Goal: Information Seeking & Learning: Check status

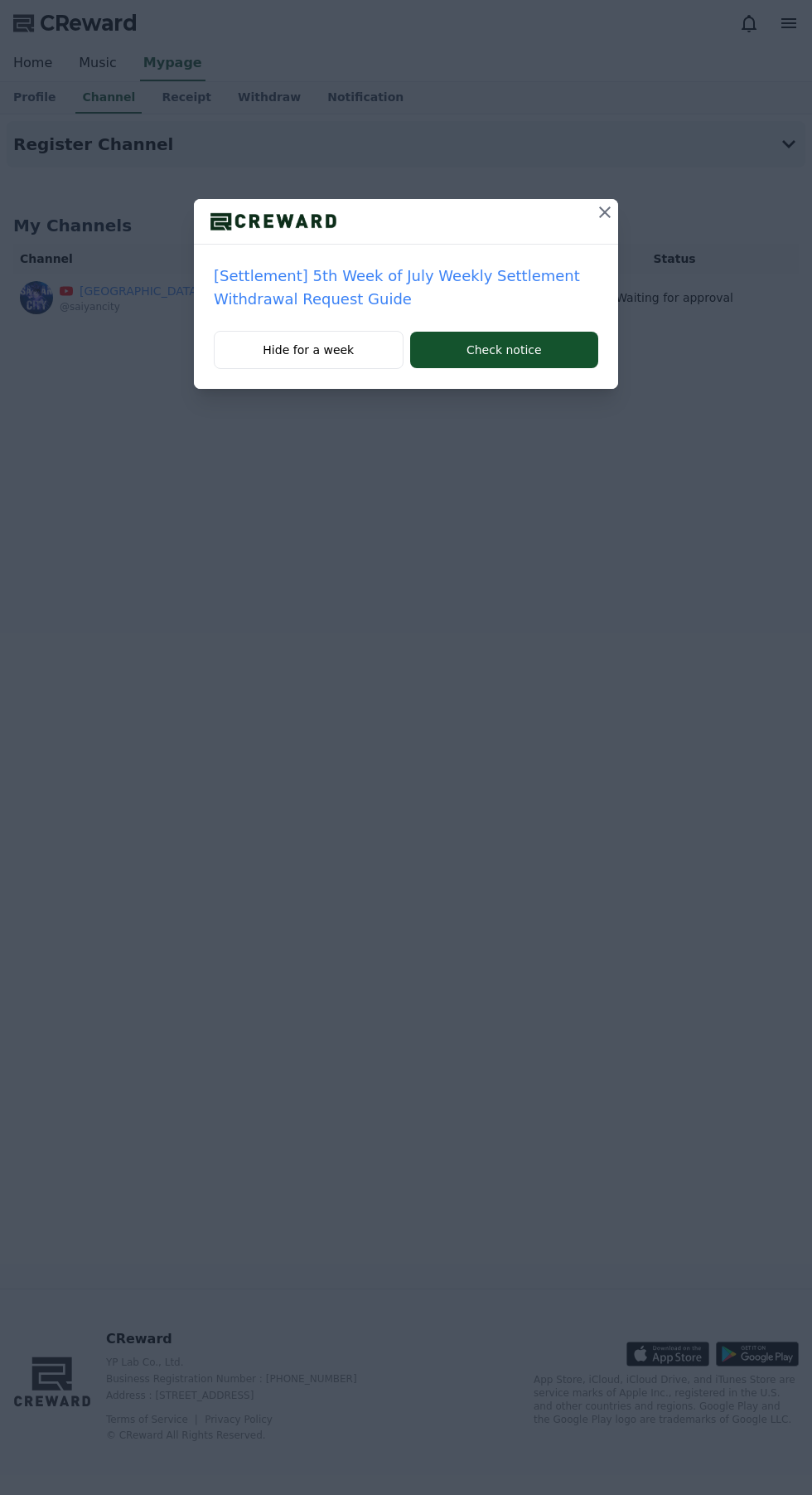
click at [604, 212] on icon at bounding box center [605, 212] width 11 height 11
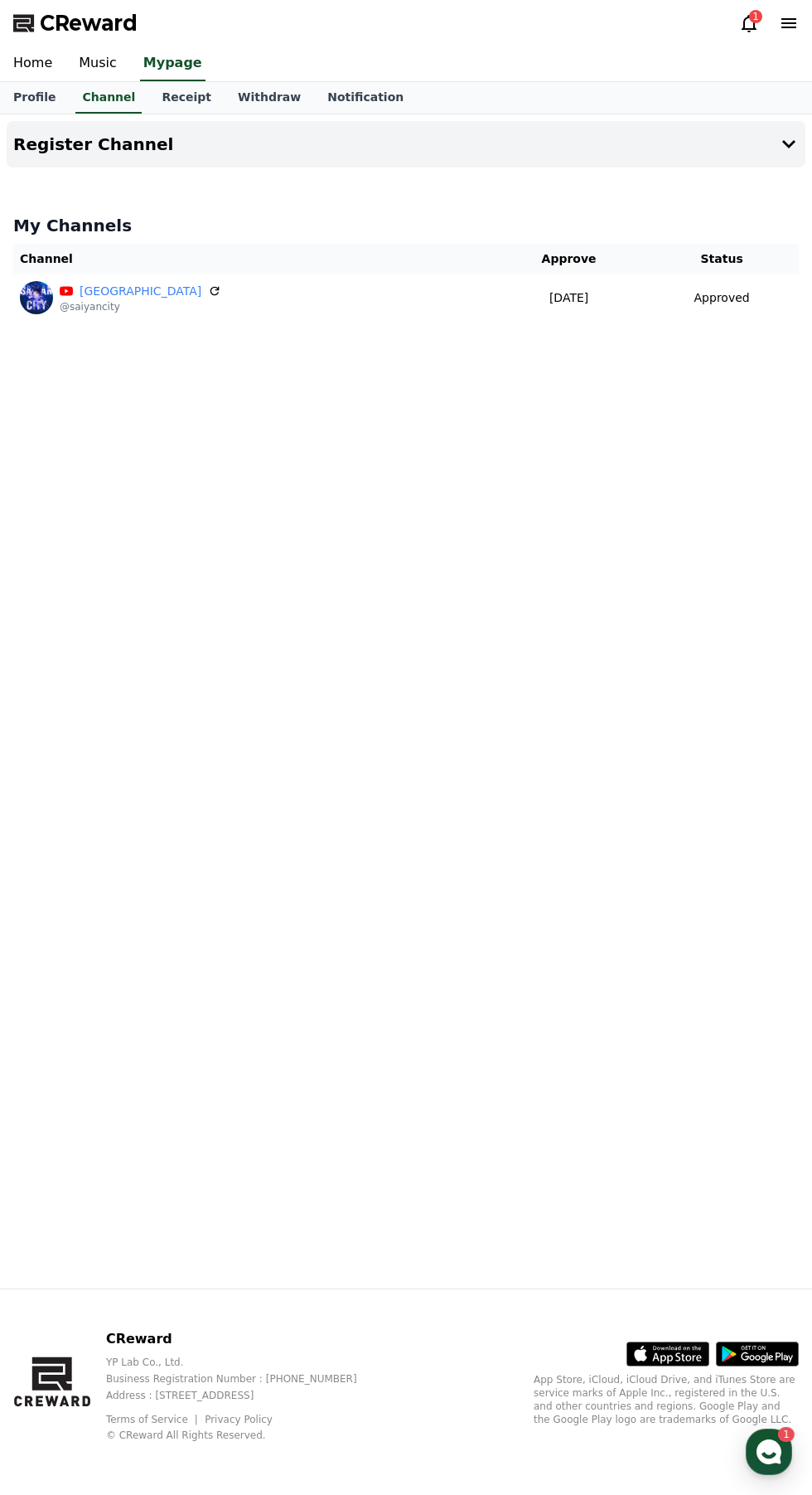
click at [741, 20] on icon at bounding box center [749, 23] width 20 height 20
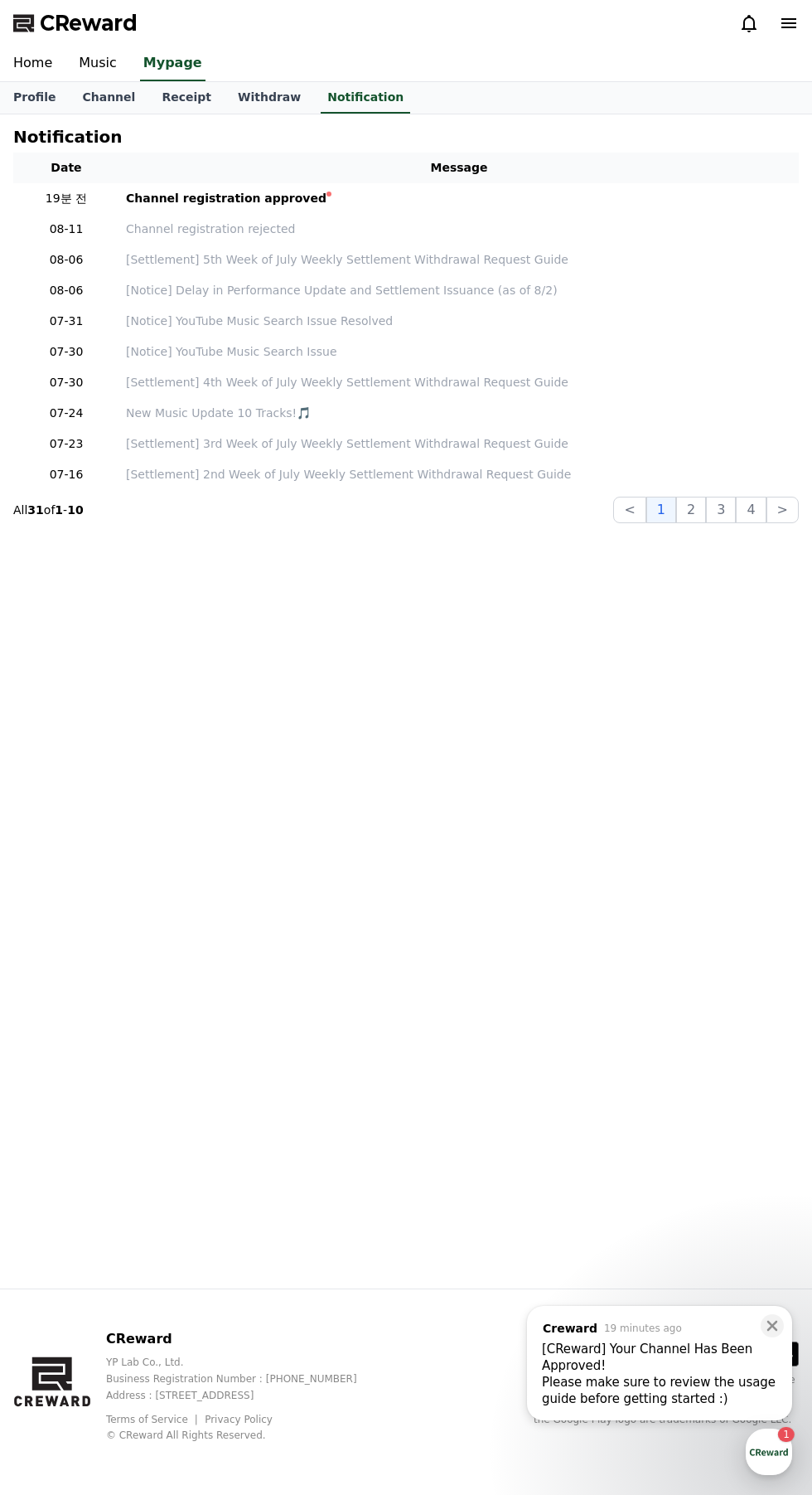
click at [185, 94] on link "Receipt" at bounding box center [187, 97] width 76 height 31
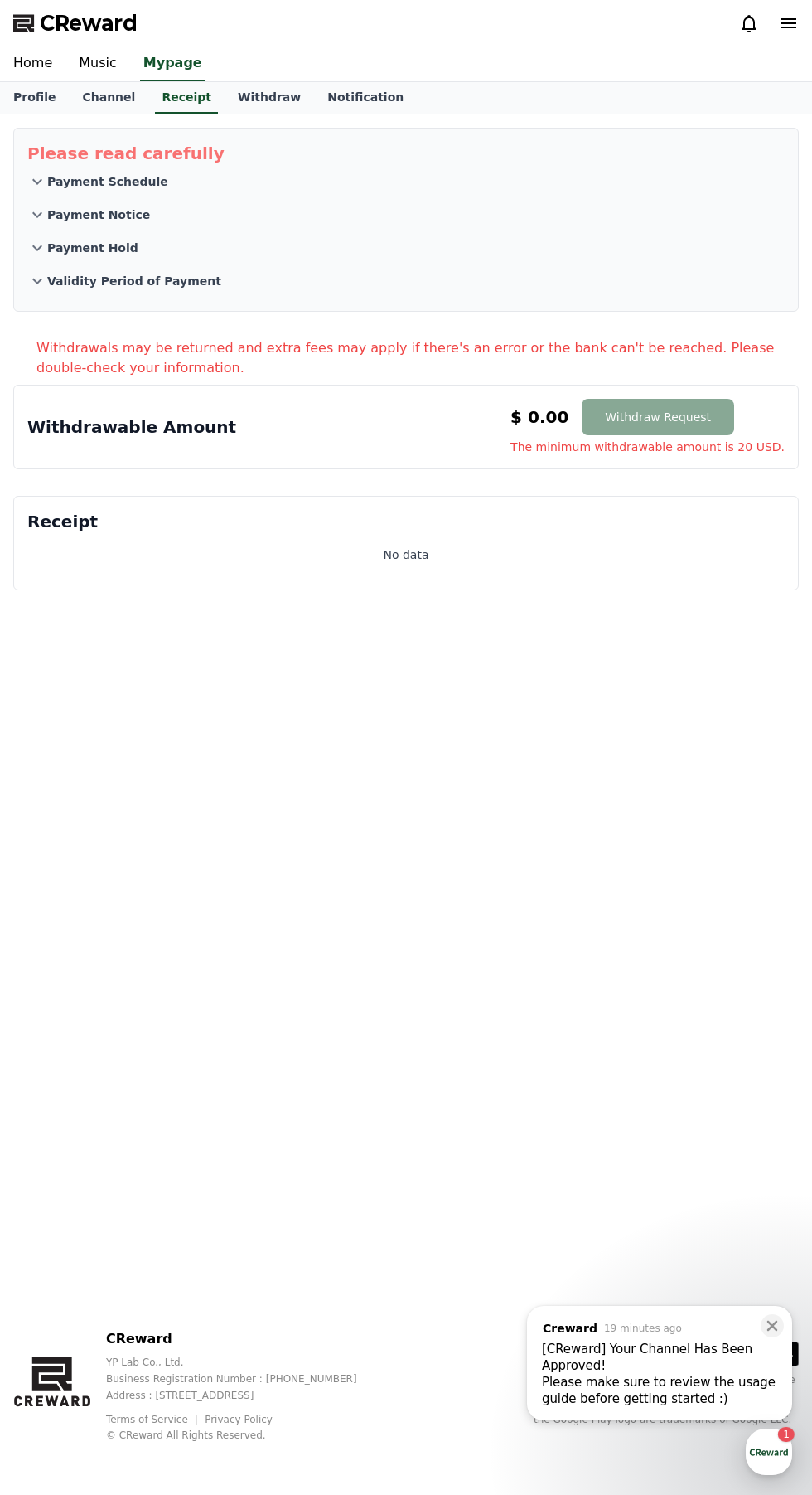
click at [233, 87] on link "Withdraw" at bounding box center [269, 97] width 89 height 31
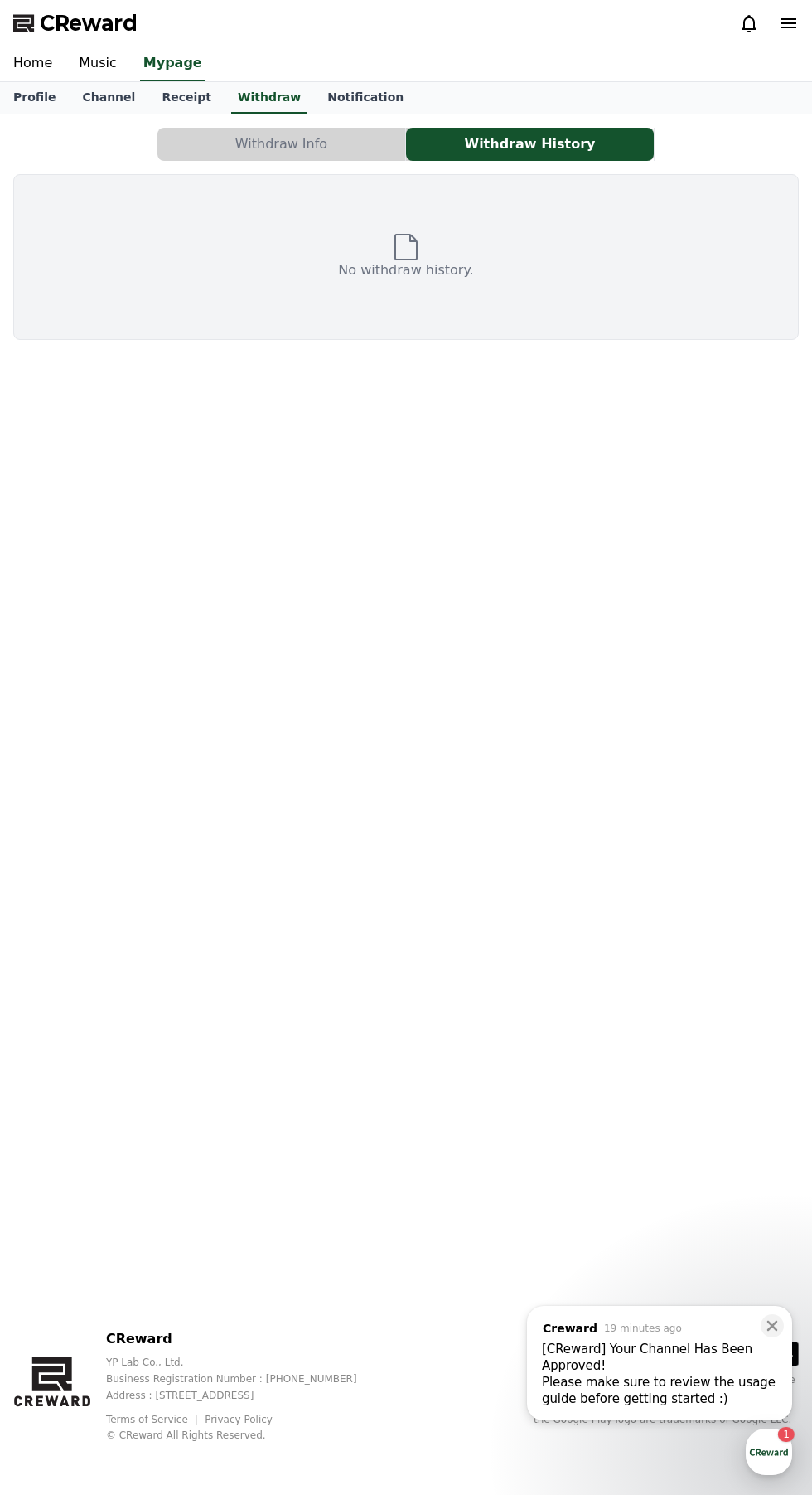
click at [312, 157] on button "Withdraw Info" at bounding box center [281, 144] width 248 height 33
click at [319, 141] on button "Withdraw Info" at bounding box center [281, 144] width 248 height 33
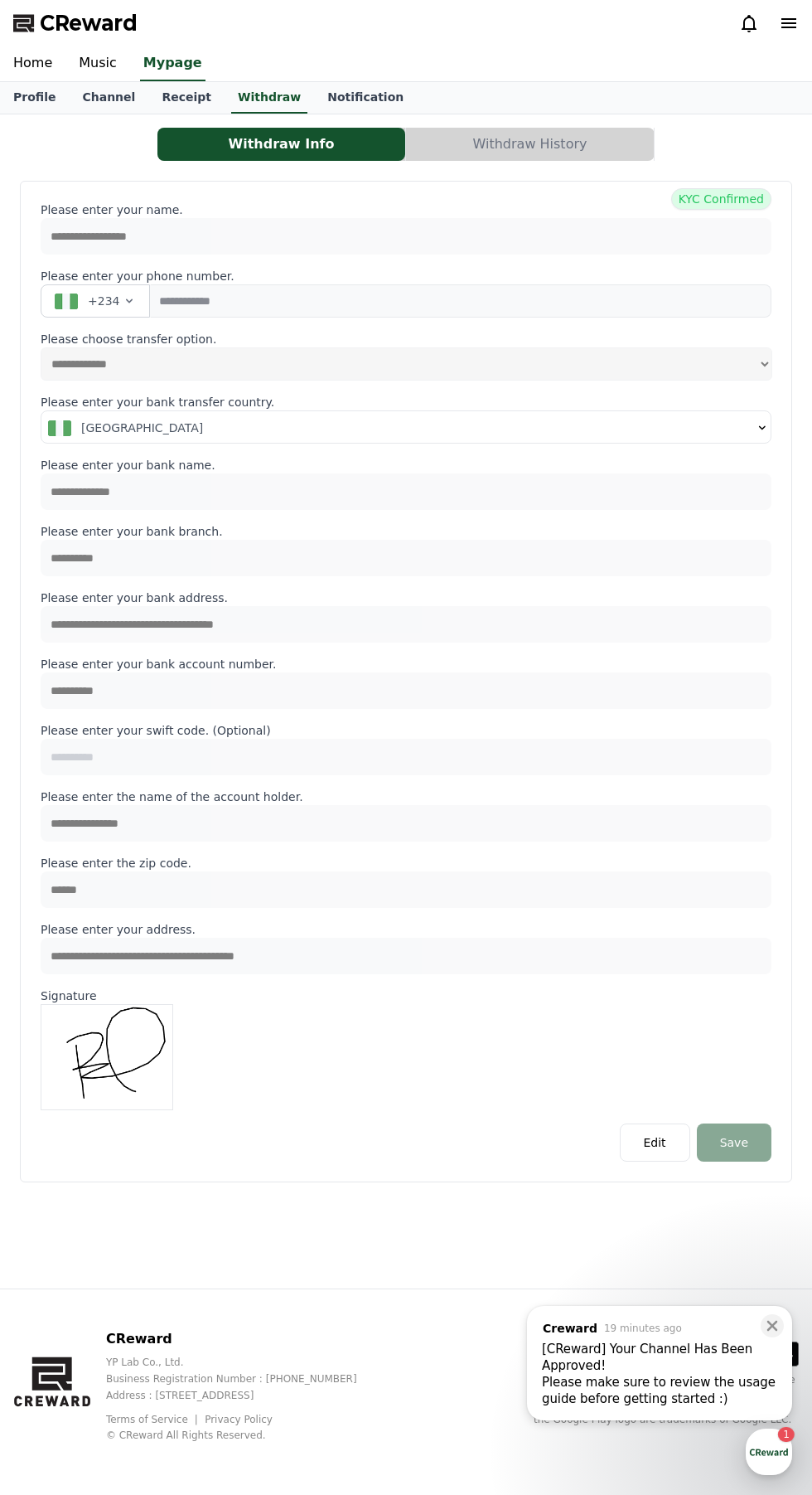
click at [320, 144] on button "Withdraw Info" at bounding box center [281, 144] width 248 height 33
click at [295, 142] on button "Withdraw Info" at bounding box center [281, 144] width 248 height 33
click at [644, 1391] on div "Please make sure to review the usage guide before getting started :) ​" at bounding box center [660, 1390] width 235 height 33
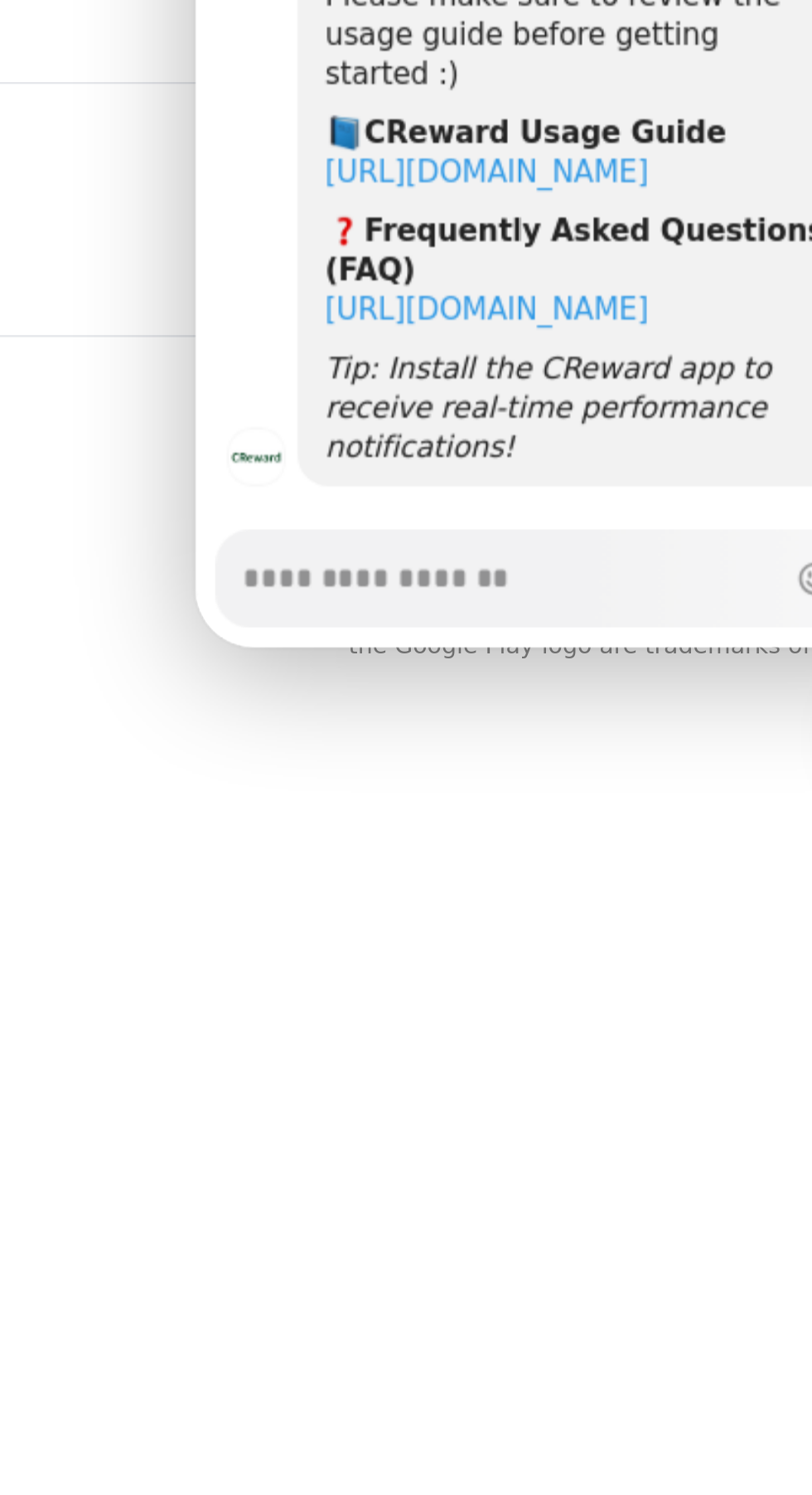
scroll to position [64, 0]
type textarea "*"
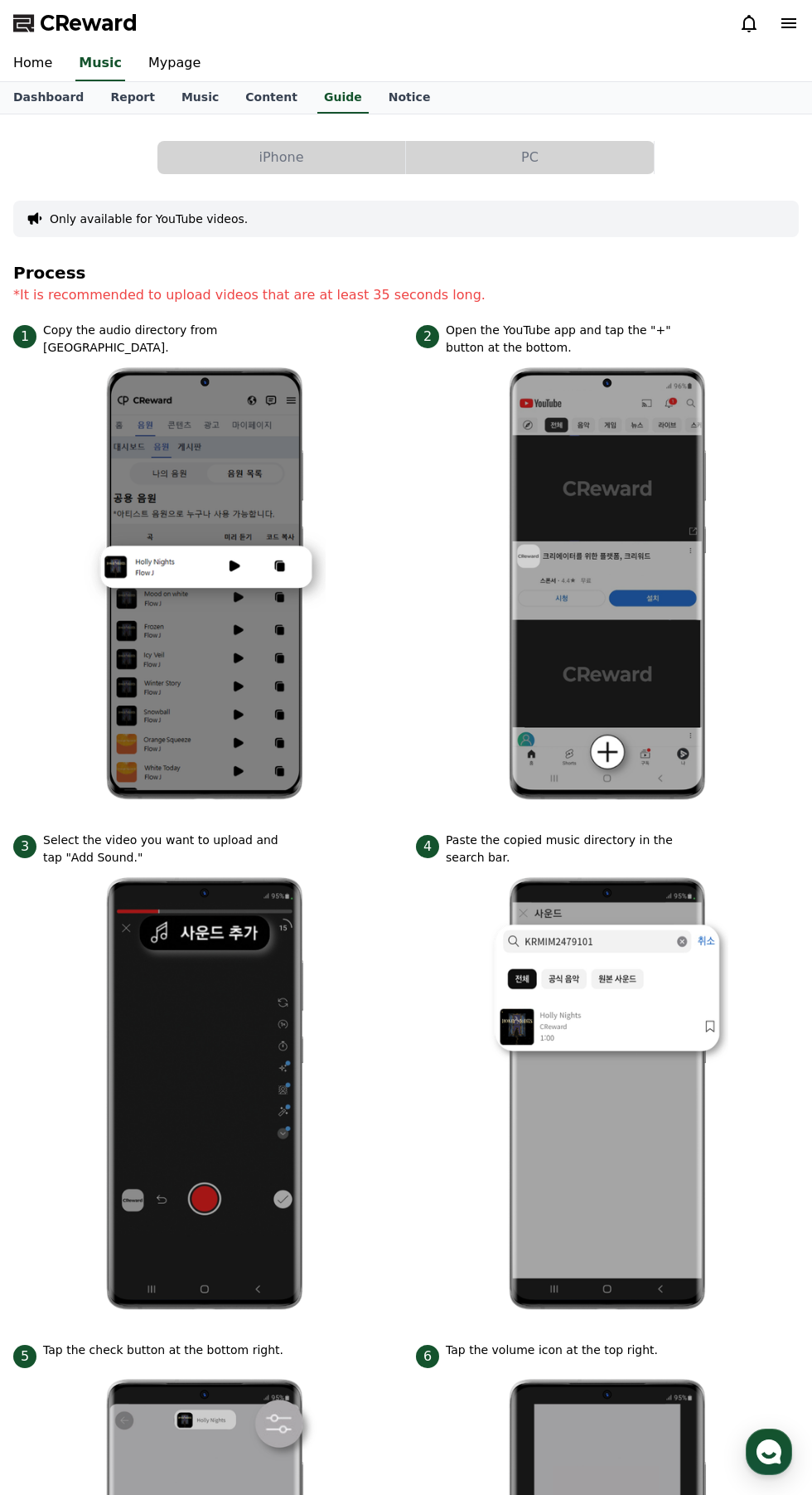
click at [172, 96] on link "Music" at bounding box center [200, 97] width 64 height 31
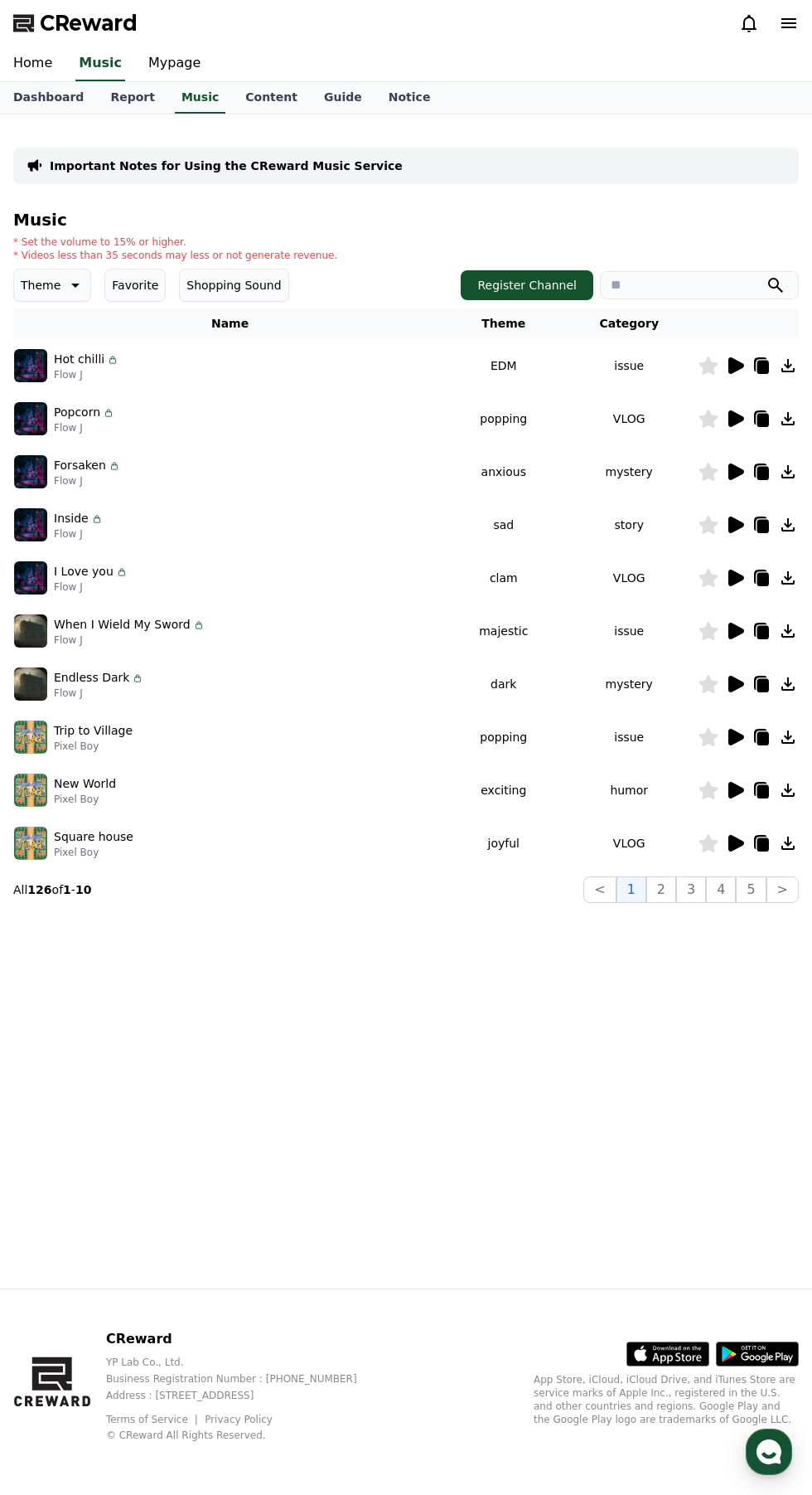
click at [736, 364] on icon at bounding box center [736, 365] width 16 height 16
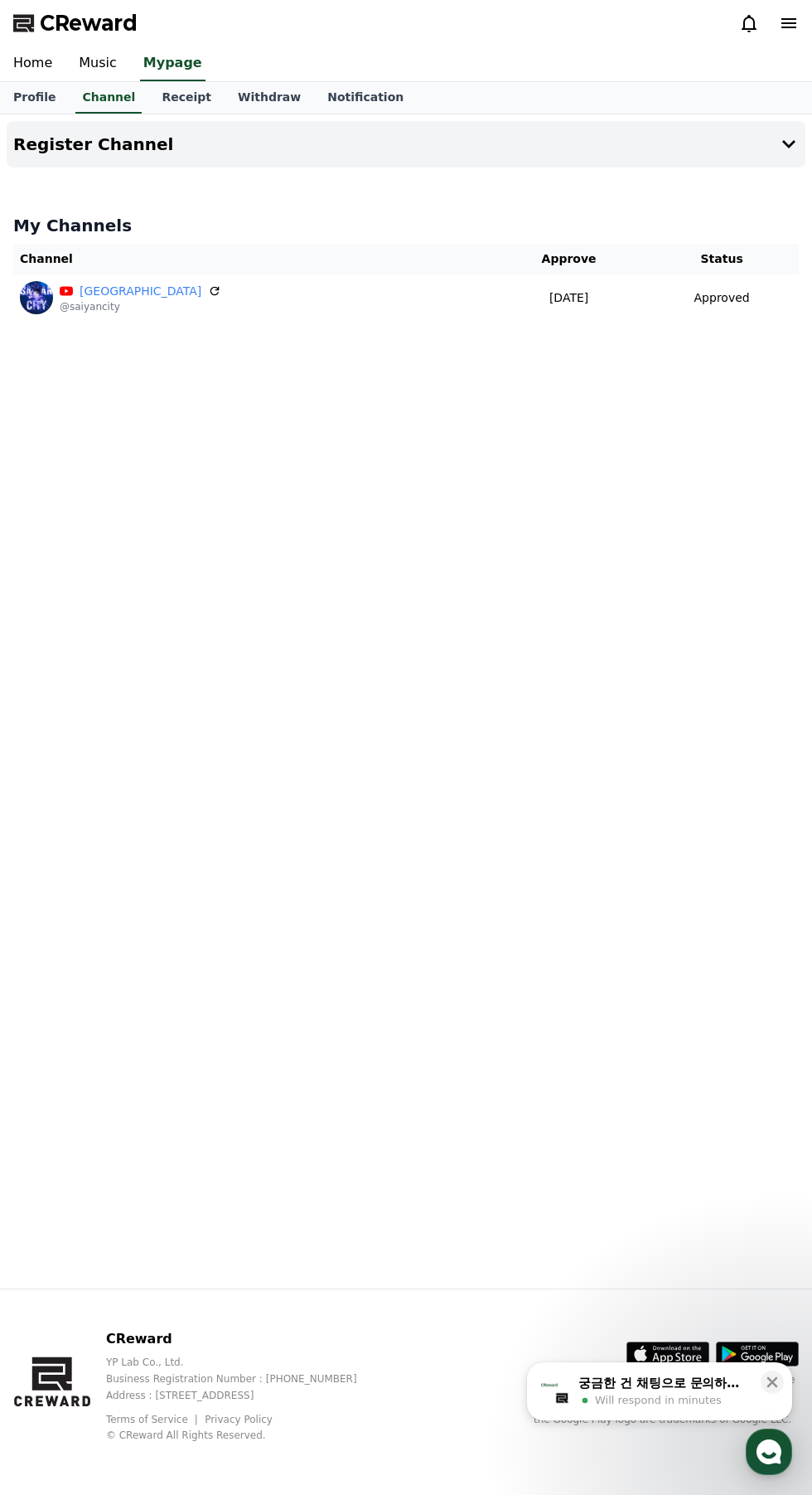
click at [671, 1368] on button "궁금한 건 채팅으로 문의하세요 Will respond in minutes" at bounding box center [660, 1391] width 266 height 58
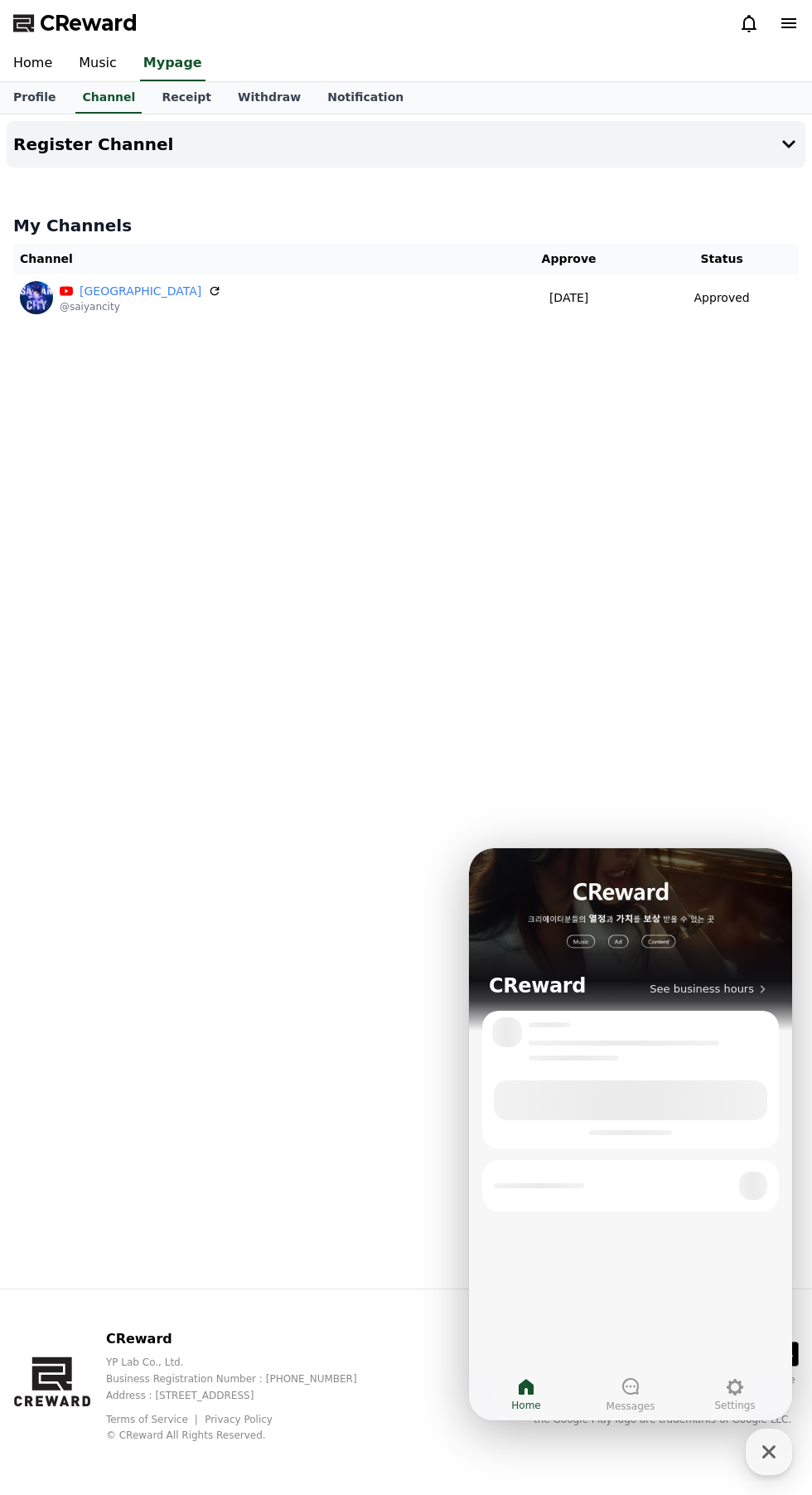
click at [651, 1406] on span "Messages" at bounding box center [630, 1406] width 49 height 13
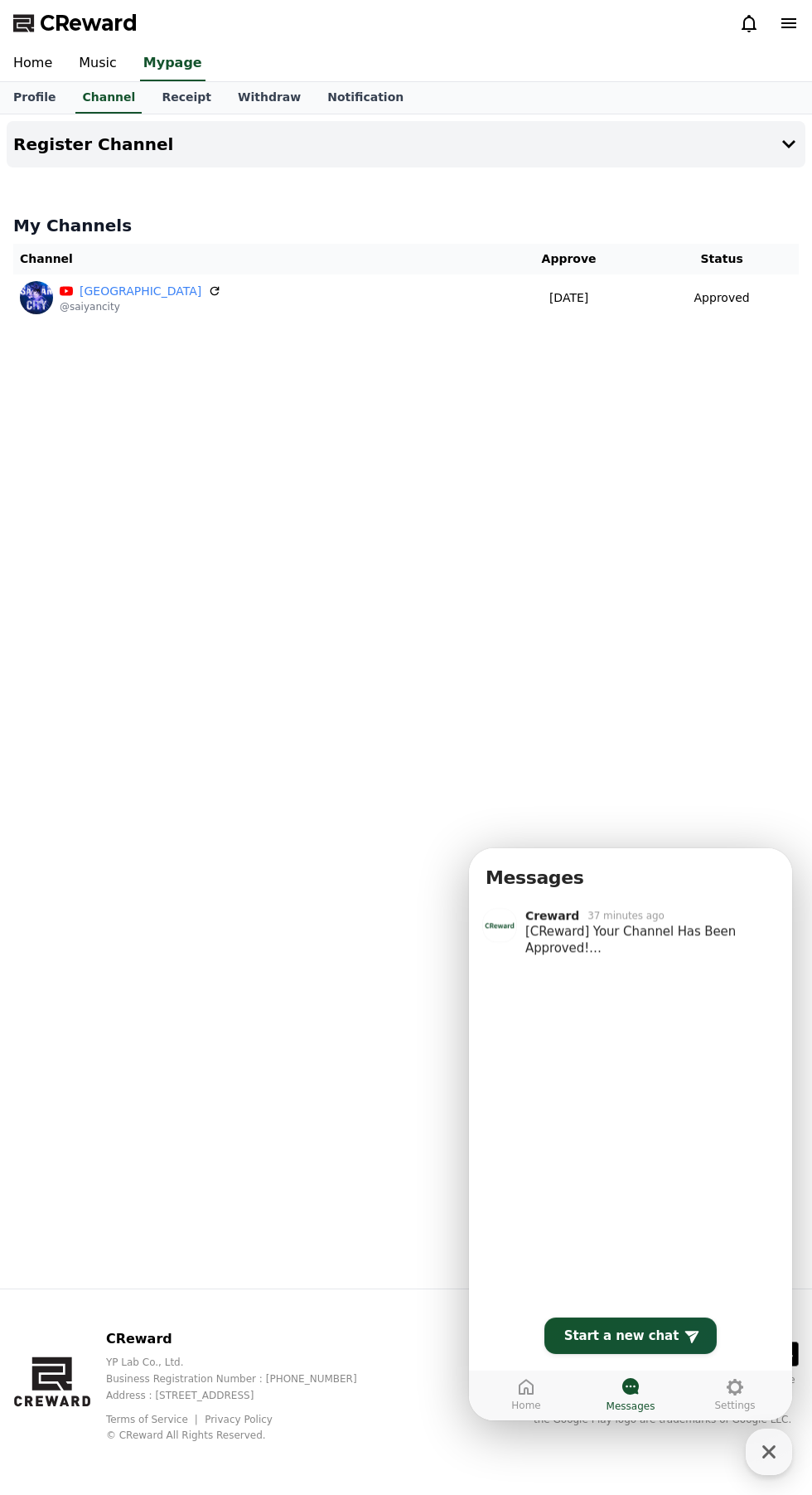
click at [707, 936] on div "[CReward] Your Channel Has Been Approved! Please make sure to review the usage …" at bounding box center [649, 939] width 248 height 33
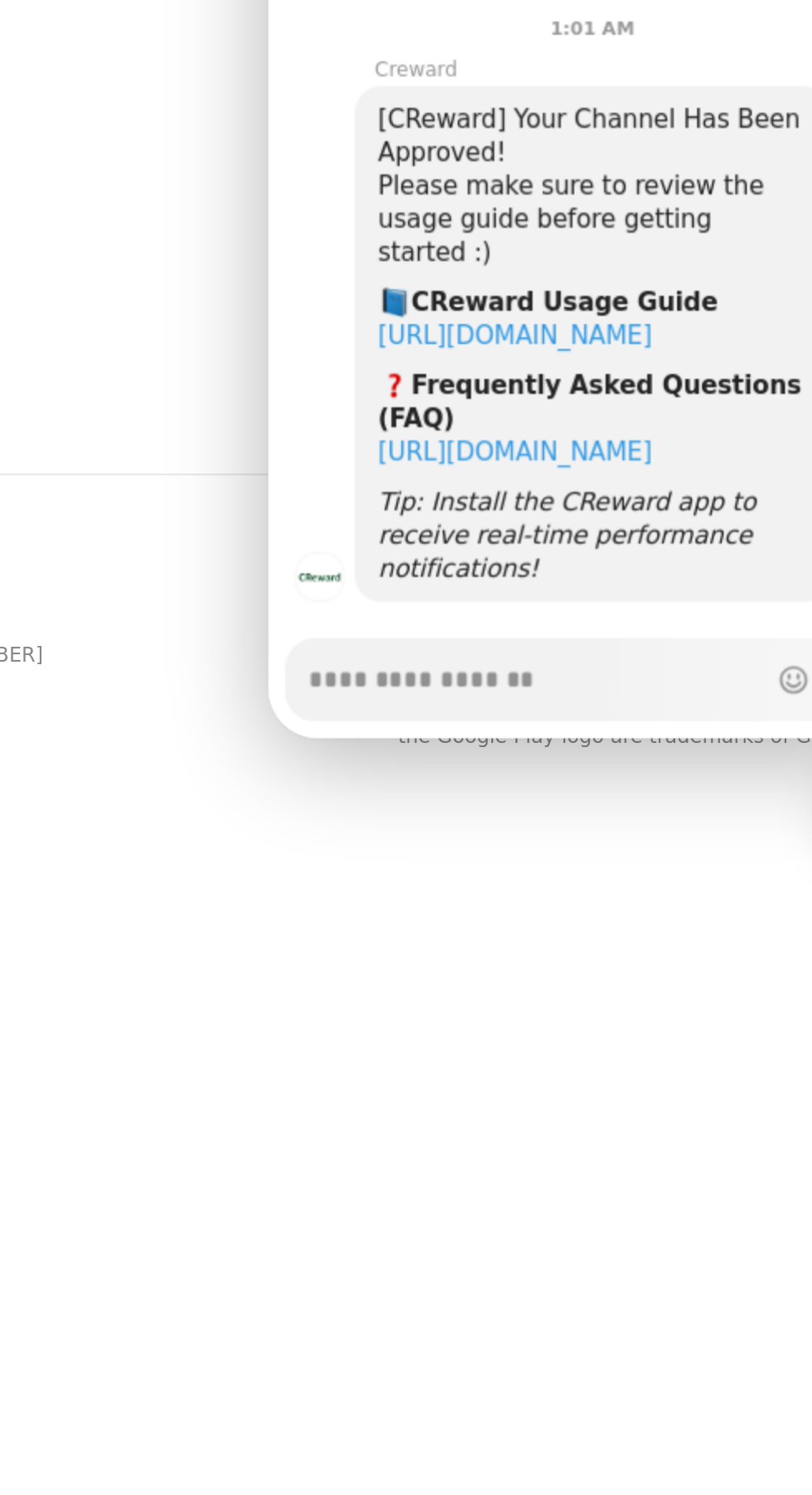
scroll to position [64, 0]
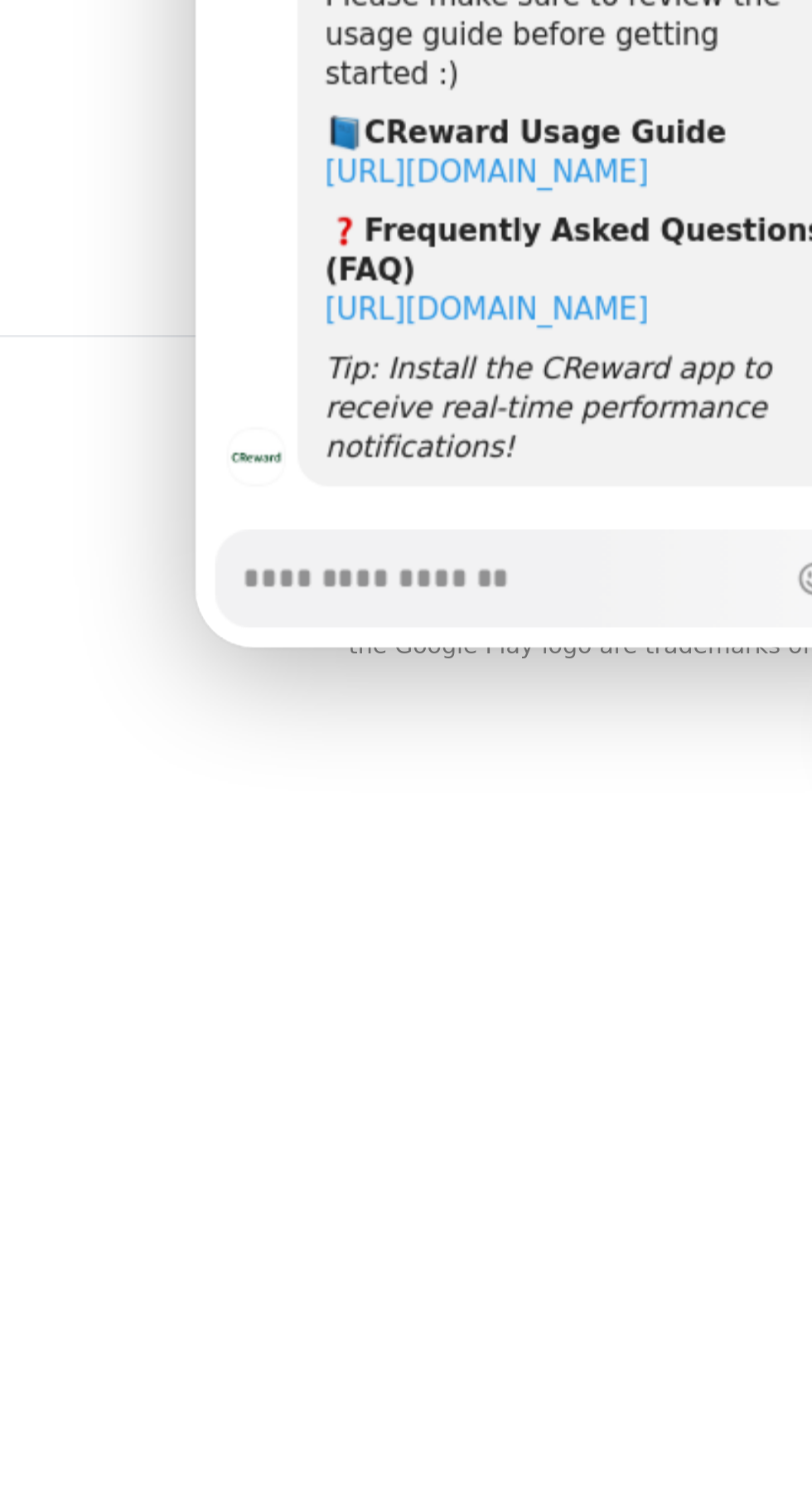
type textarea "*"
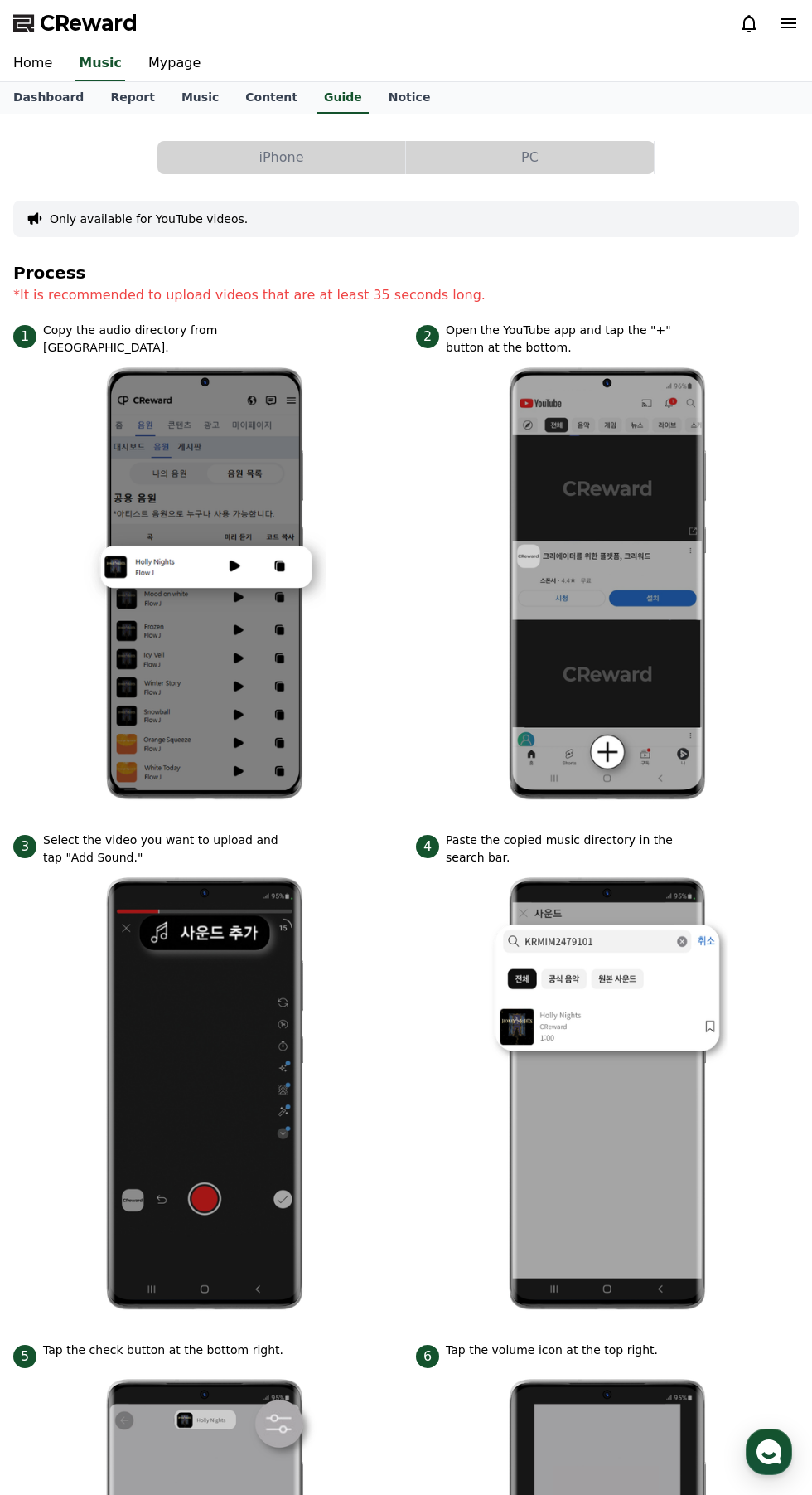
click at [176, 91] on link "Music" at bounding box center [200, 97] width 64 height 31
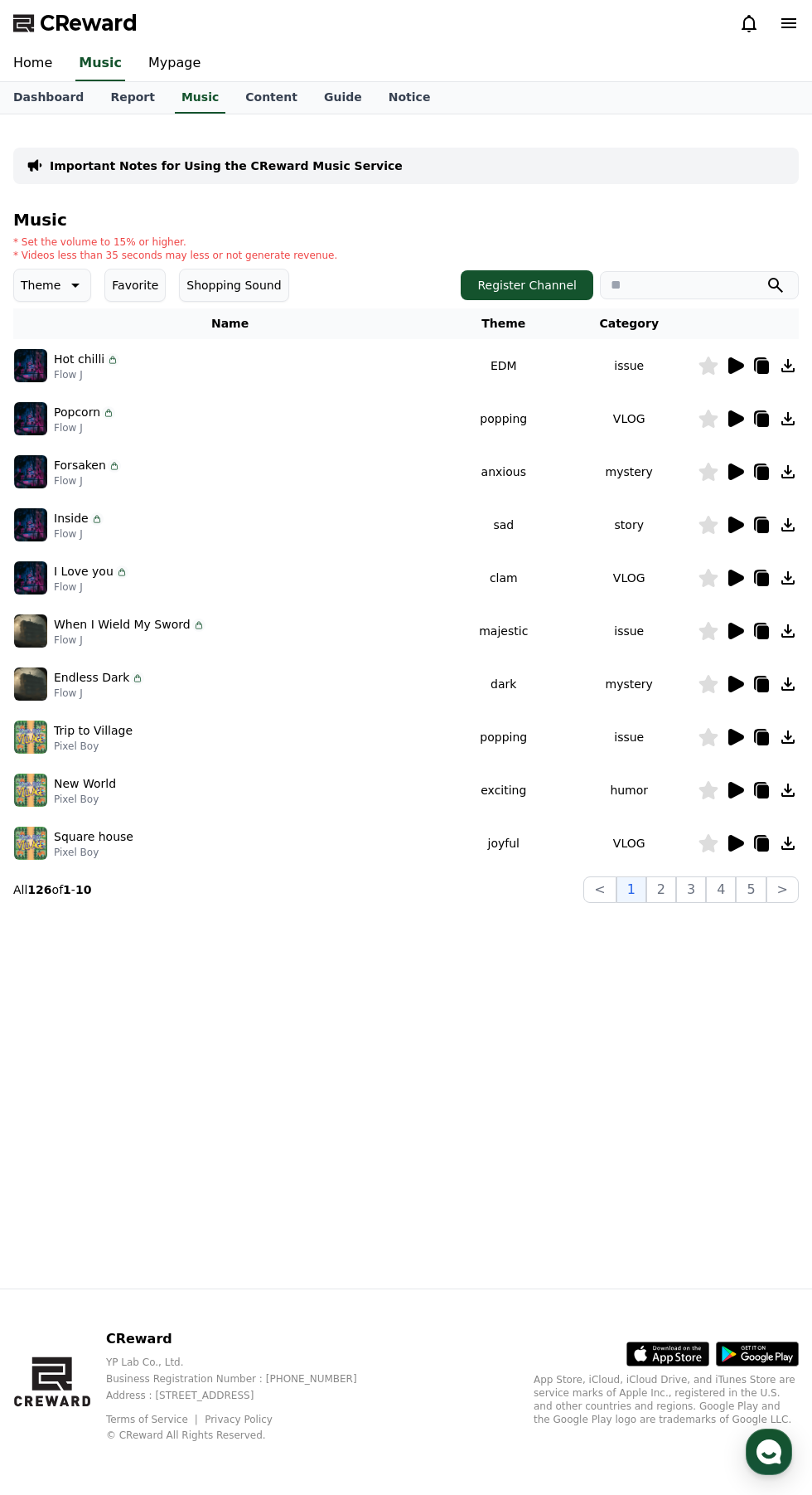
click at [736, 364] on icon at bounding box center [736, 365] width 16 height 16
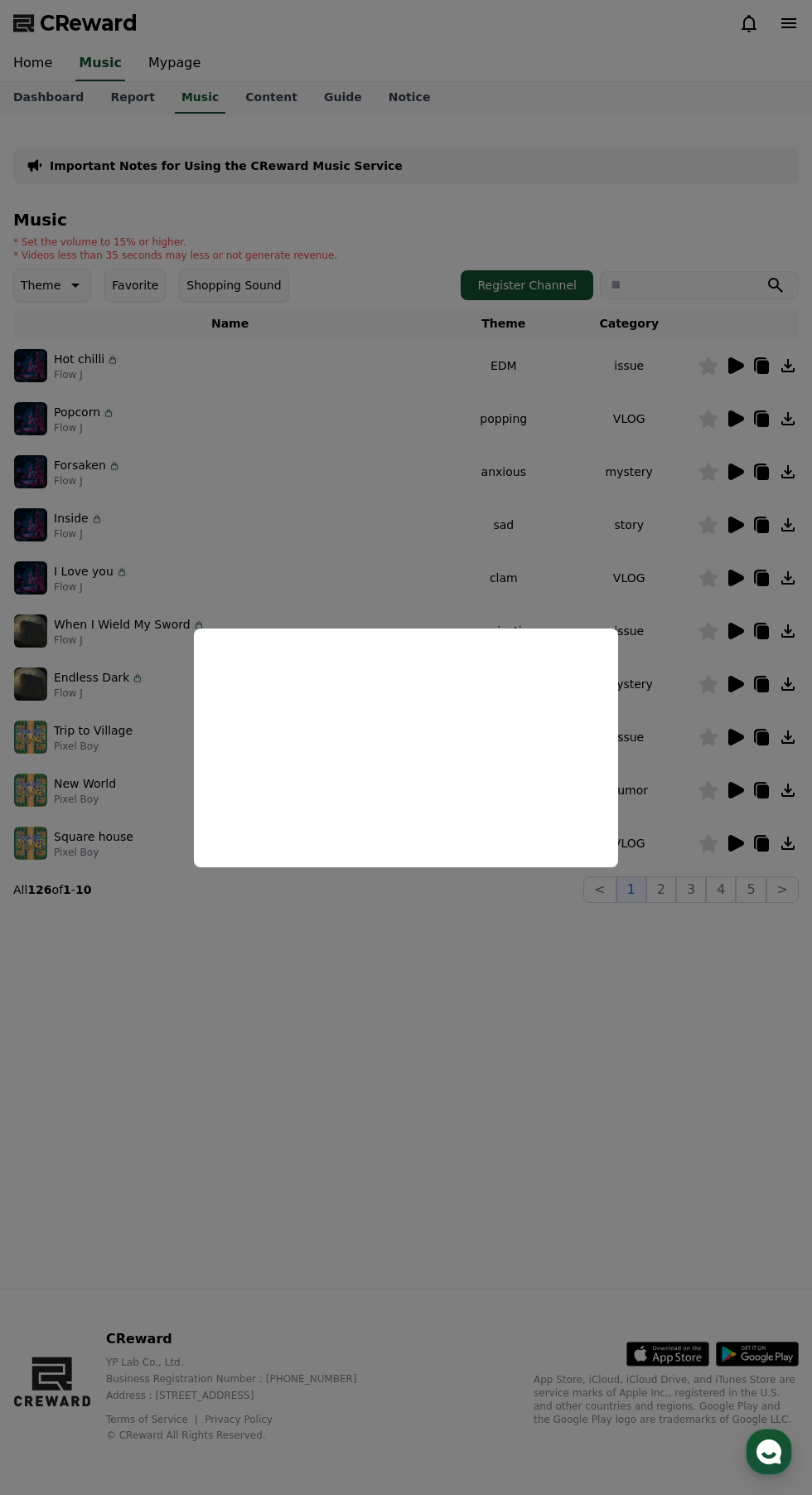
click at [651, 986] on button "close modal" at bounding box center [406, 748] width 812 height 1495
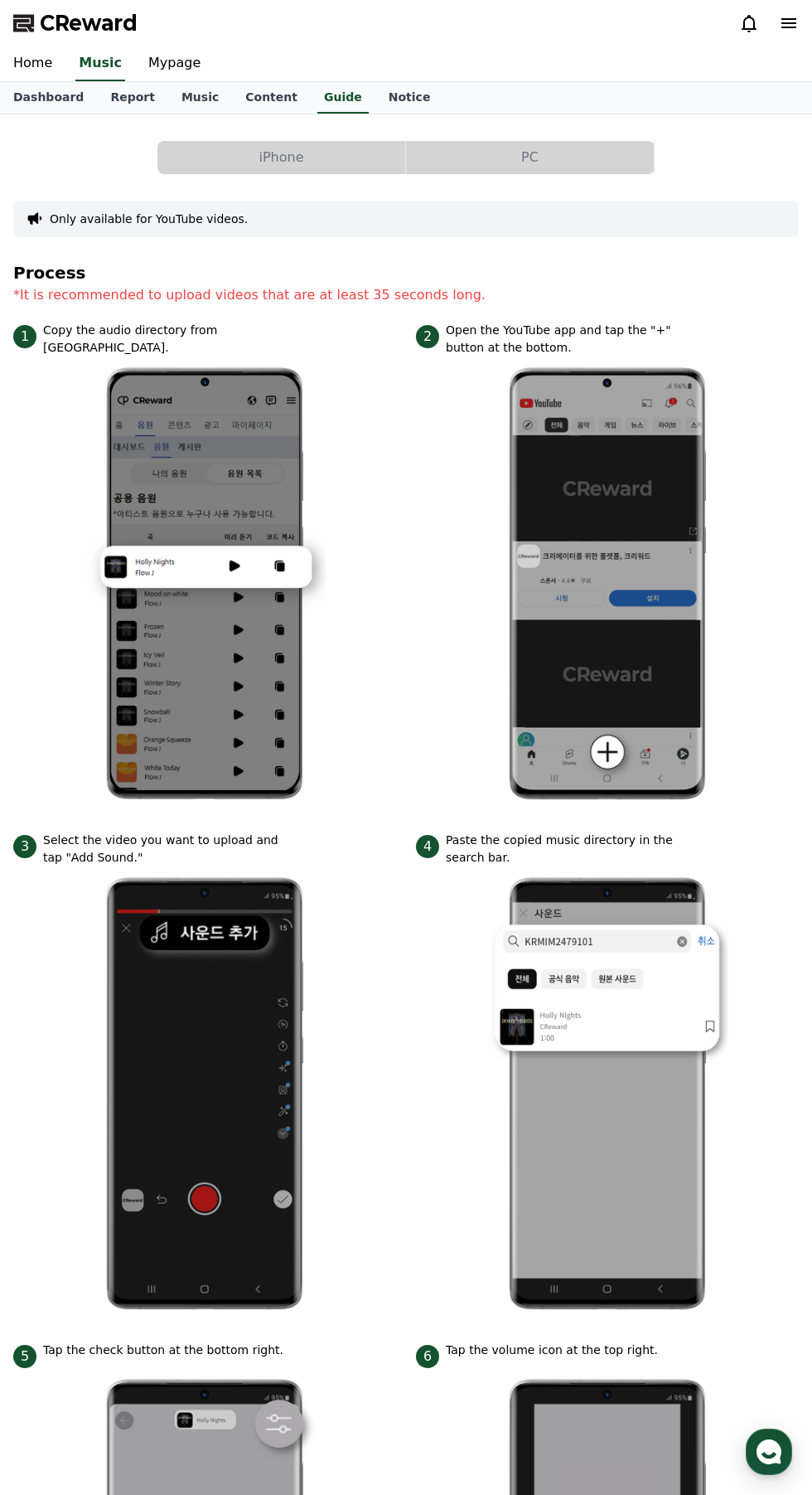
click at [578, 170] on button "PC" at bounding box center [530, 157] width 248 height 33
click at [606, 144] on button "PC" at bounding box center [530, 157] width 248 height 33
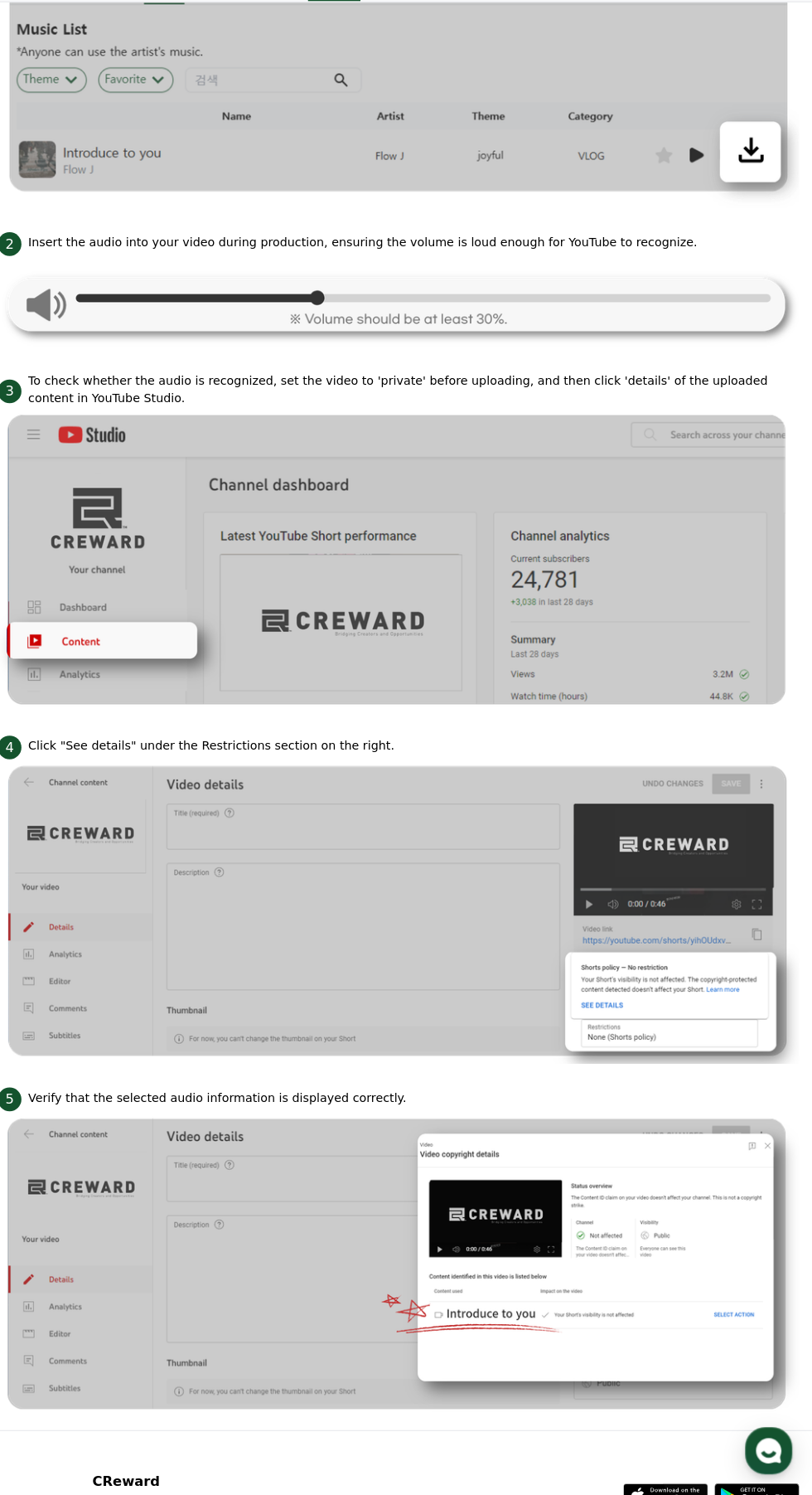
scroll to position [777, 0]
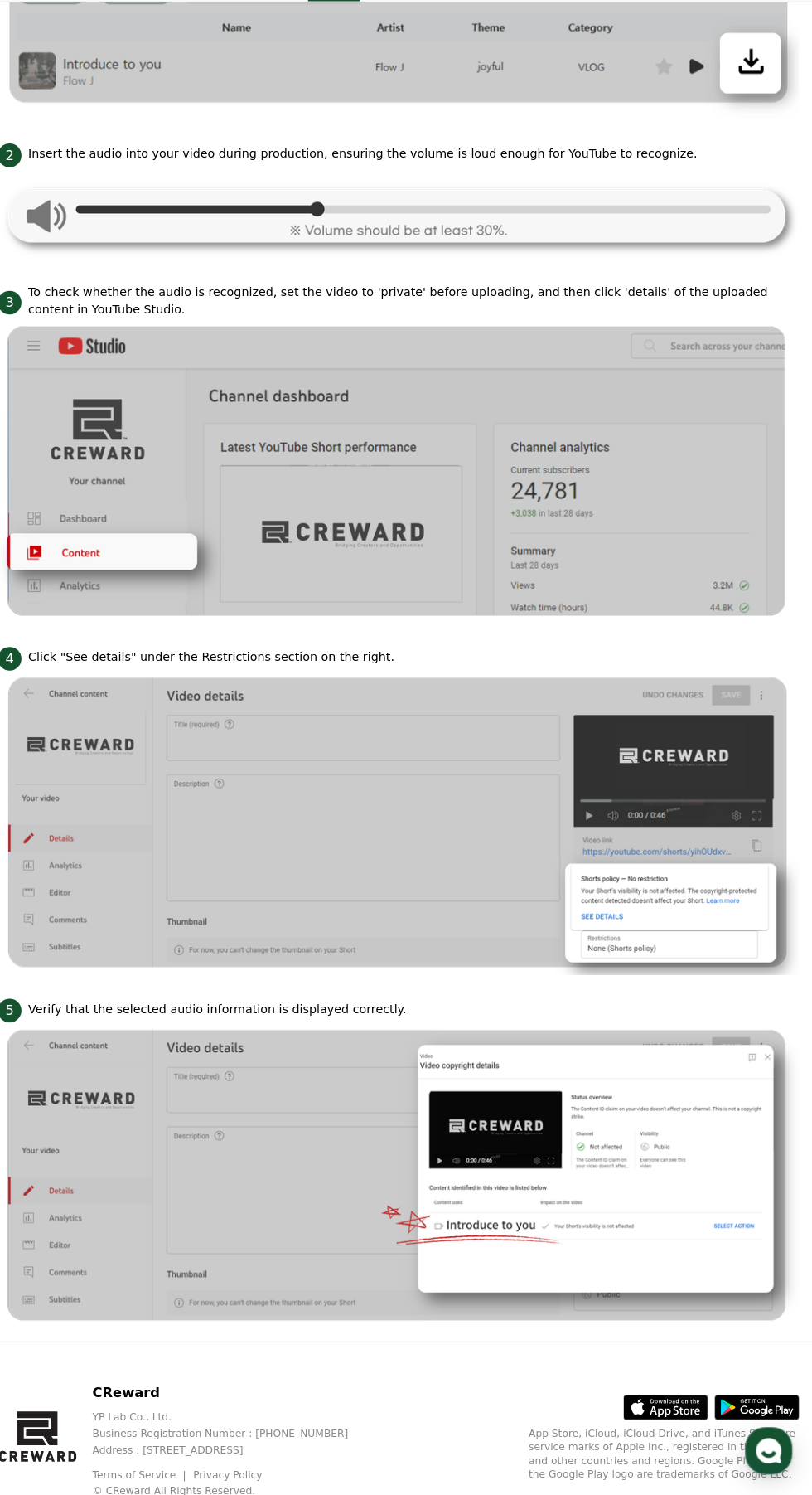
click at [651, 1060] on img at bounding box center [406, 1182] width 786 height 299
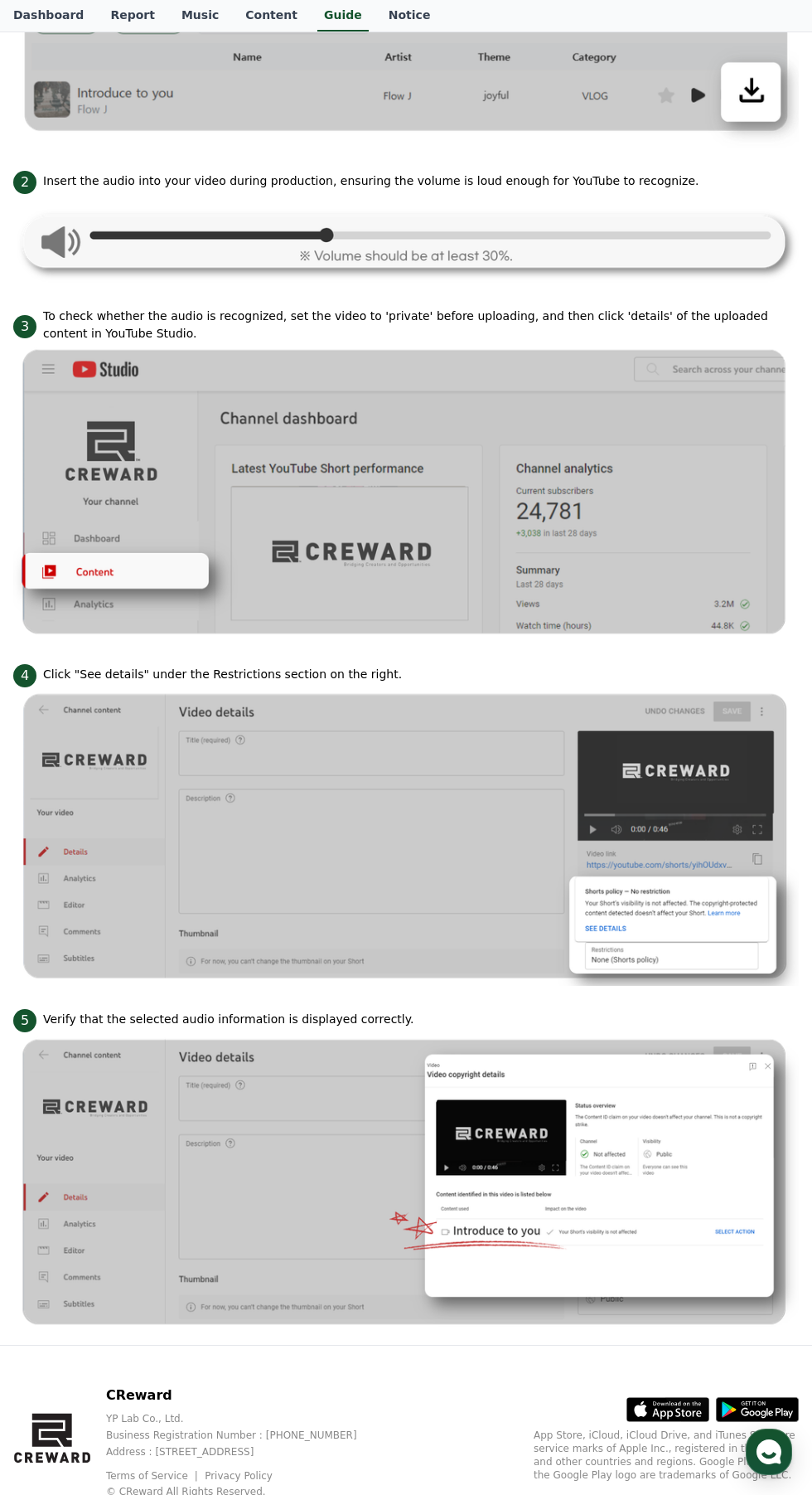
click at [669, 1069] on img at bounding box center [406, 1182] width 786 height 299
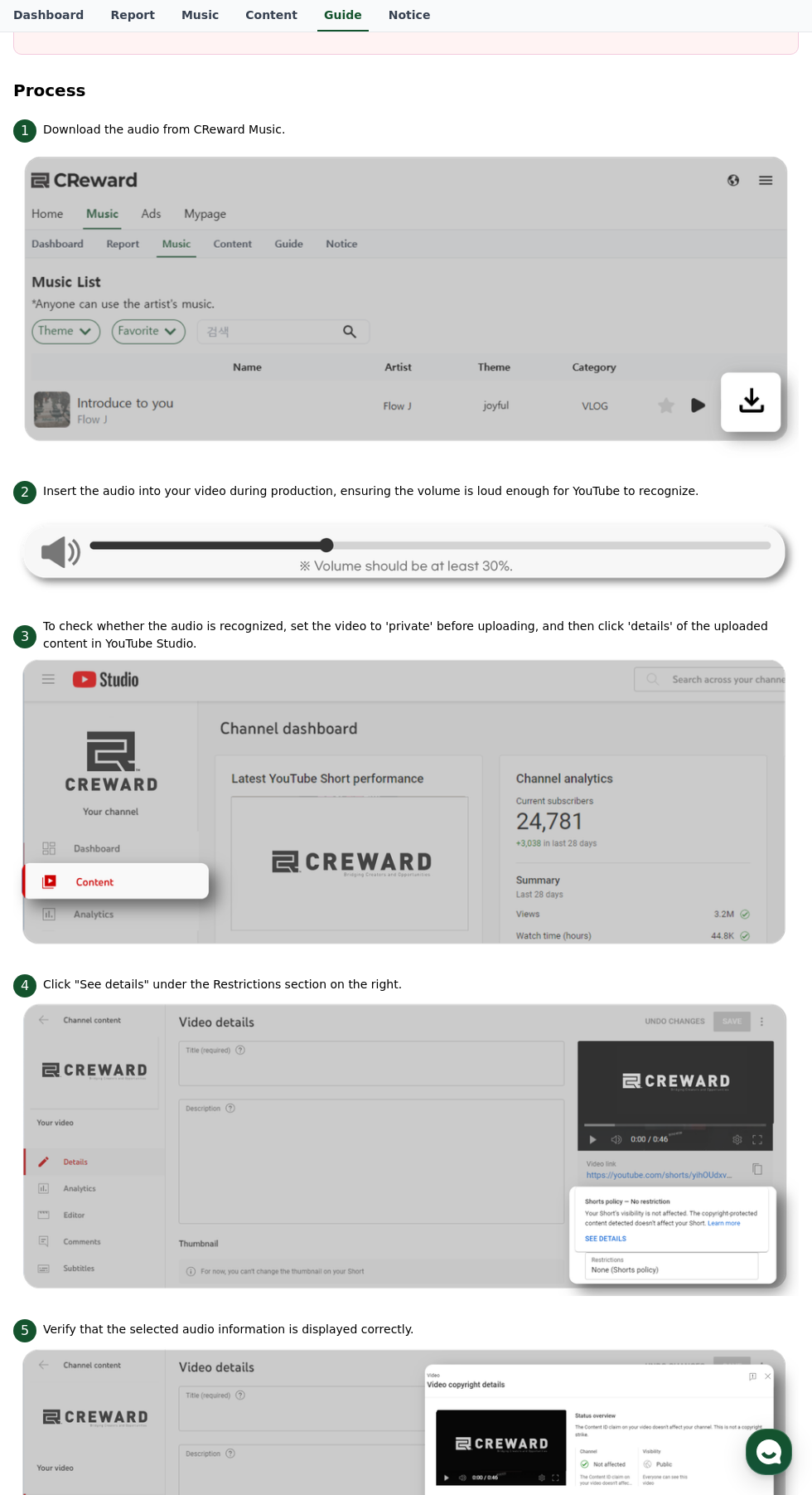
scroll to position [0, 0]
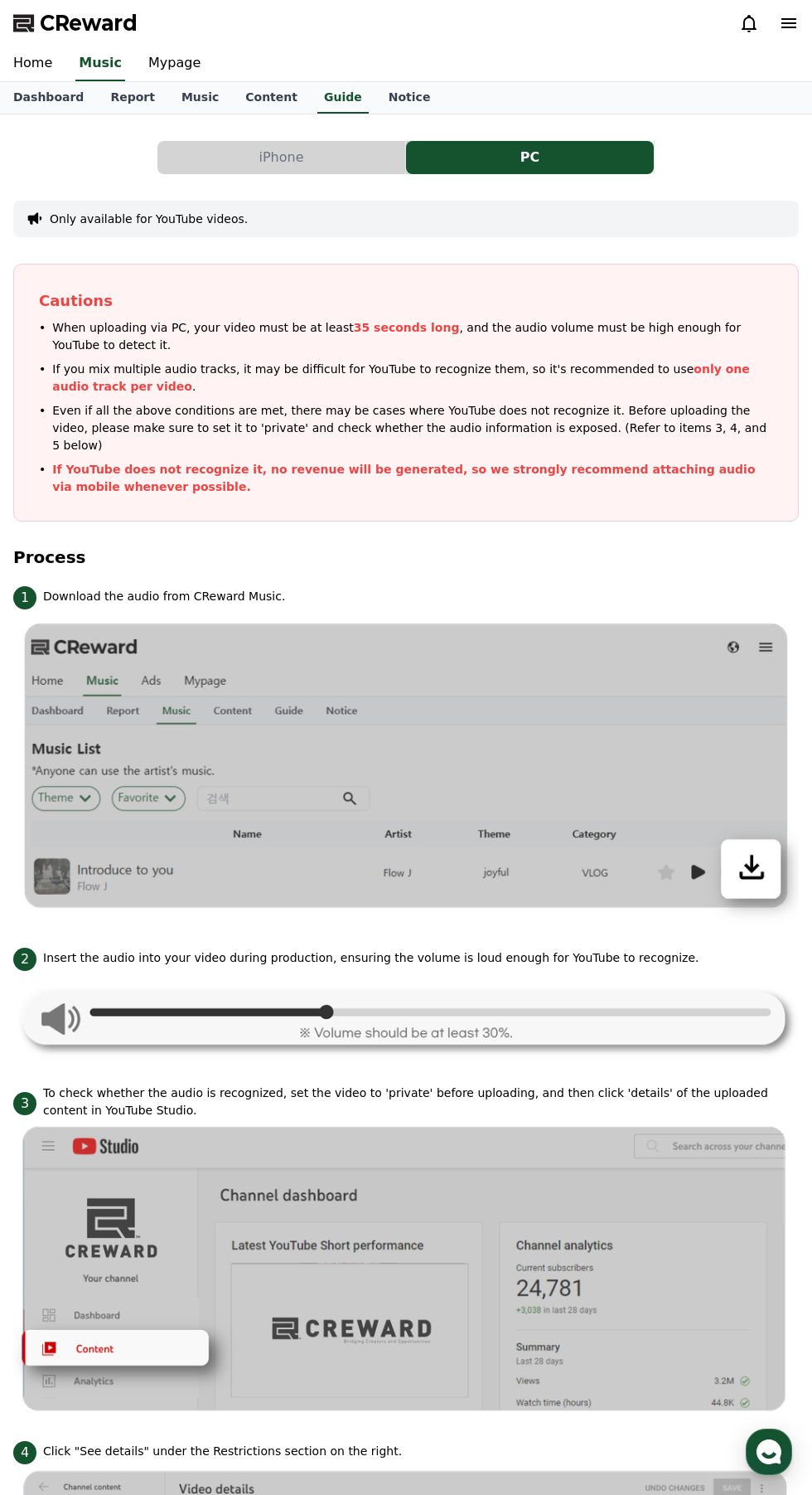
click at [338, 159] on button "iPhone" at bounding box center [281, 157] width 248 height 33
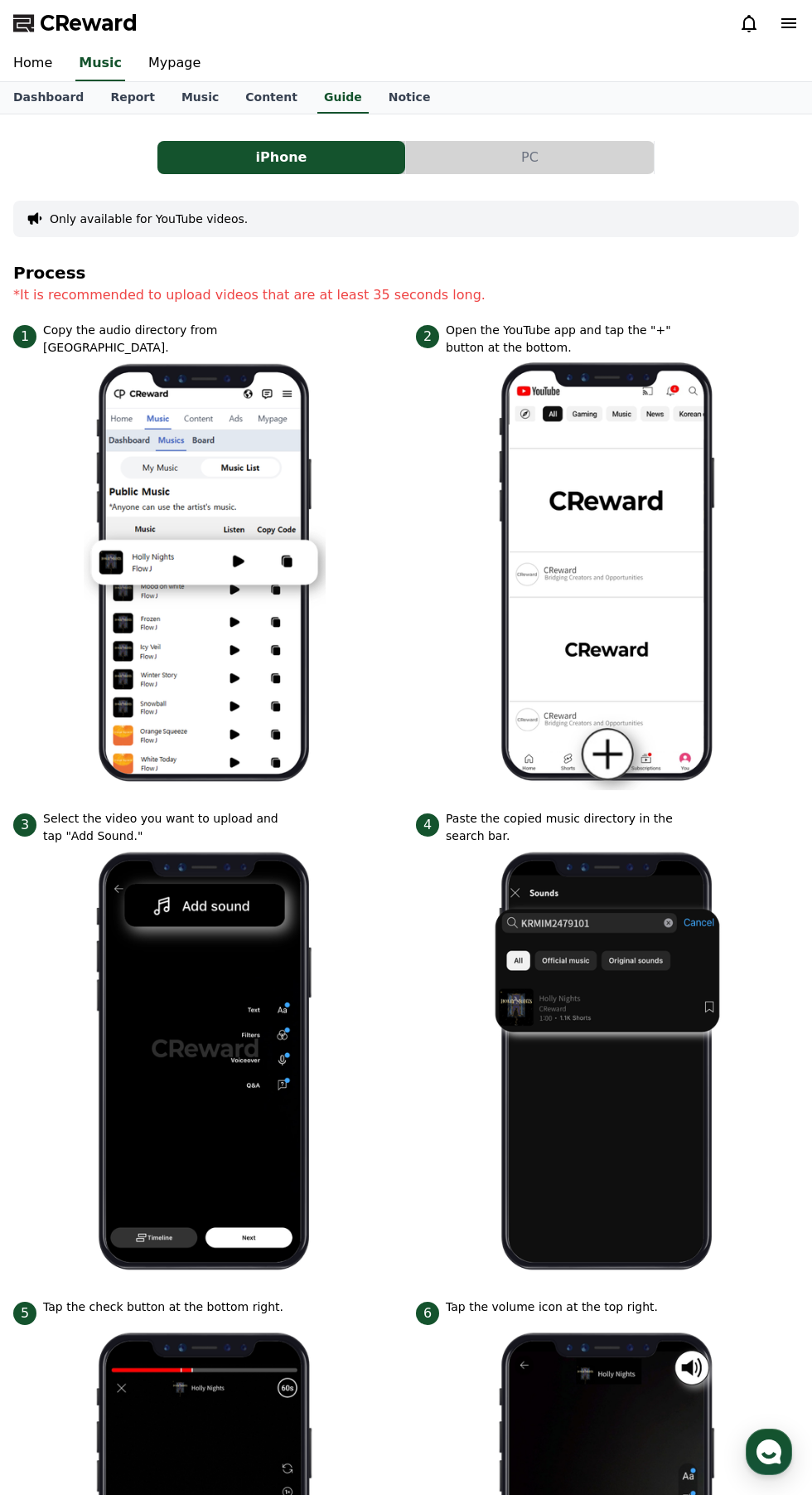
click at [318, 161] on button "iPhone" at bounding box center [281, 157] width 248 height 33
click at [452, 219] on div "Only available for YouTube videos." at bounding box center [406, 219] width 786 height 36
click at [176, 106] on link "Music" at bounding box center [200, 97] width 64 height 31
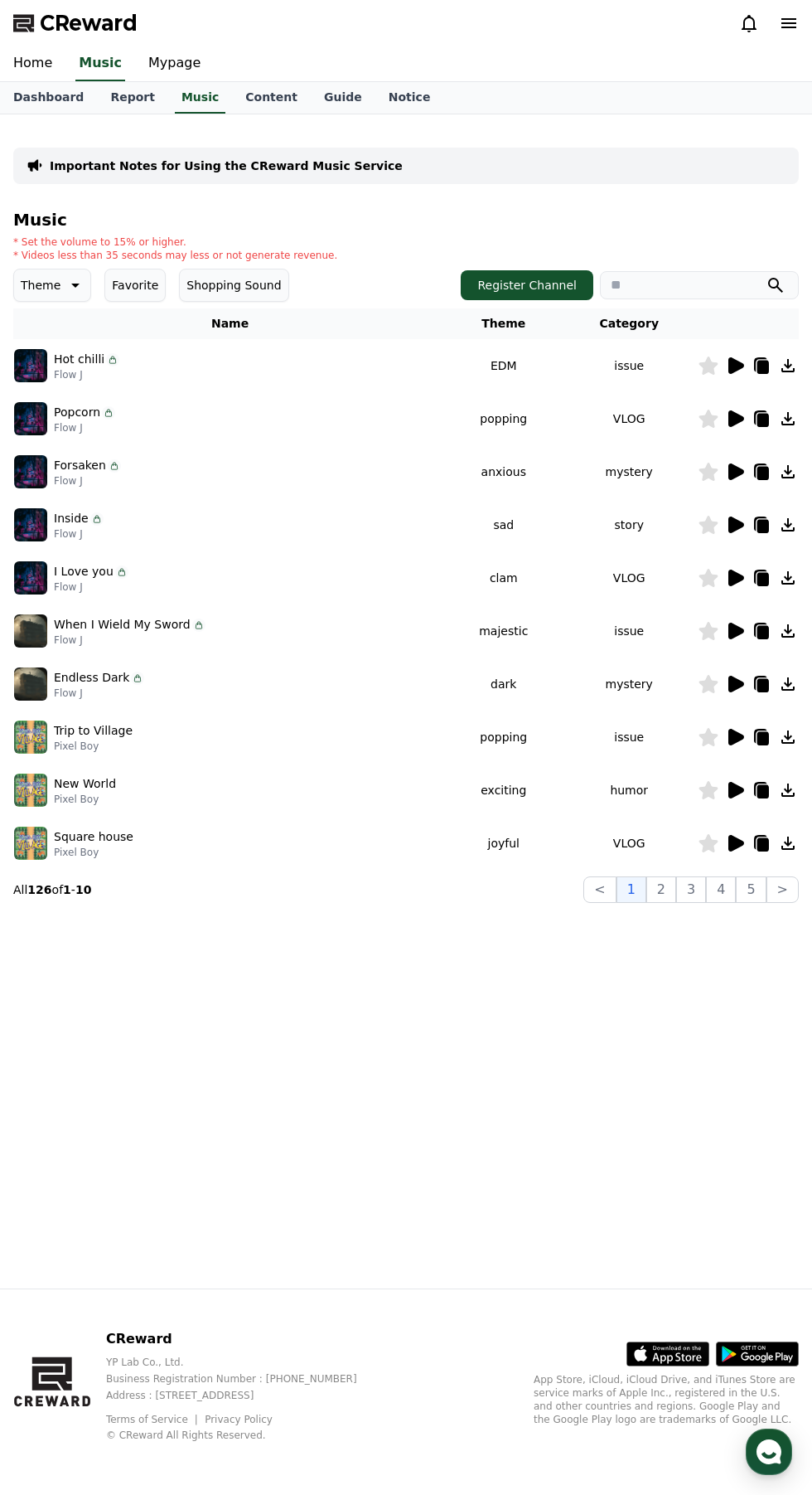
click at [758, 369] on icon at bounding box center [763, 368] width 11 height 13
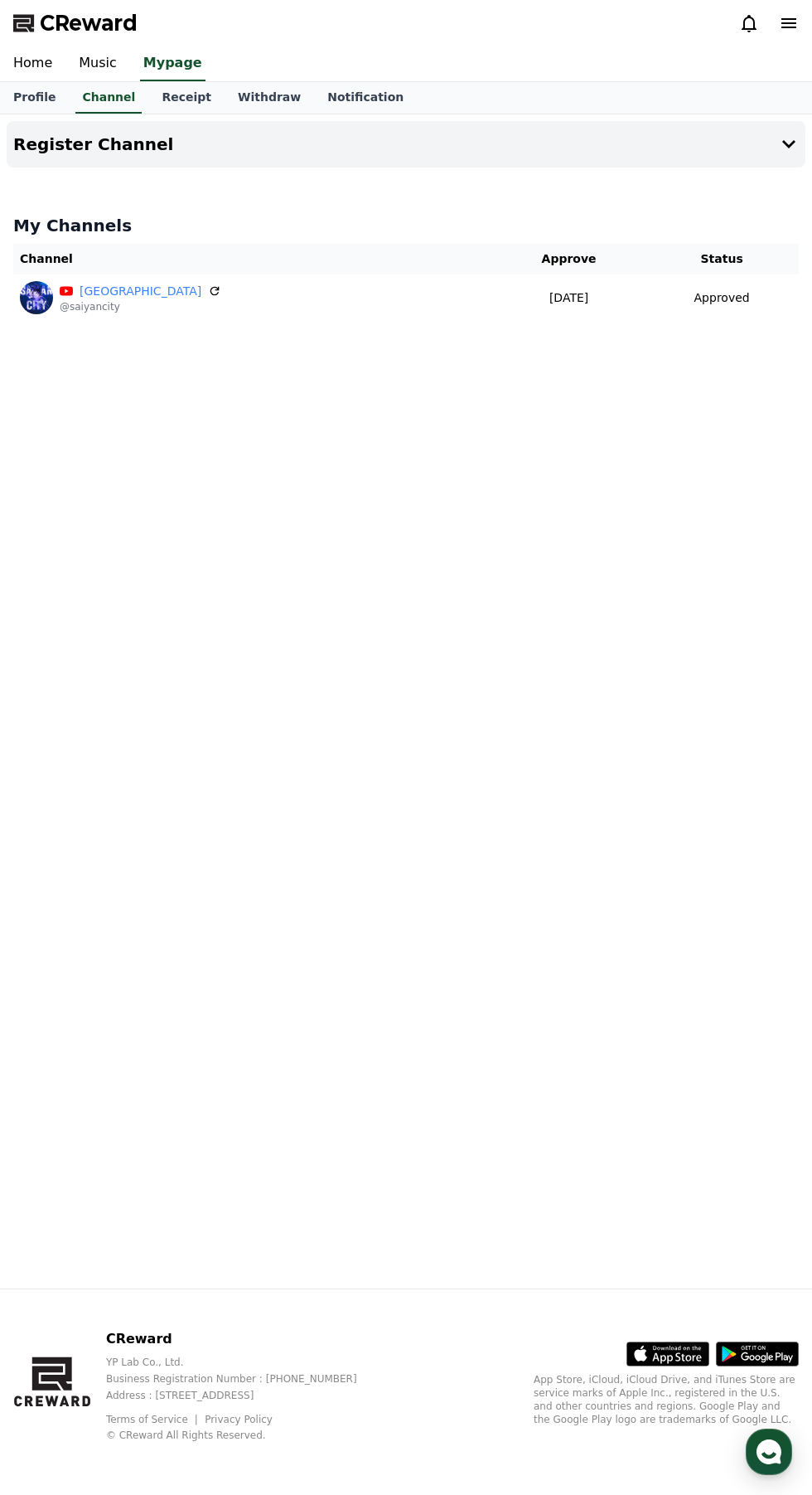
click at [118, 83] on link "Channel" at bounding box center [109, 97] width 67 height 31
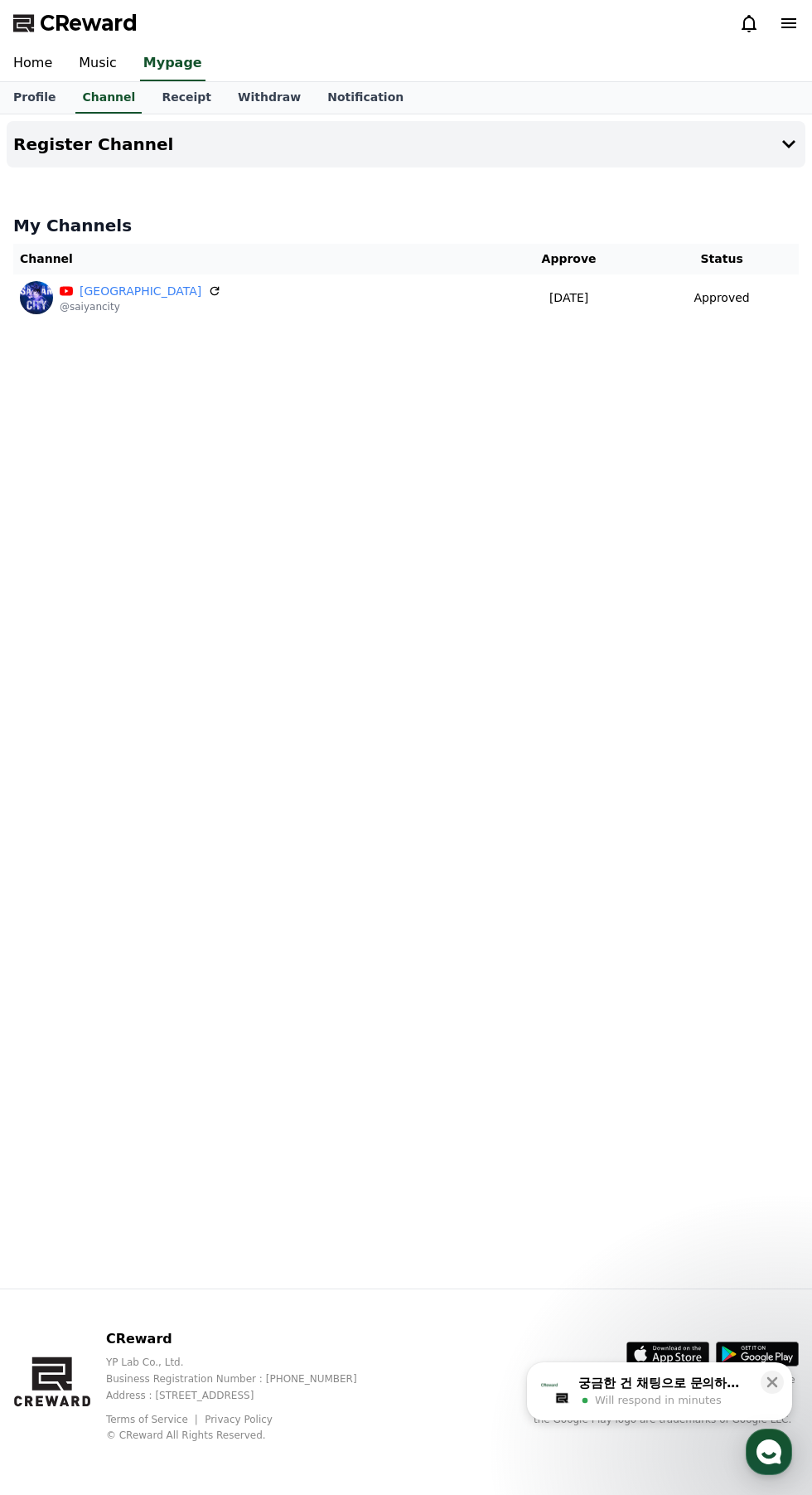
click at [143, 63] on link "Mypage" at bounding box center [172, 64] width 66 height 35
click at [124, 61] on link "Music" at bounding box center [98, 64] width 65 height 35
select select "**********"
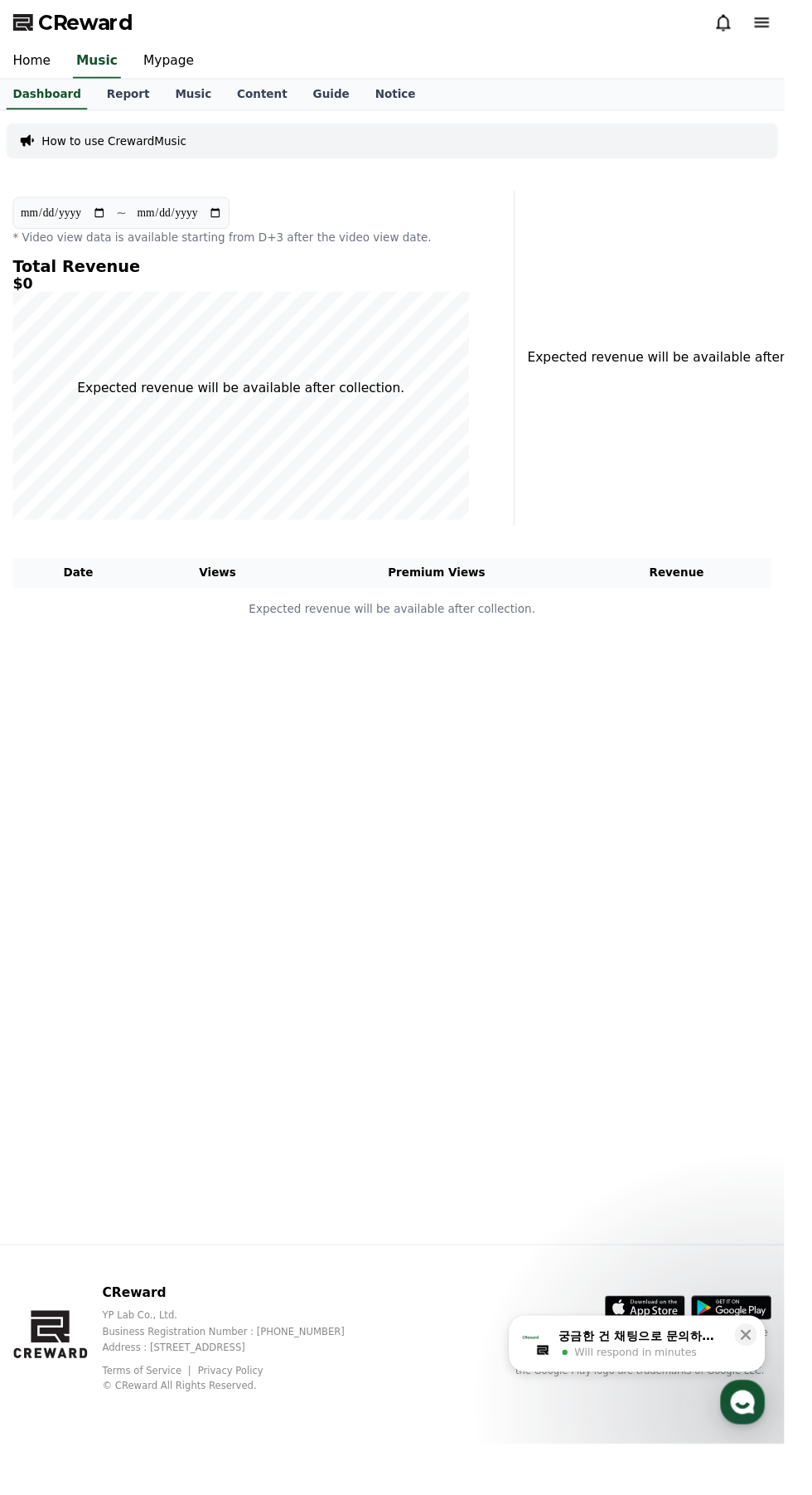
click at [244, 107] on link "Content" at bounding box center [271, 97] width 79 height 31
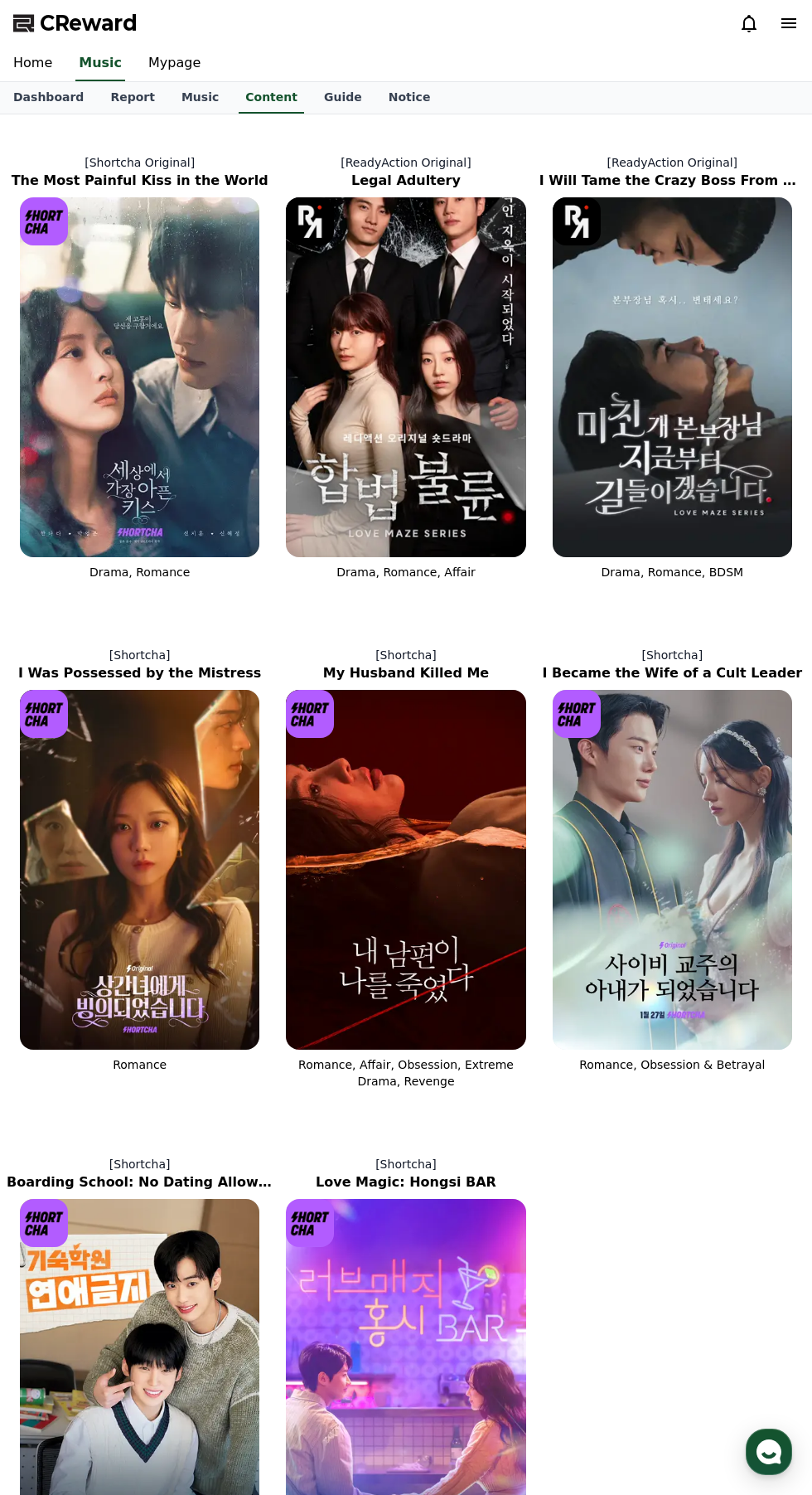
click at [311, 96] on link "Guide" at bounding box center [344, 97] width 65 height 31
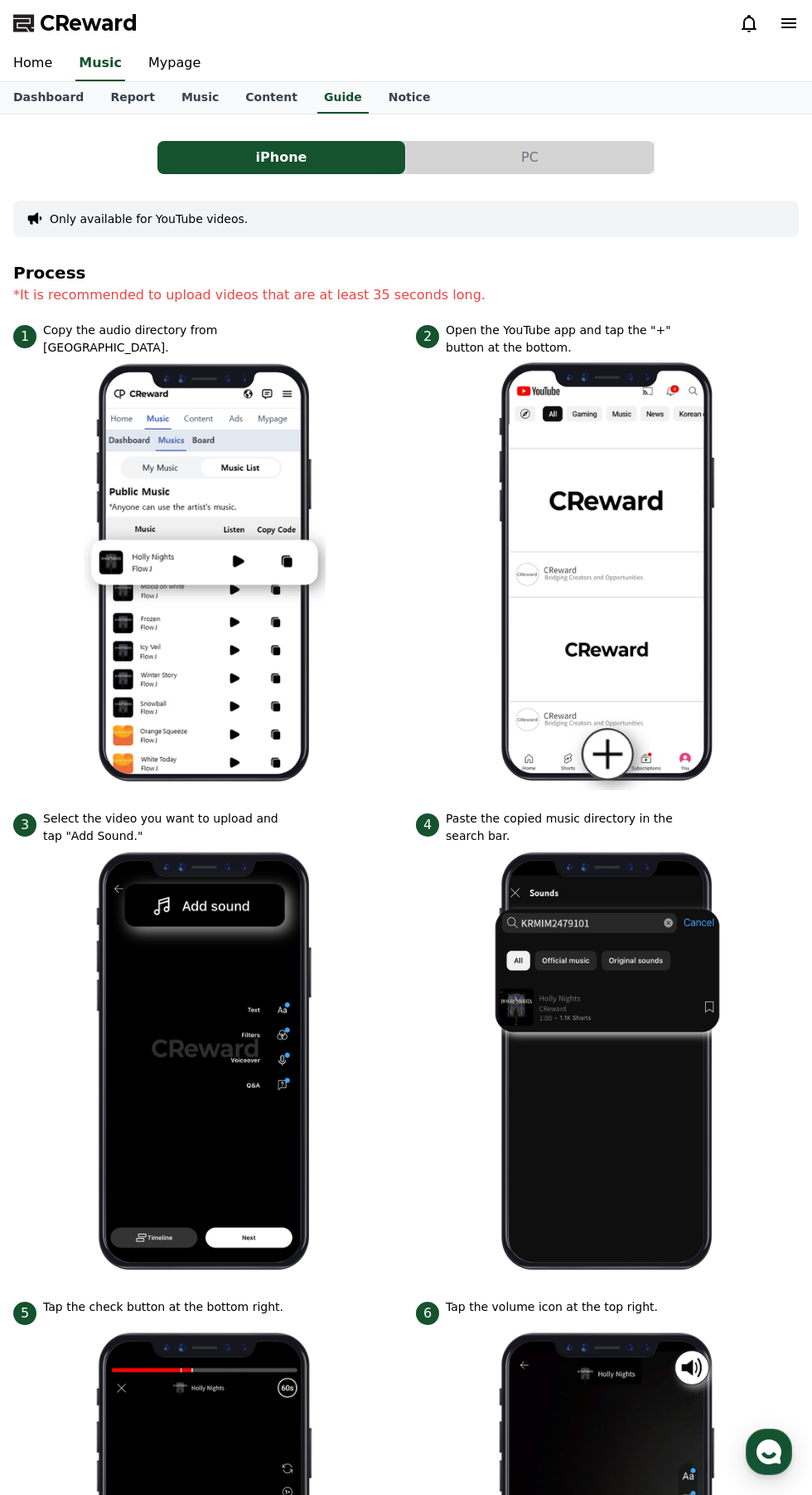
click at [375, 85] on link "Notice" at bounding box center [409, 97] width 69 height 31
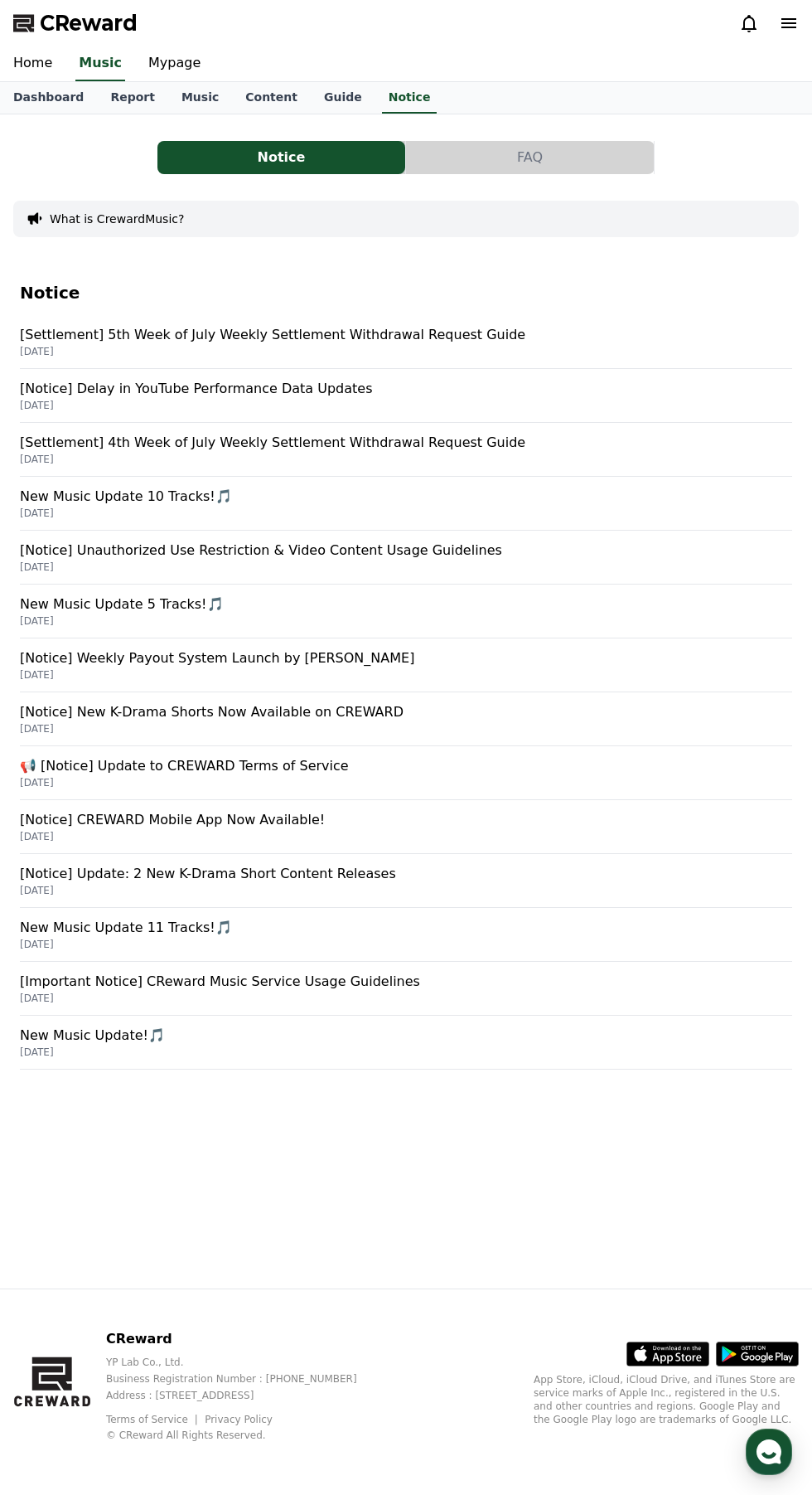
click at [241, 147] on button "Notice" at bounding box center [281, 157] width 248 height 33
click at [268, 110] on link "Content" at bounding box center [271, 97] width 79 height 31
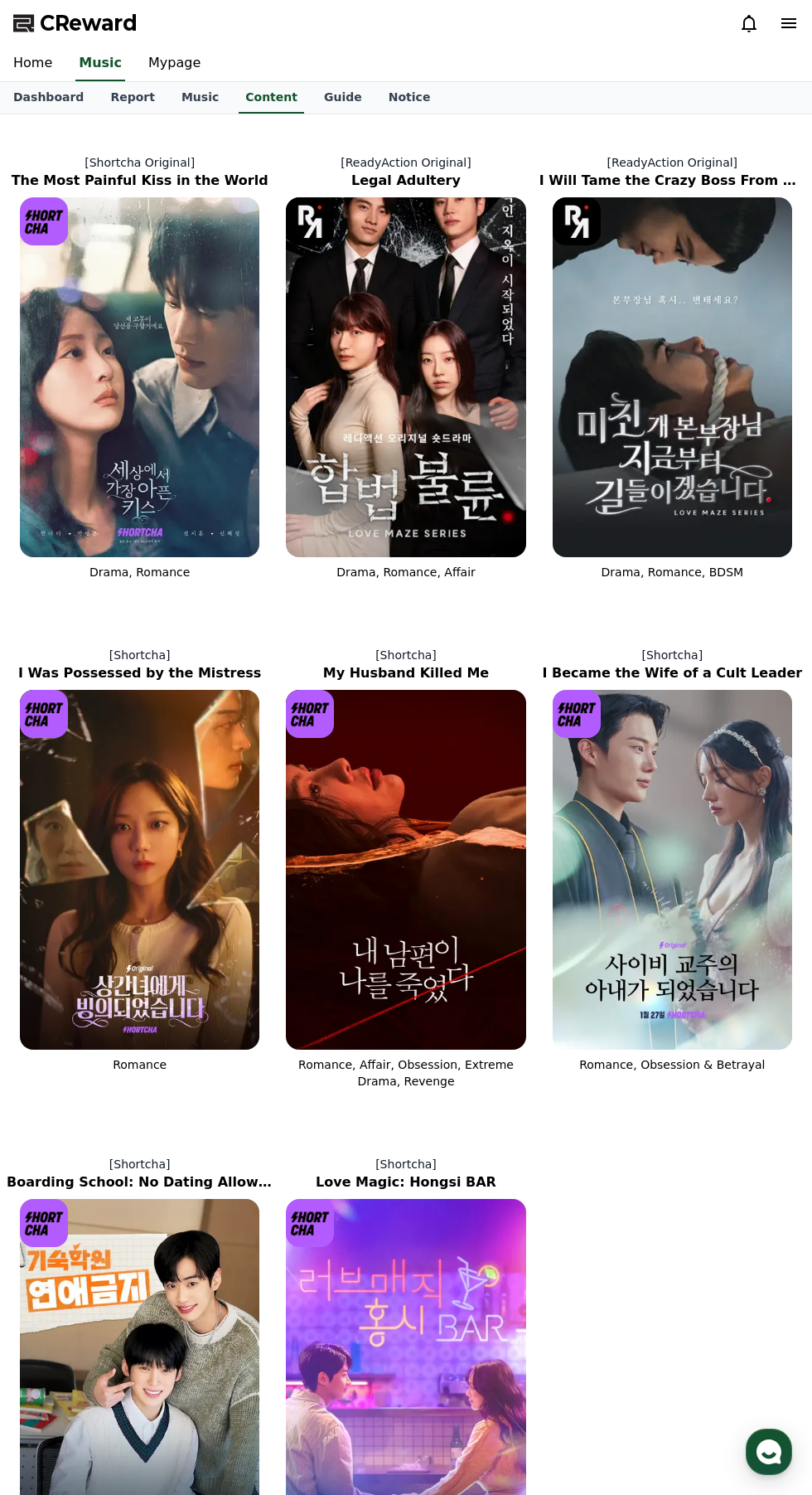
click at [176, 64] on link "Mypage" at bounding box center [174, 64] width 79 height 35
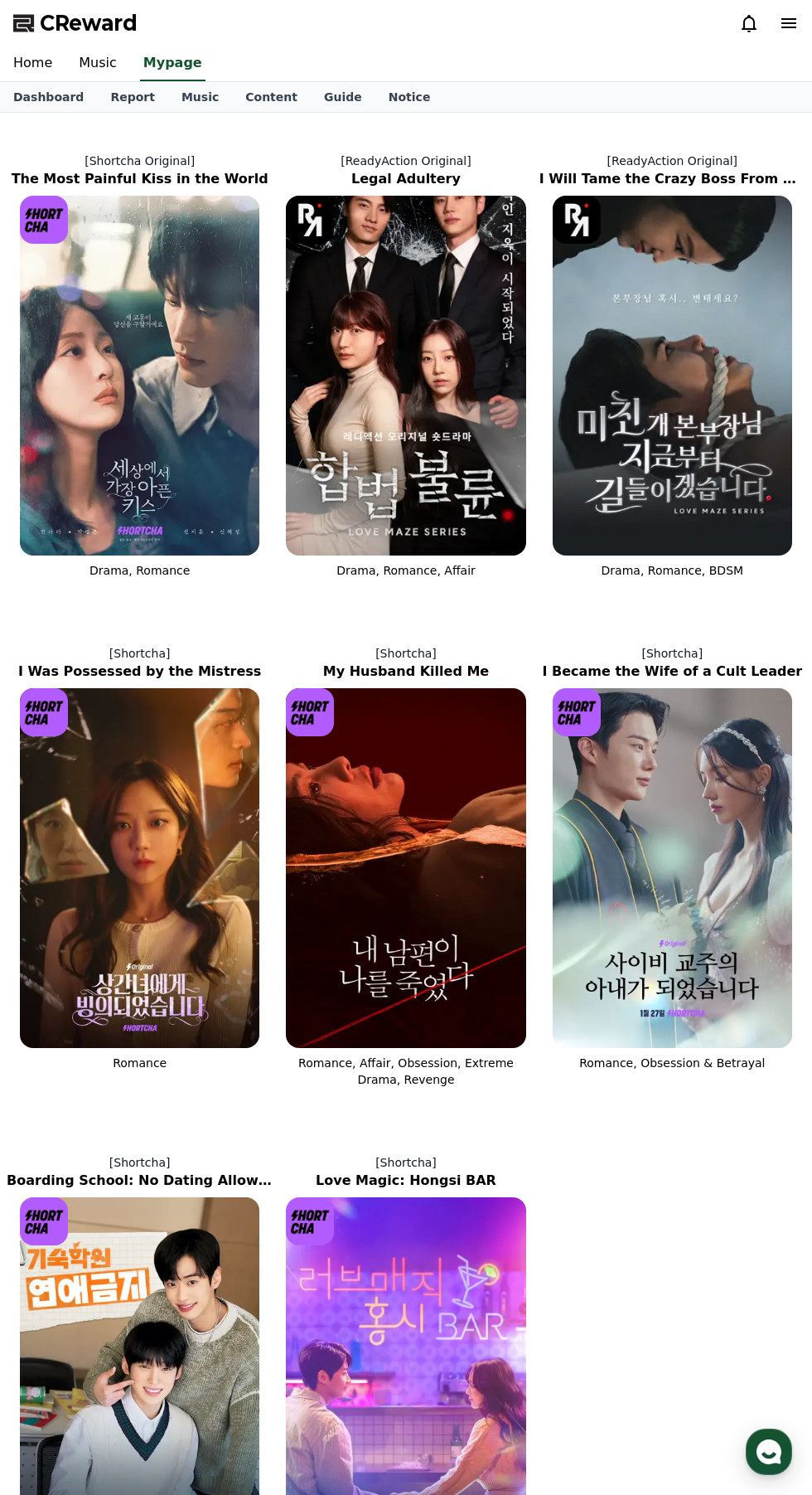
select select "**********"
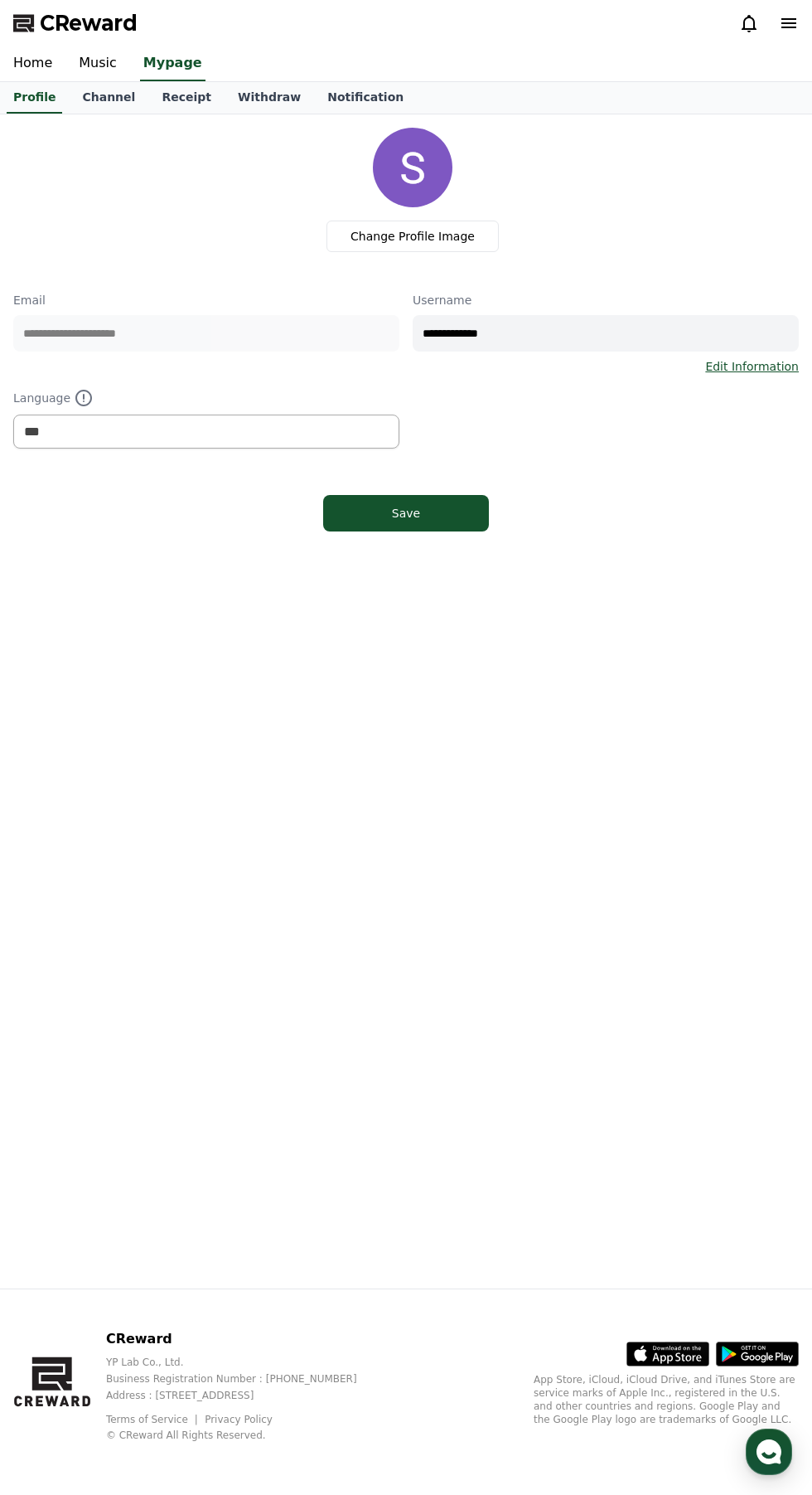
click at [254, 110] on link "Withdraw" at bounding box center [269, 97] width 89 height 31
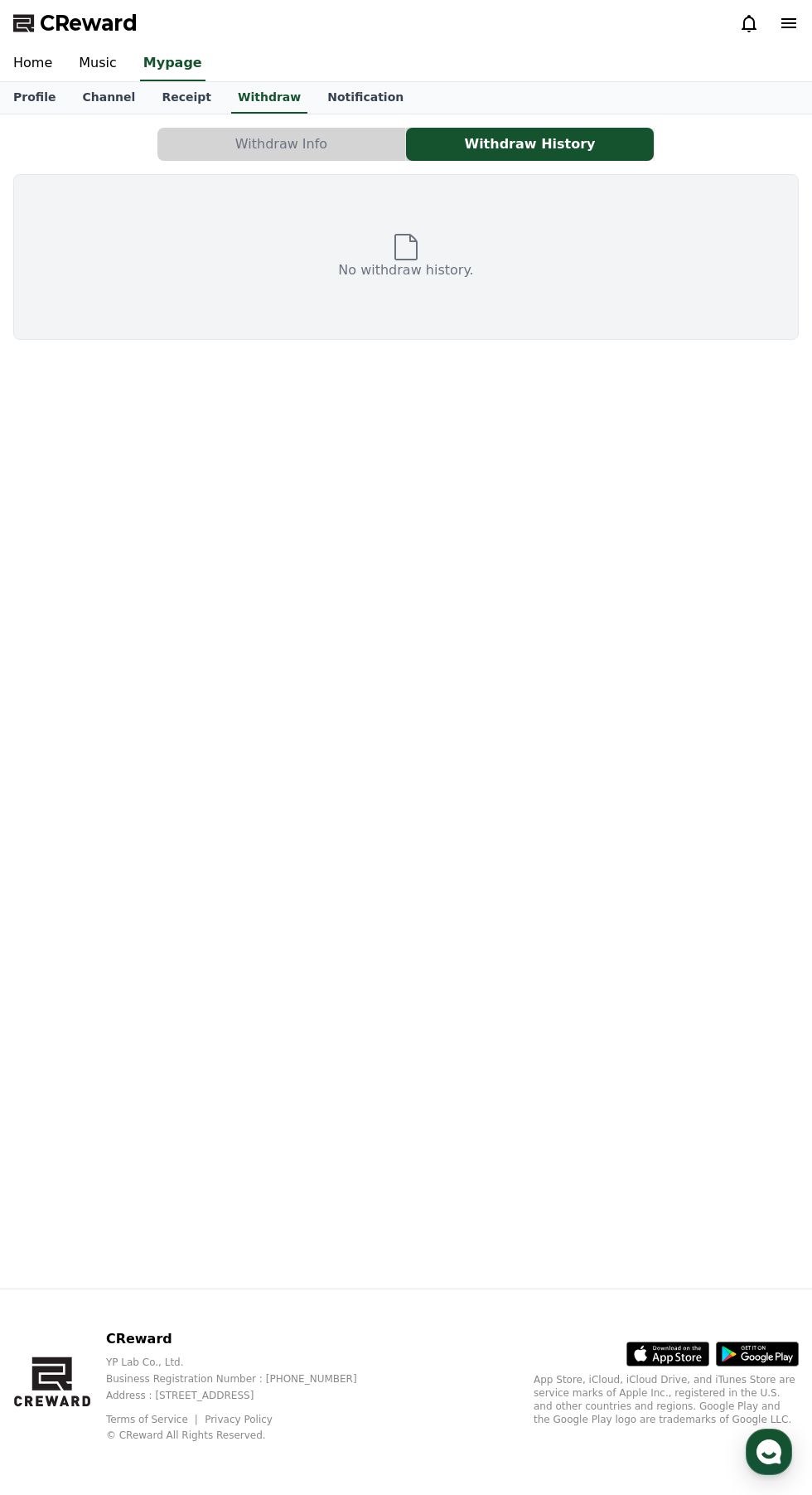
click at [179, 105] on link "Receipt" at bounding box center [187, 97] width 76 height 31
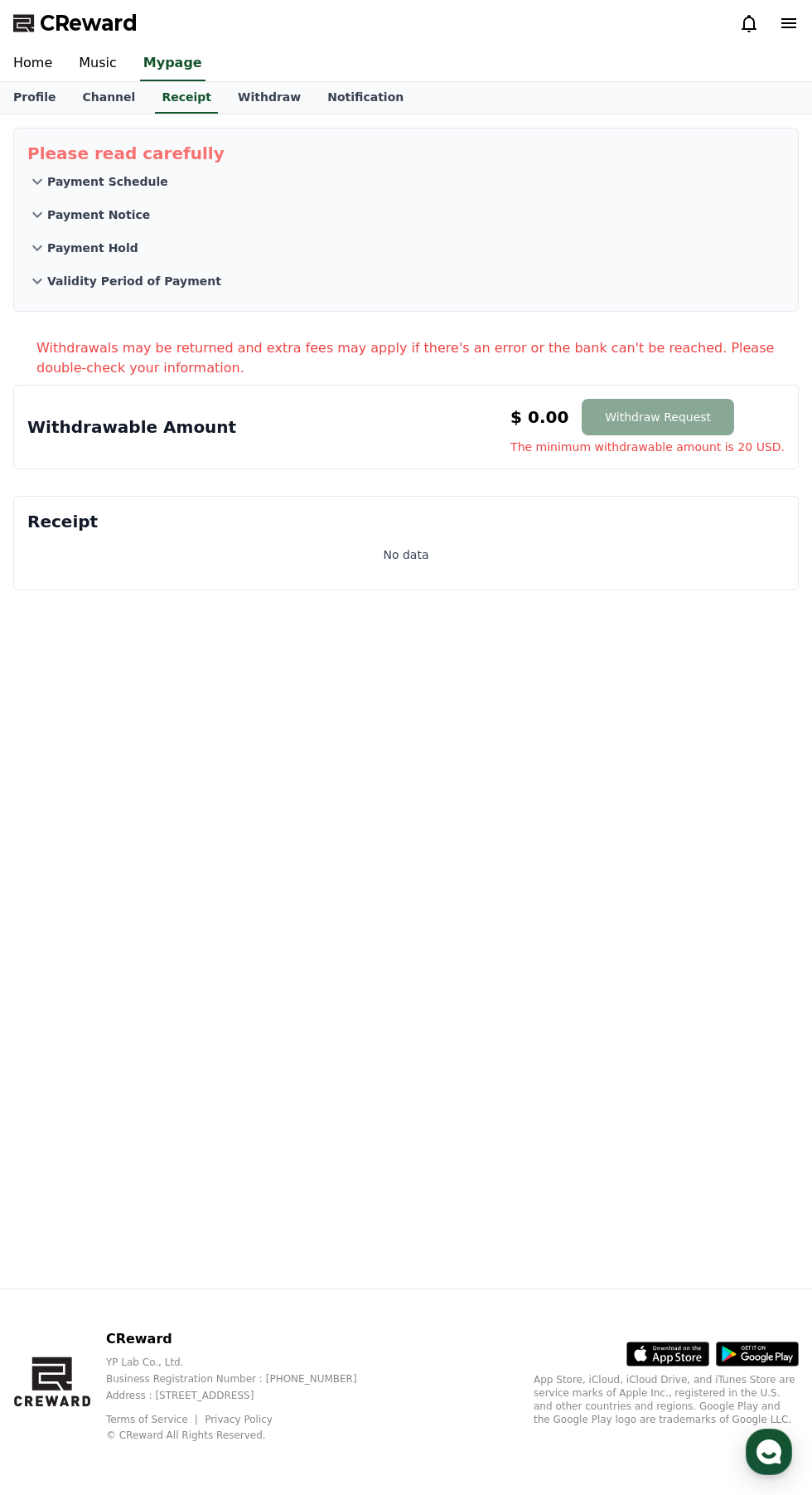
click at [112, 108] on link "Channel" at bounding box center [109, 97] width 80 height 31
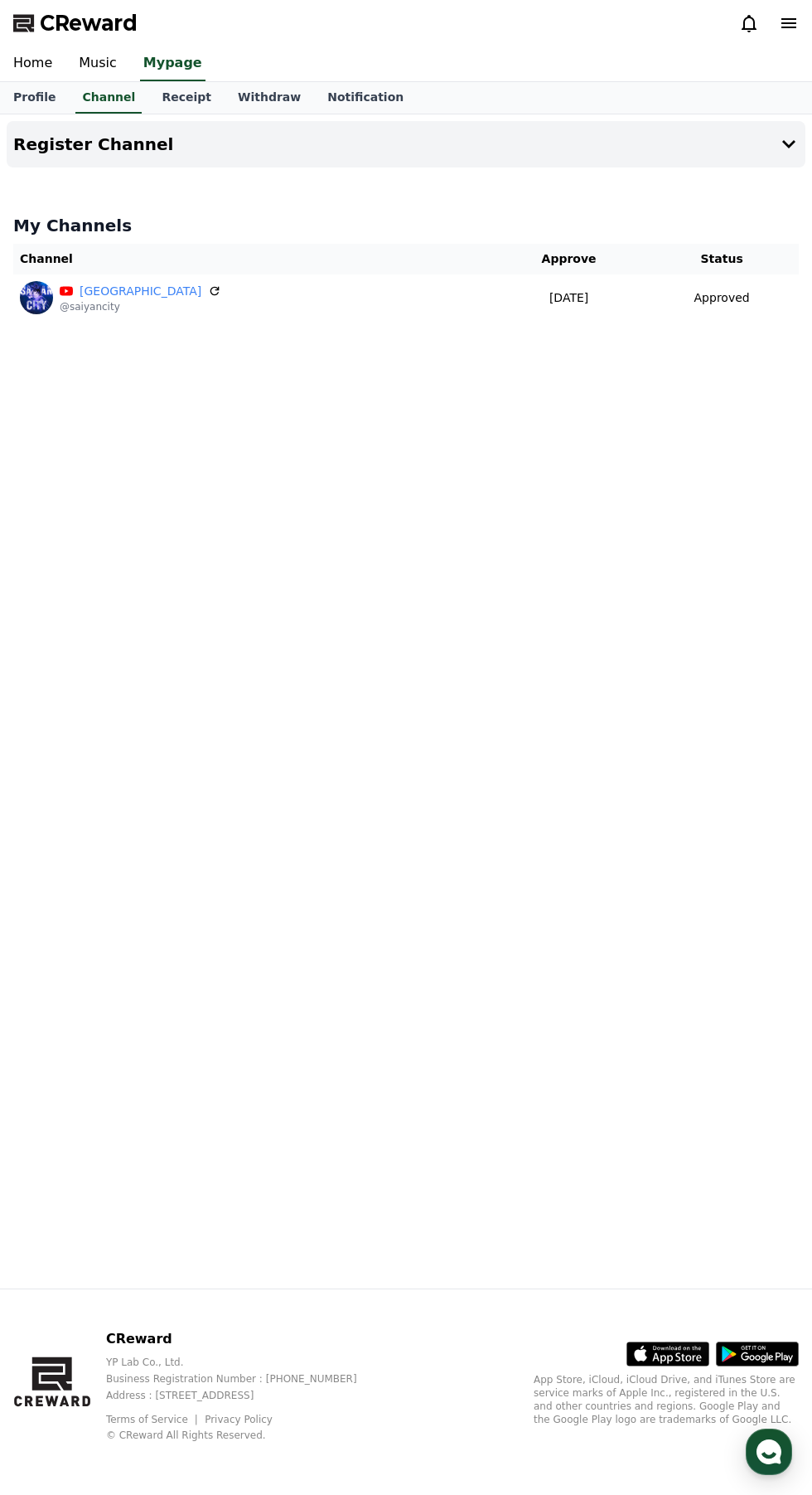
click at [50, 93] on link "Profile" at bounding box center [34, 97] width 69 height 31
select select "**********"
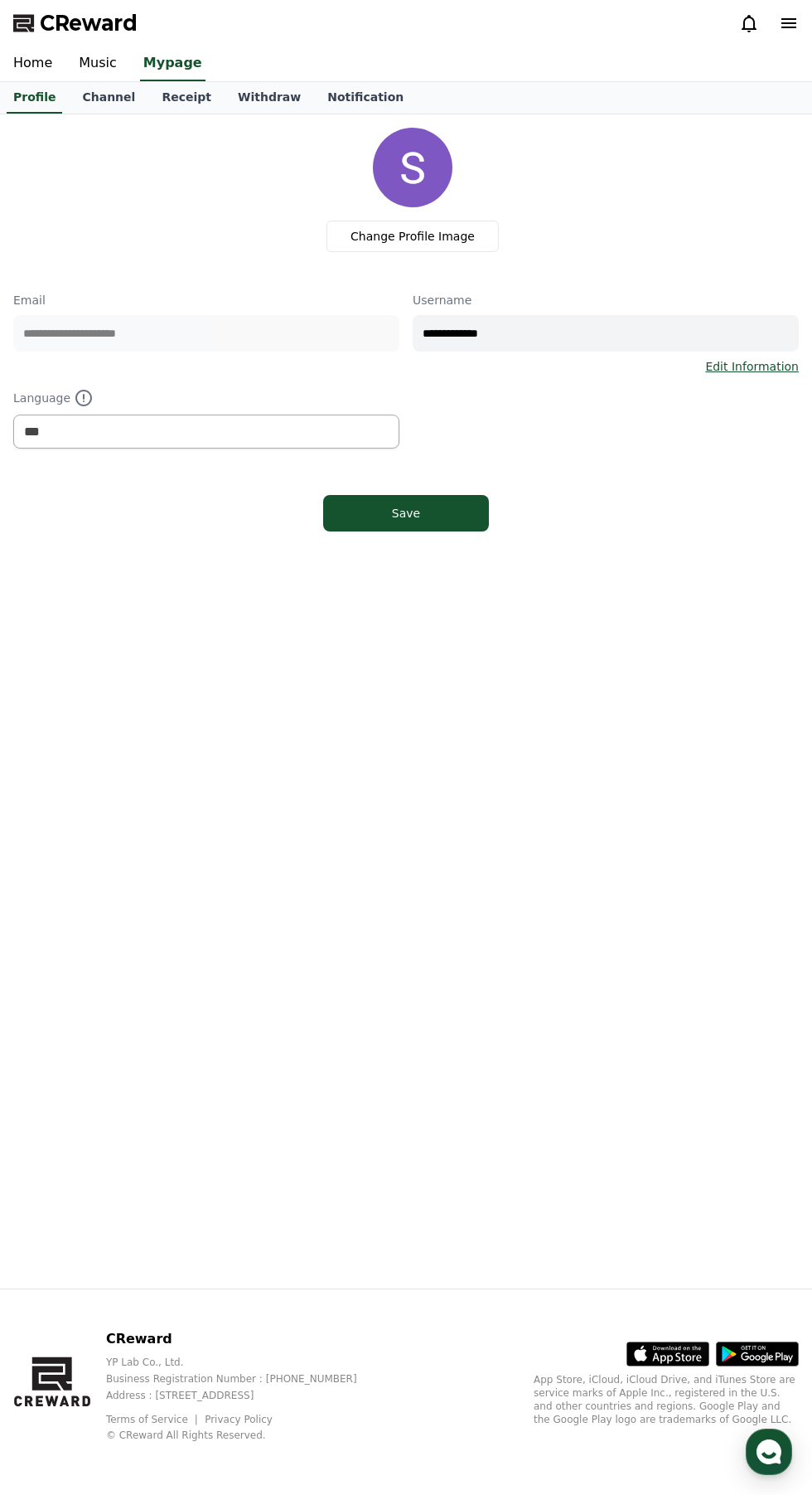
click at [225, 104] on link "Withdraw" at bounding box center [269, 97] width 89 height 31
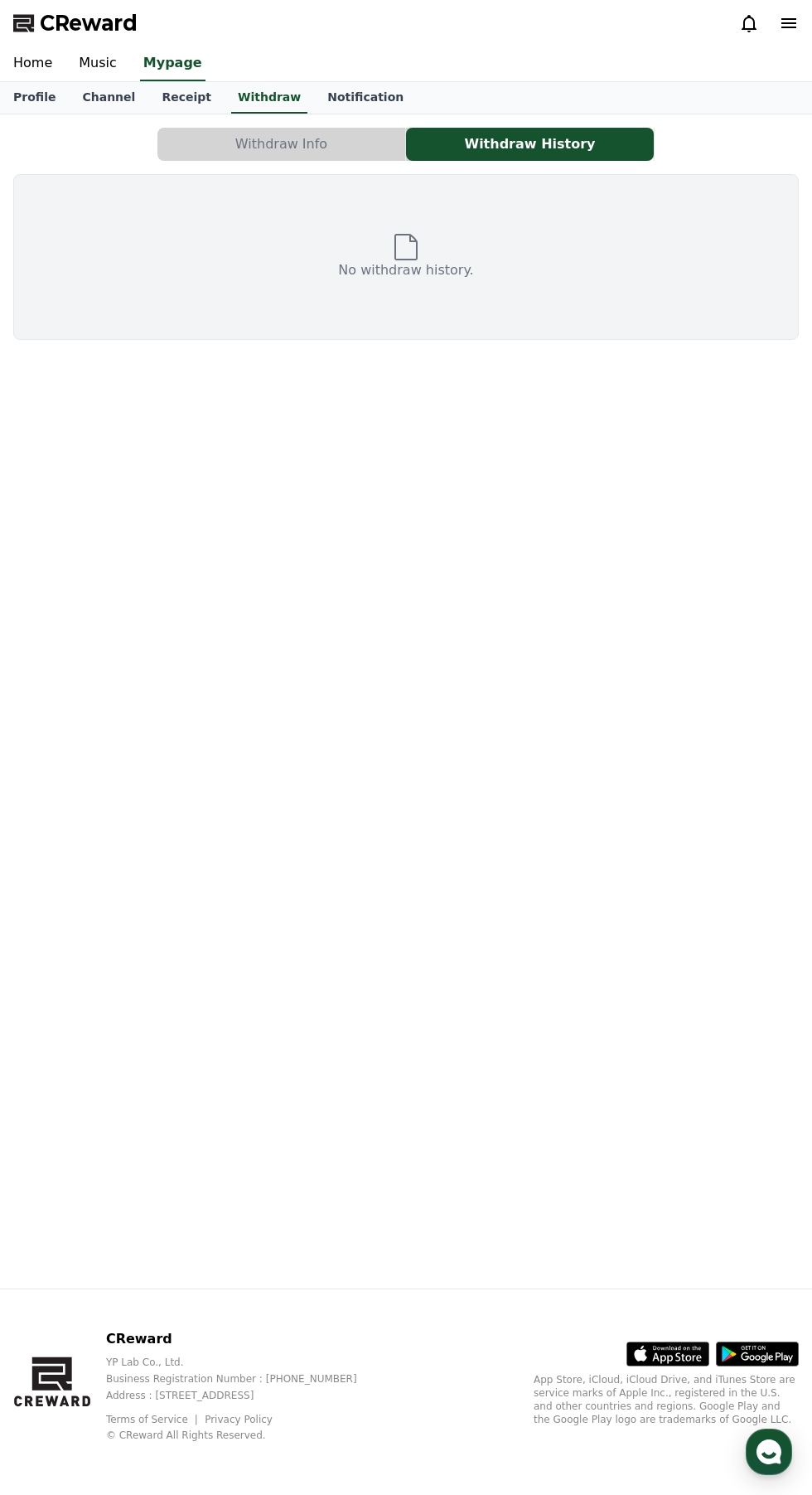
click at [337, 91] on link "Notification" at bounding box center [366, 97] width 103 height 31
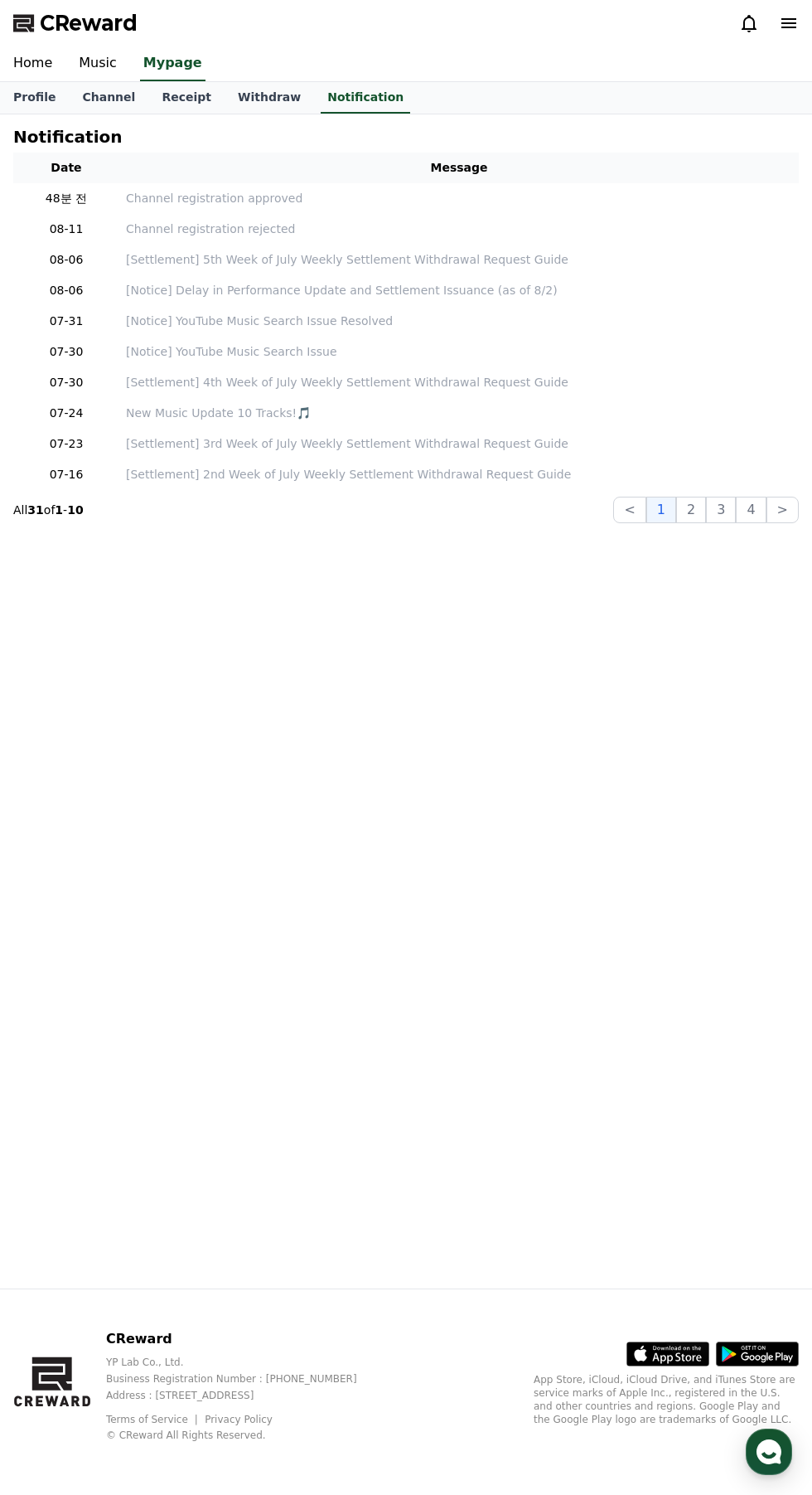
click at [229, 103] on link "Withdraw" at bounding box center [269, 97] width 89 height 31
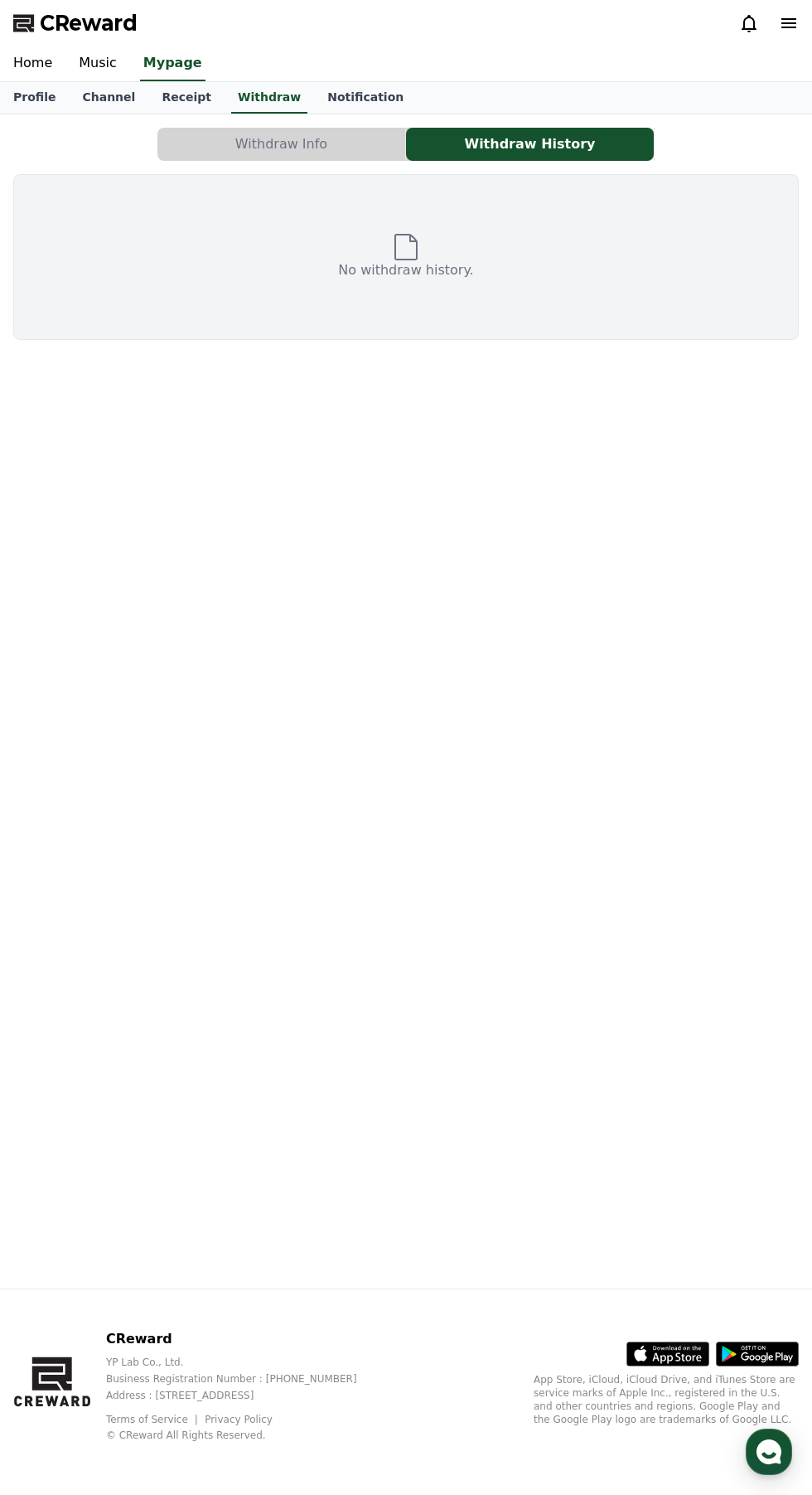
click at [150, 101] on link "Receipt" at bounding box center [187, 97] width 76 height 31
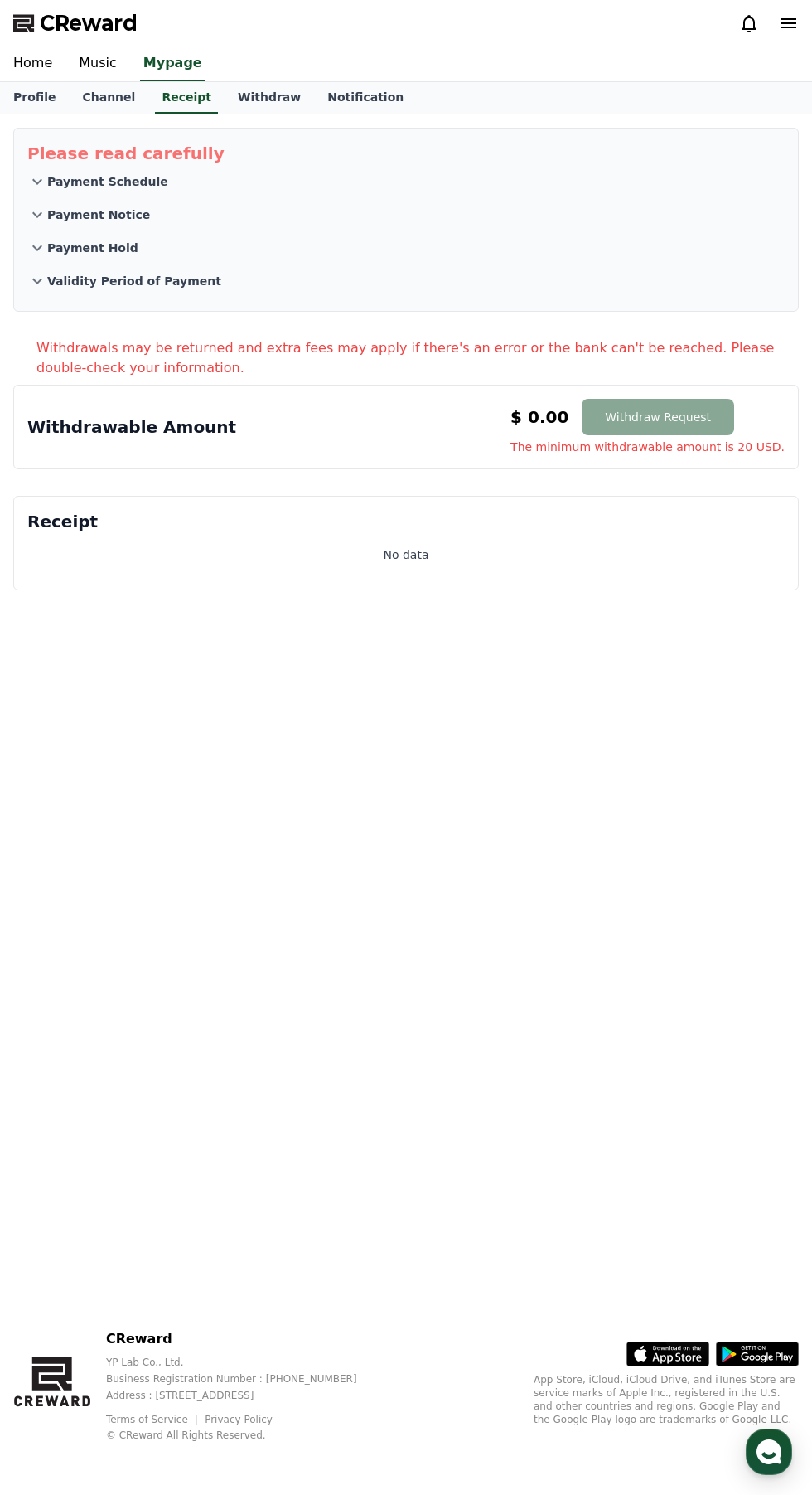
click at [114, 89] on link "Channel" at bounding box center [109, 97] width 80 height 31
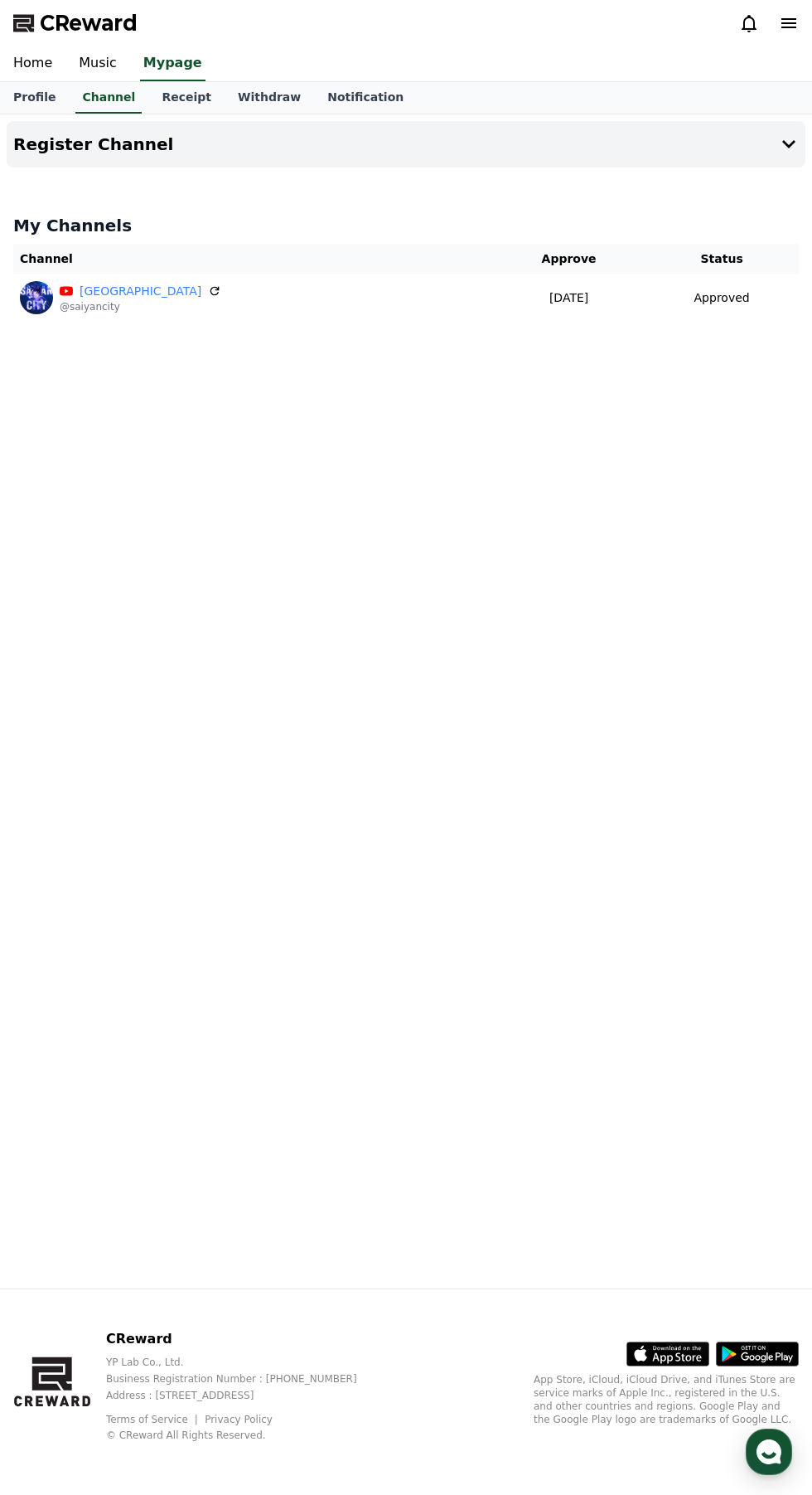
click at [786, 28] on icon at bounding box center [789, 23] width 15 height 10
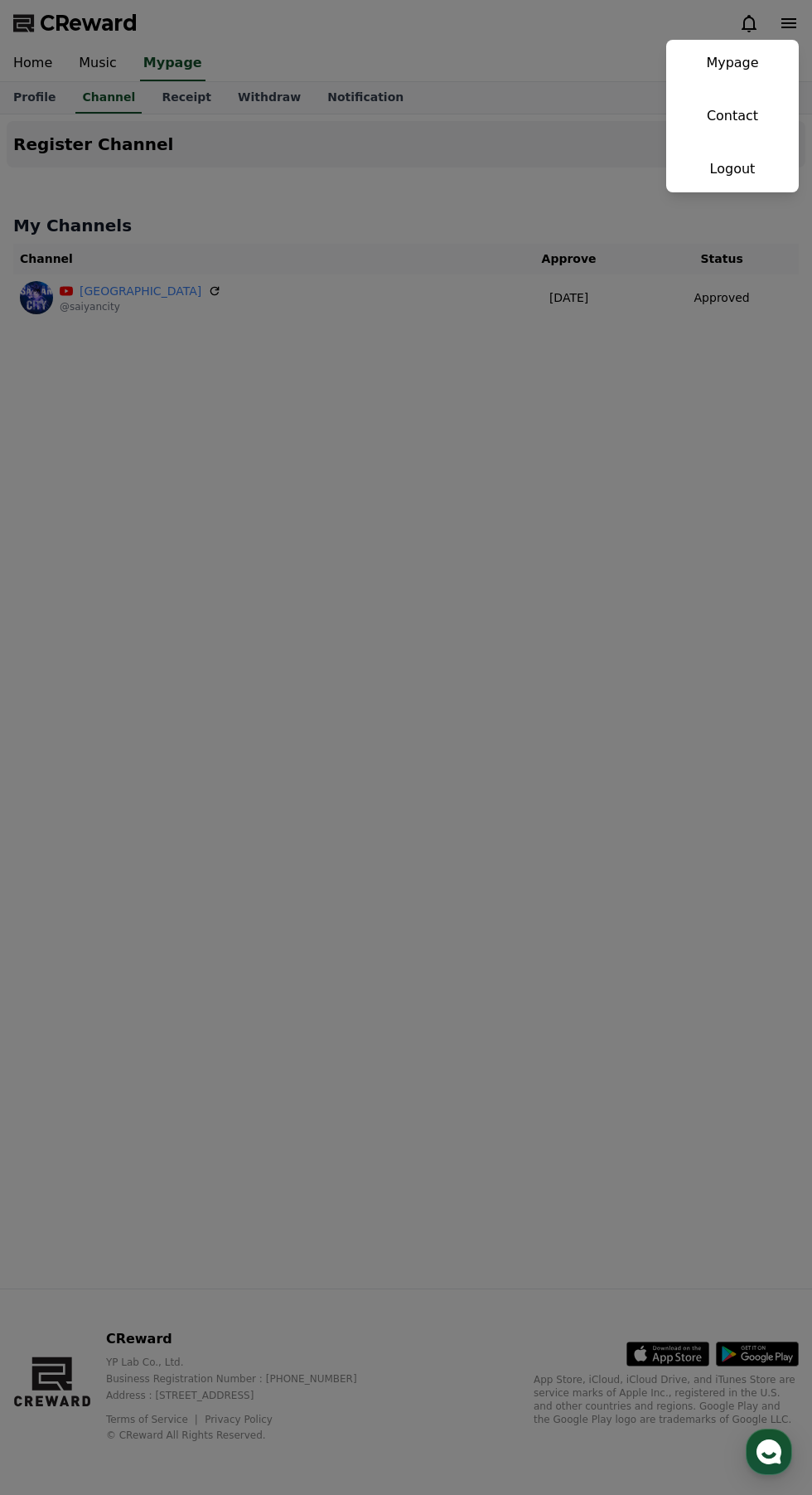
click at [763, 43] on link "Mypage" at bounding box center [732, 63] width 132 height 47
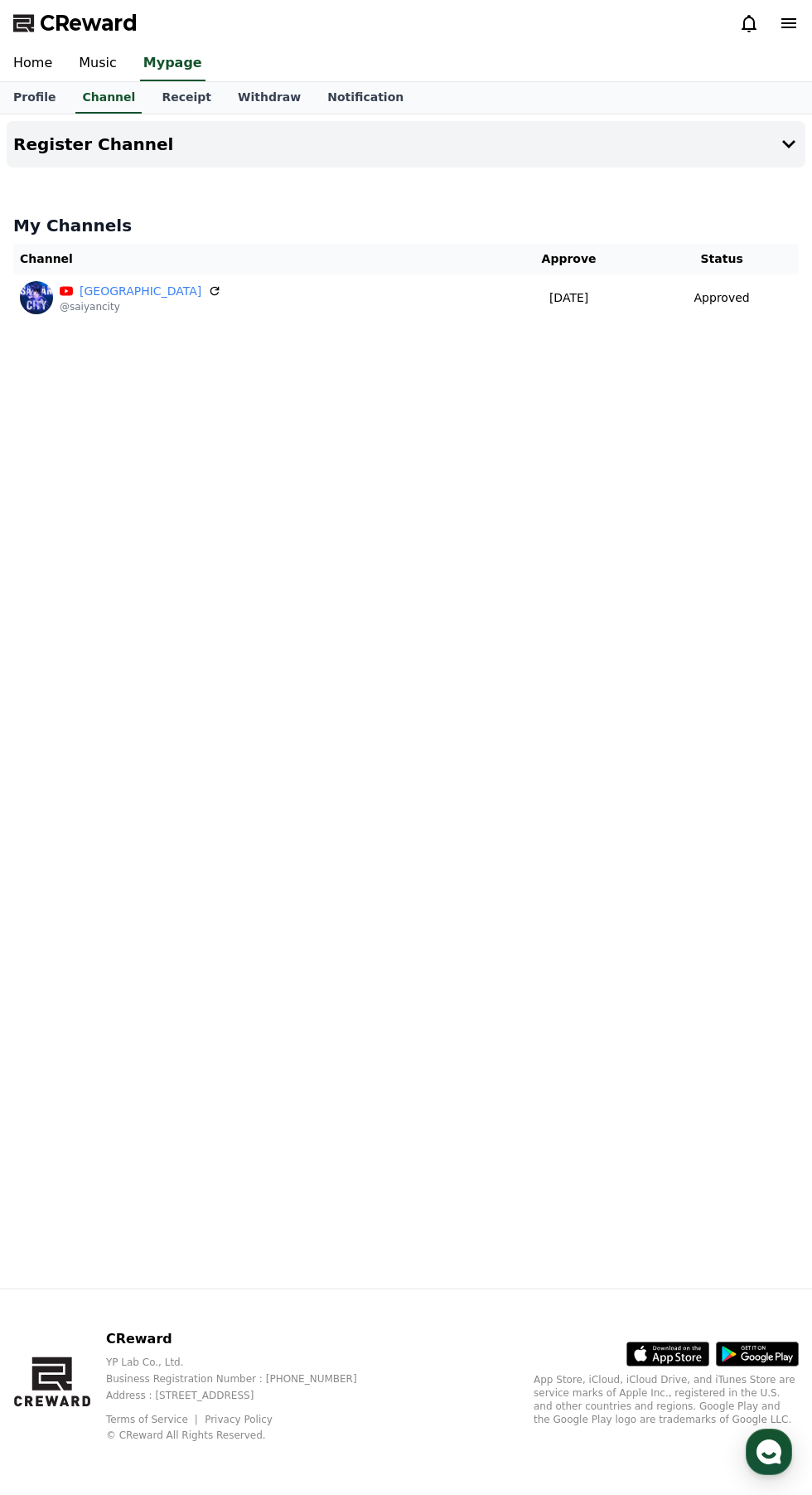
select select "**********"
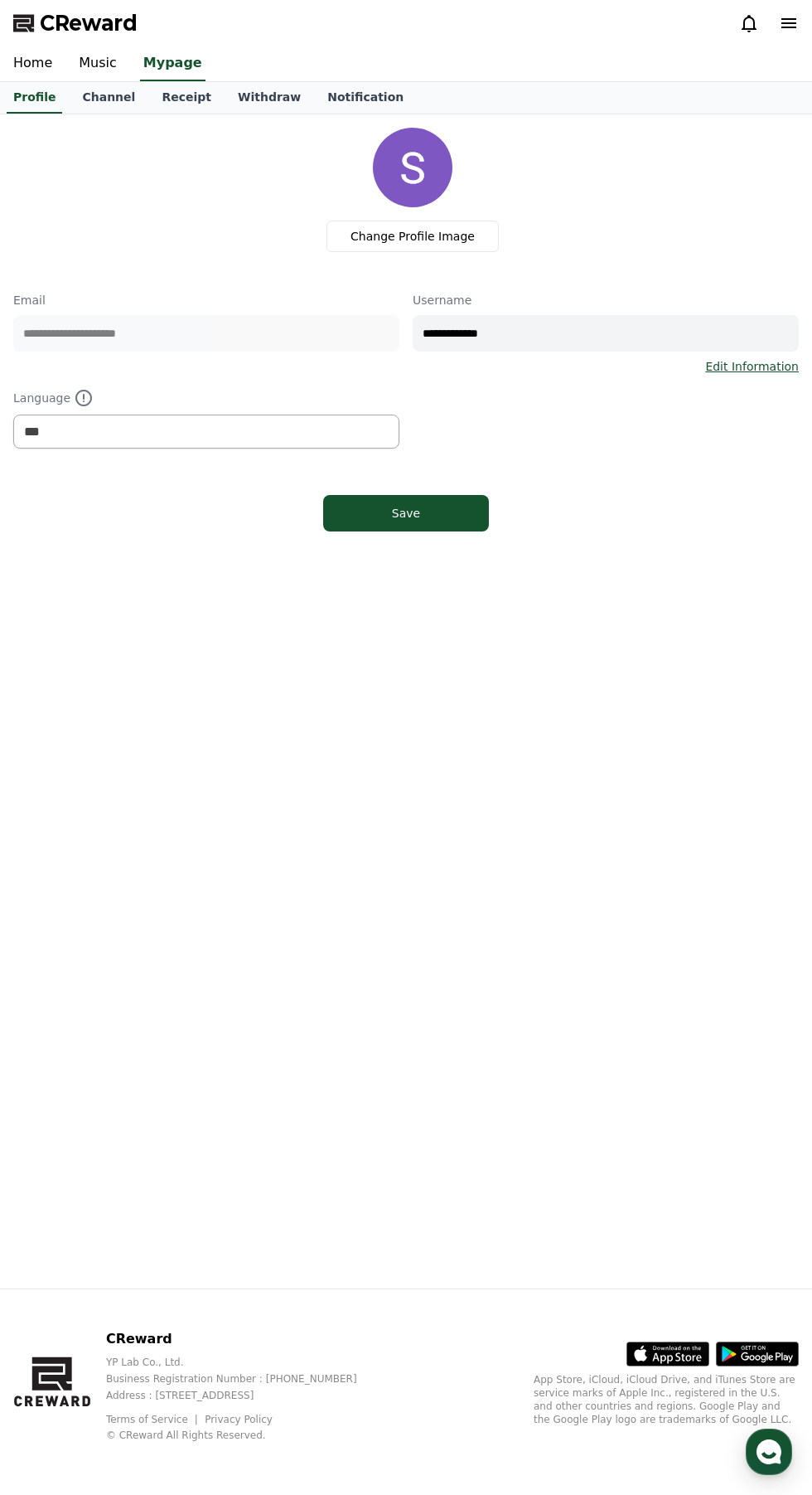
click at [58, 75] on link "Home" at bounding box center [32, 64] width 66 height 35
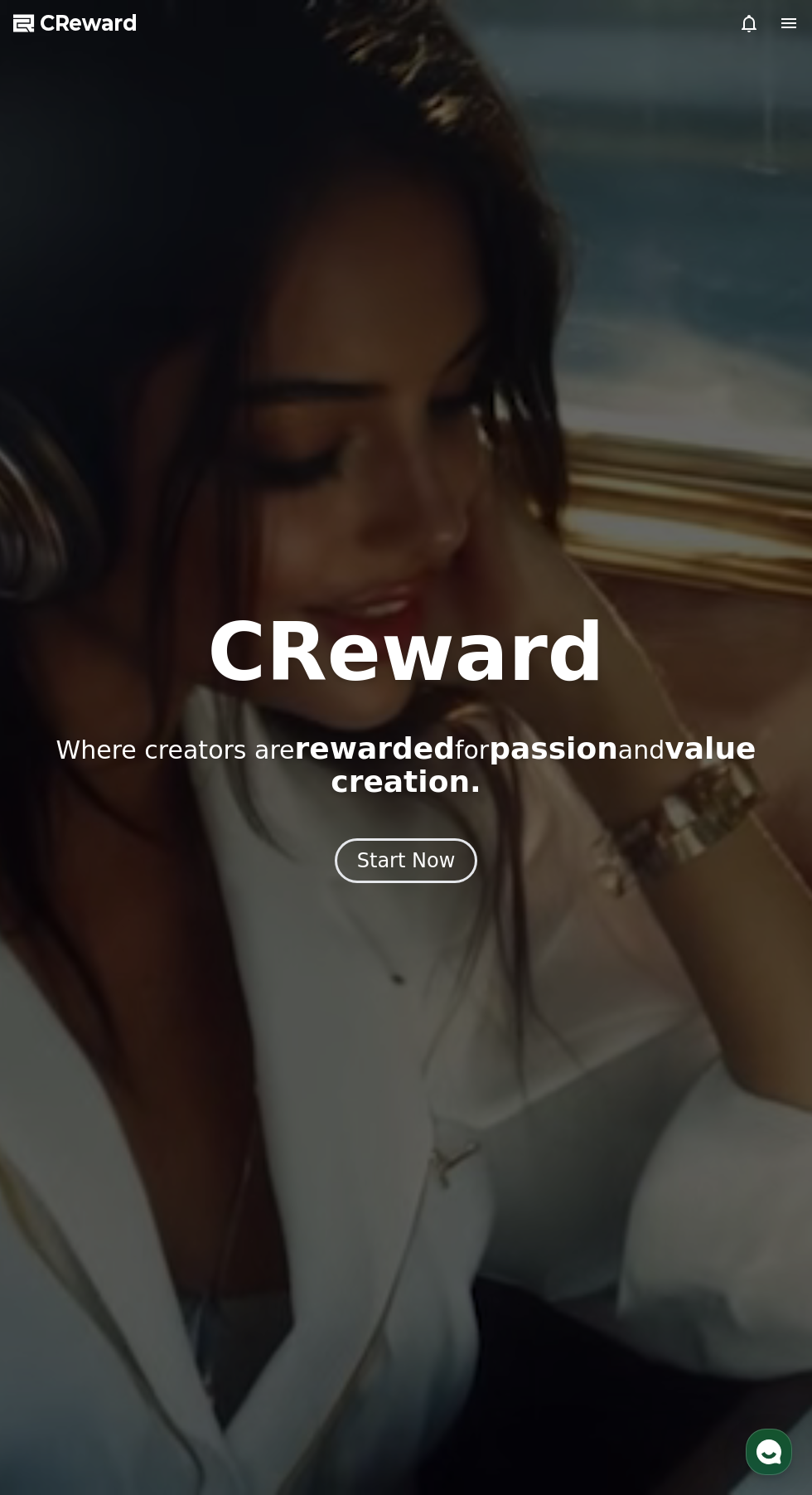
click at [785, 23] on icon at bounding box center [789, 23] width 15 height 10
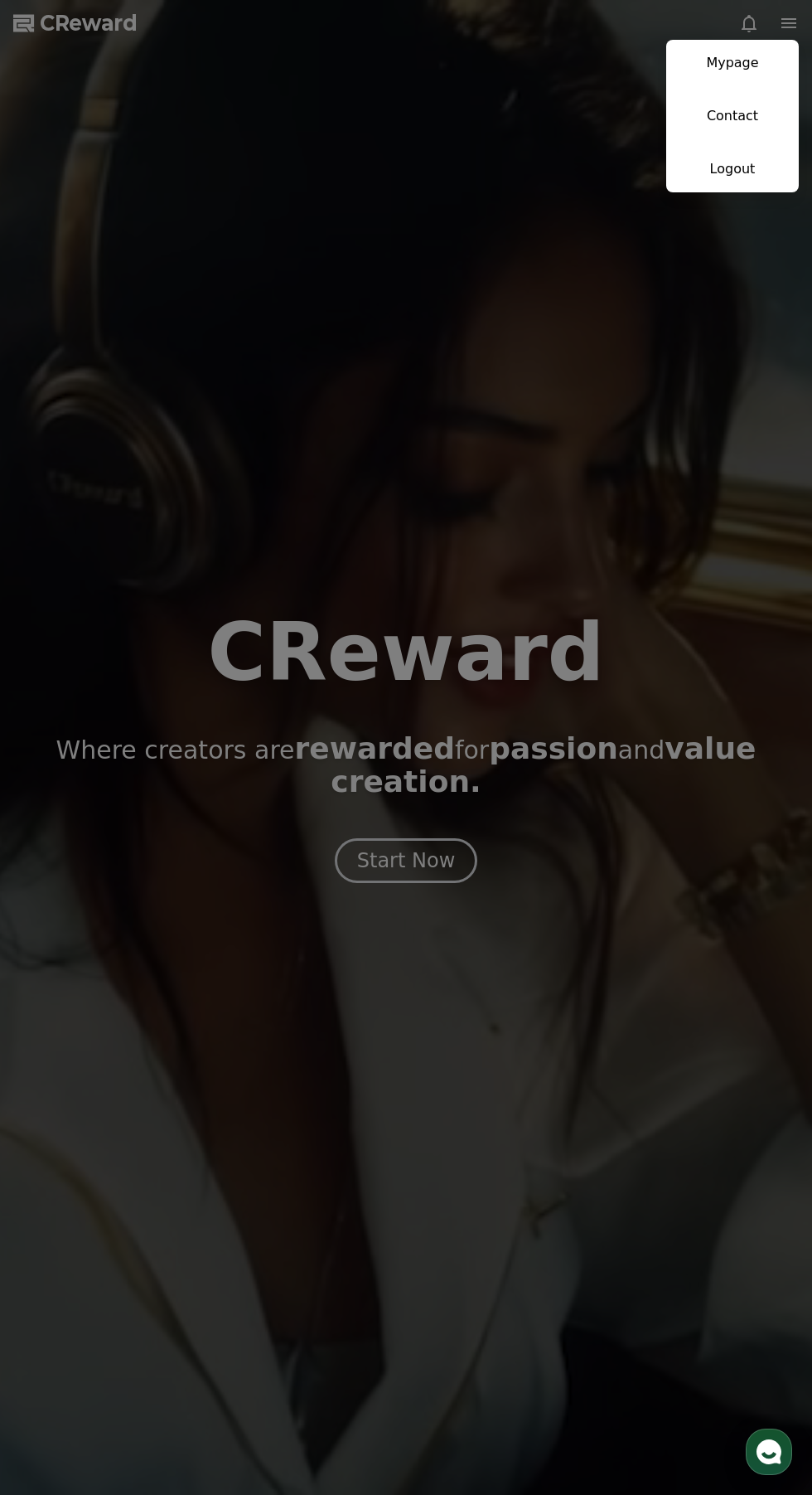
click at [766, 68] on link "Mypage" at bounding box center [732, 63] width 132 height 47
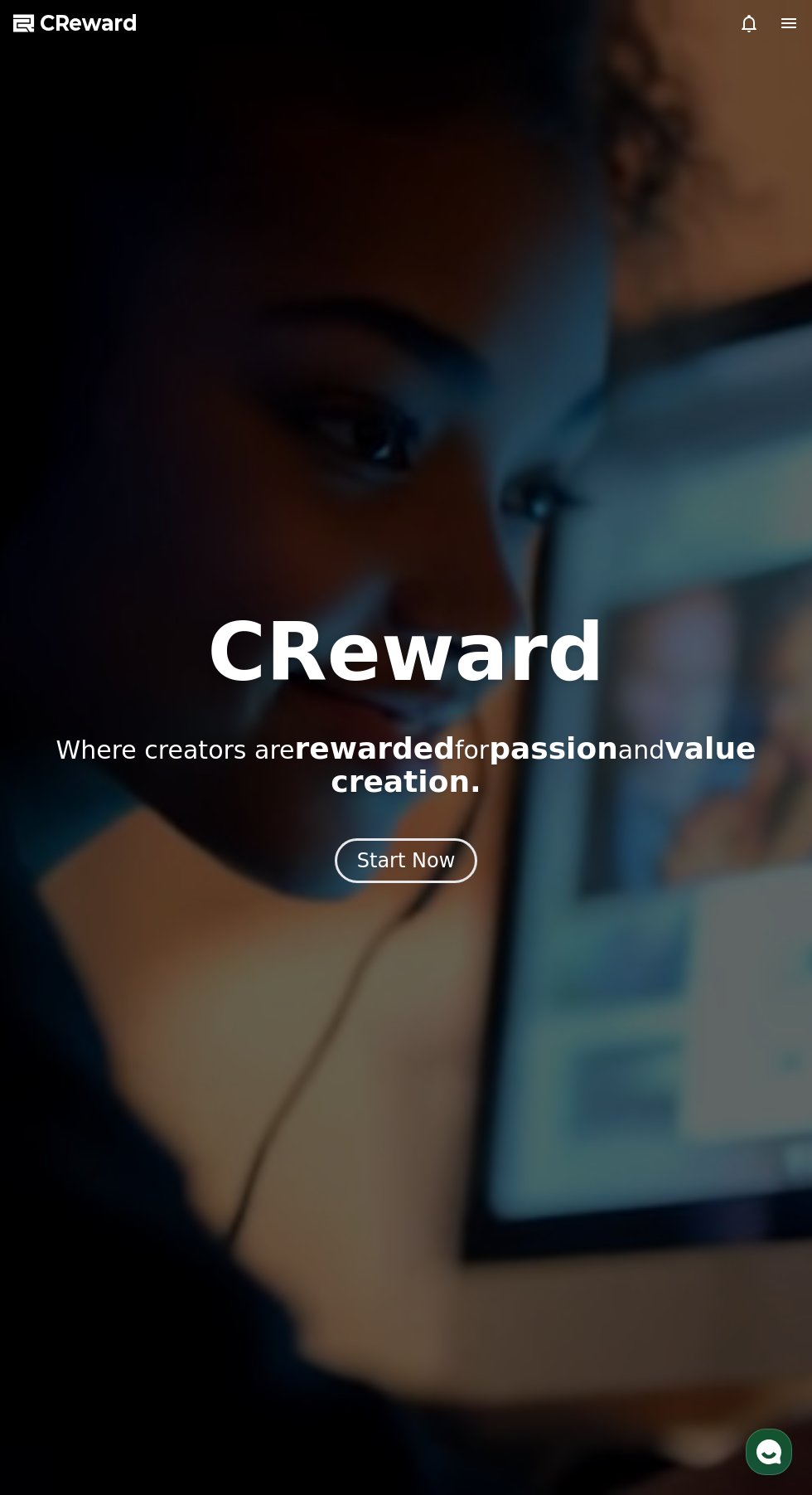
select select "**********"
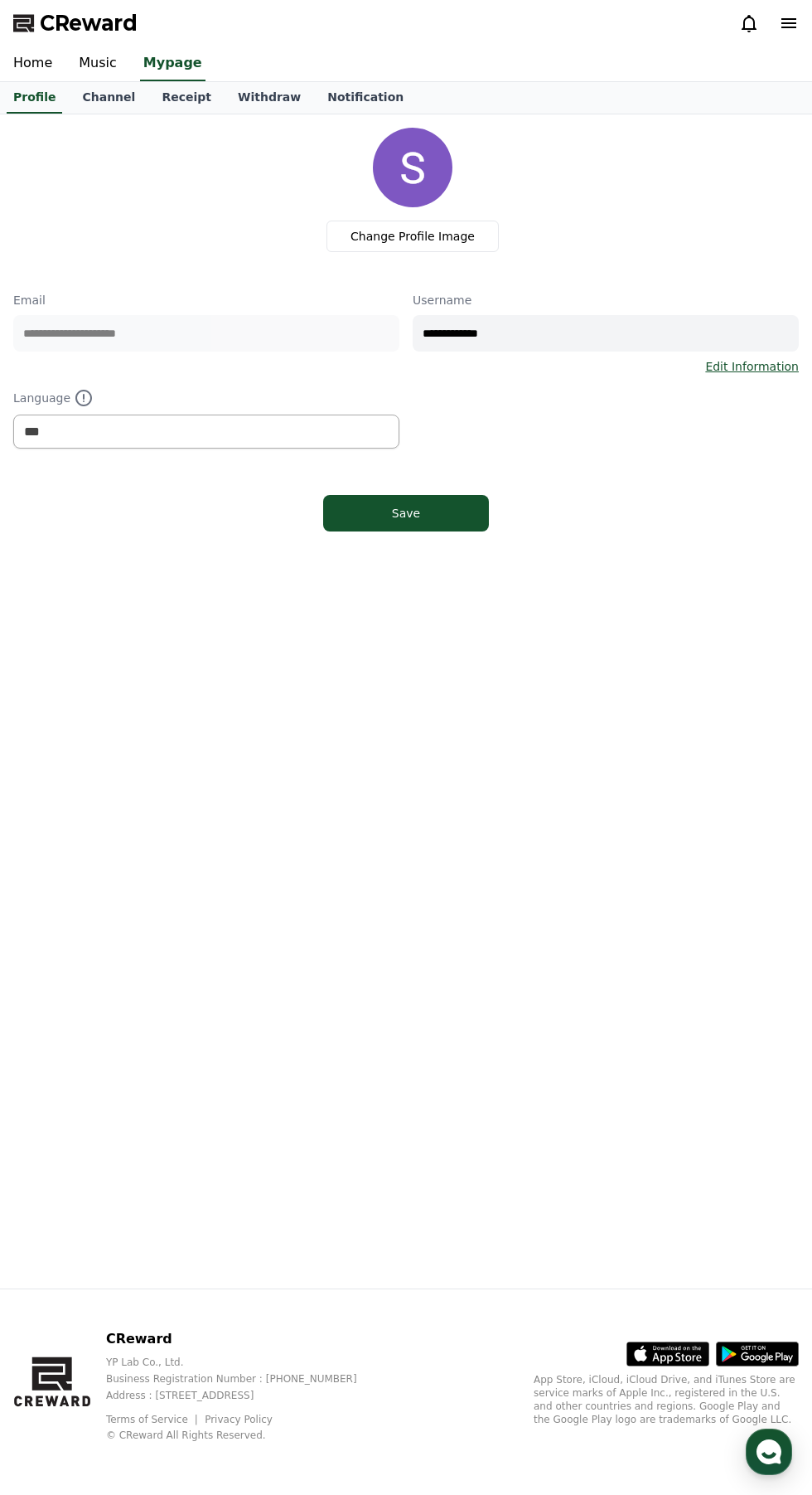
click at [109, 56] on link "Music" at bounding box center [98, 64] width 65 height 35
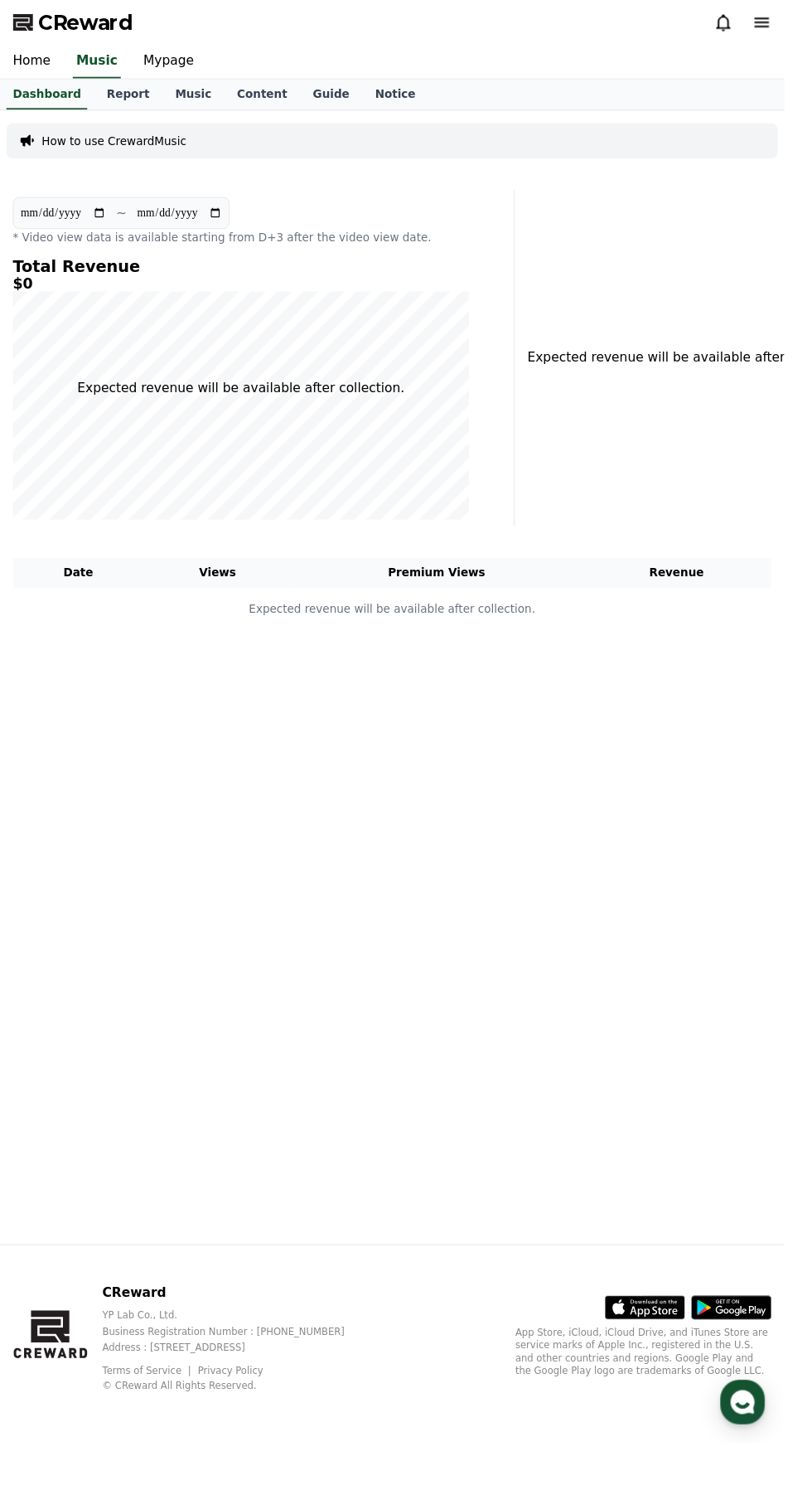
click at [144, 108] on link "Report" at bounding box center [132, 97] width 71 height 31
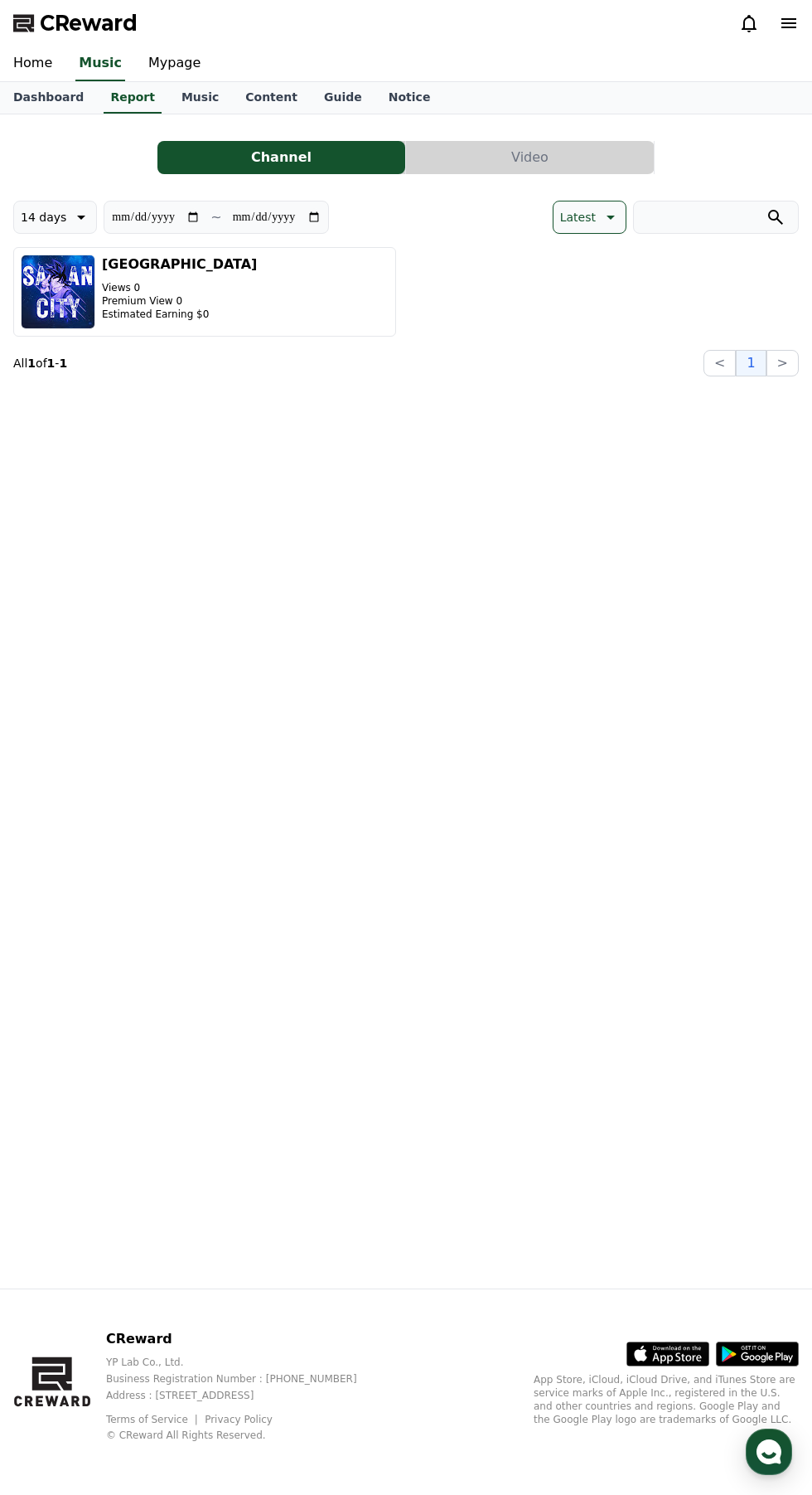
click at [570, 150] on button "Video" at bounding box center [530, 157] width 248 height 33
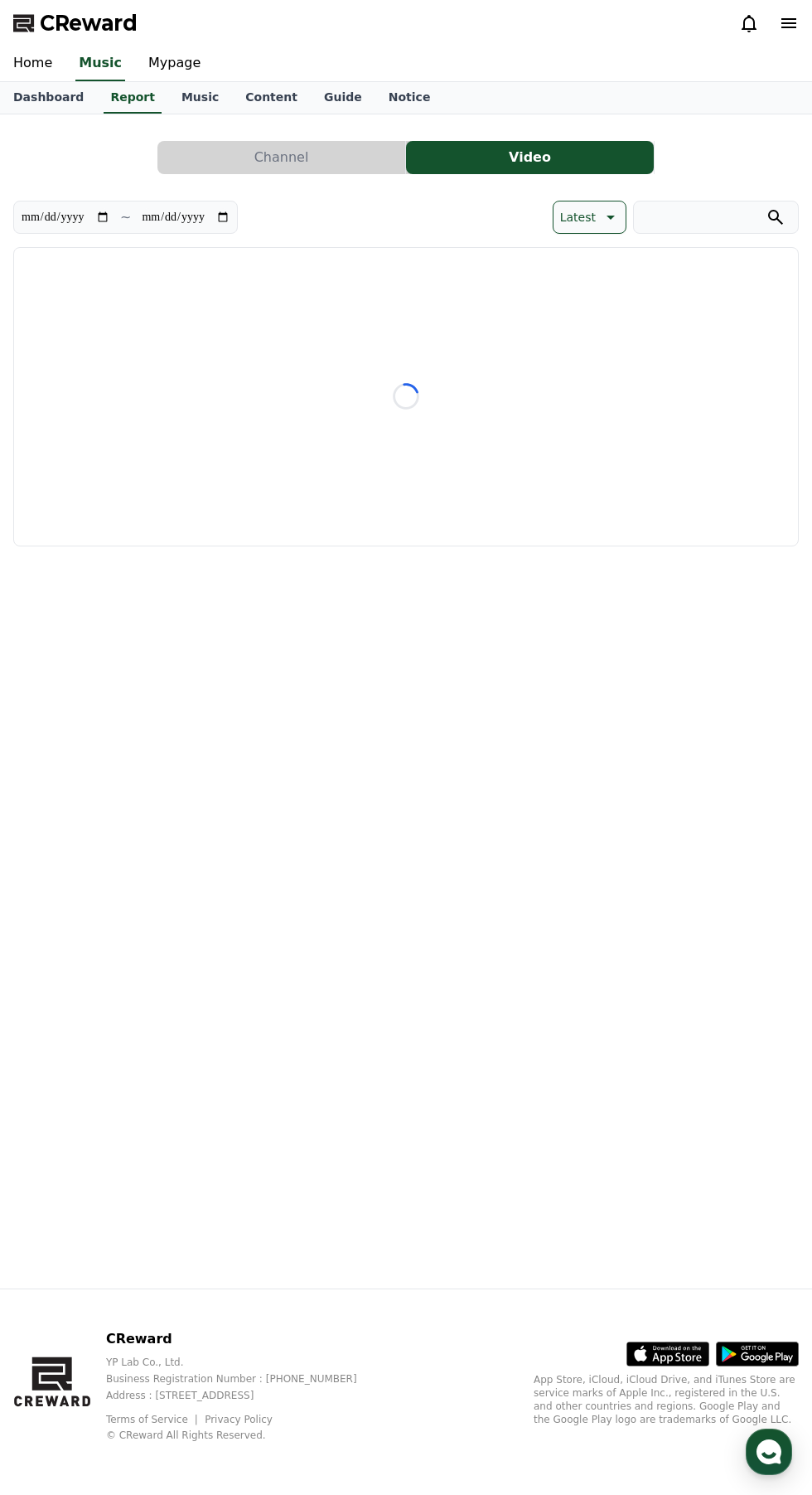
click at [570, 149] on button "Video" at bounding box center [530, 157] width 248 height 33
click at [349, 160] on button "Channel" at bounding box center [281, 157] width 248 height 33
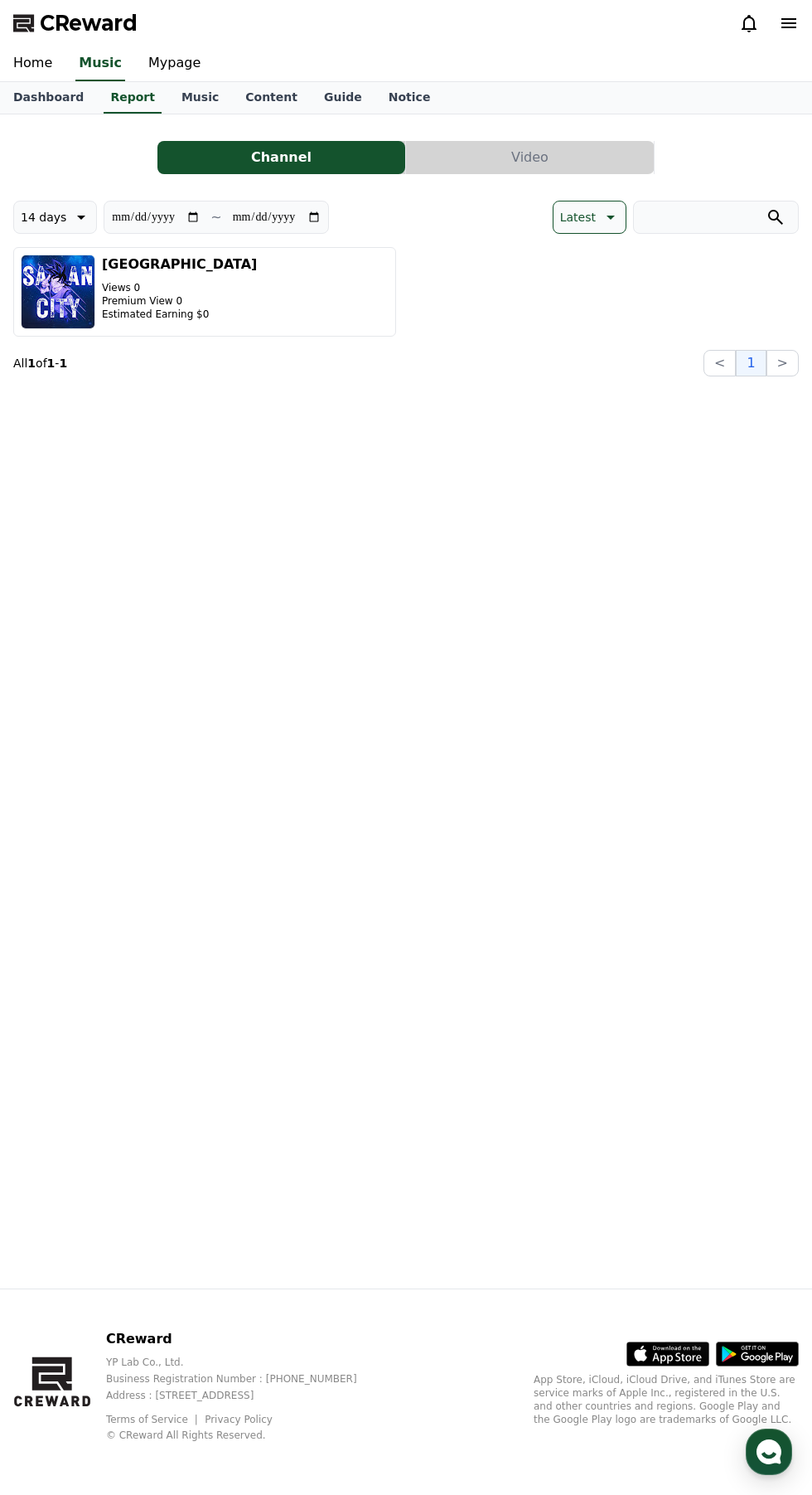
click at [375, 319] on button "Saiyan City Views 0 Premium View 0 Estimated Earning $0" at bounding box center [205, 292] width 383 height 90
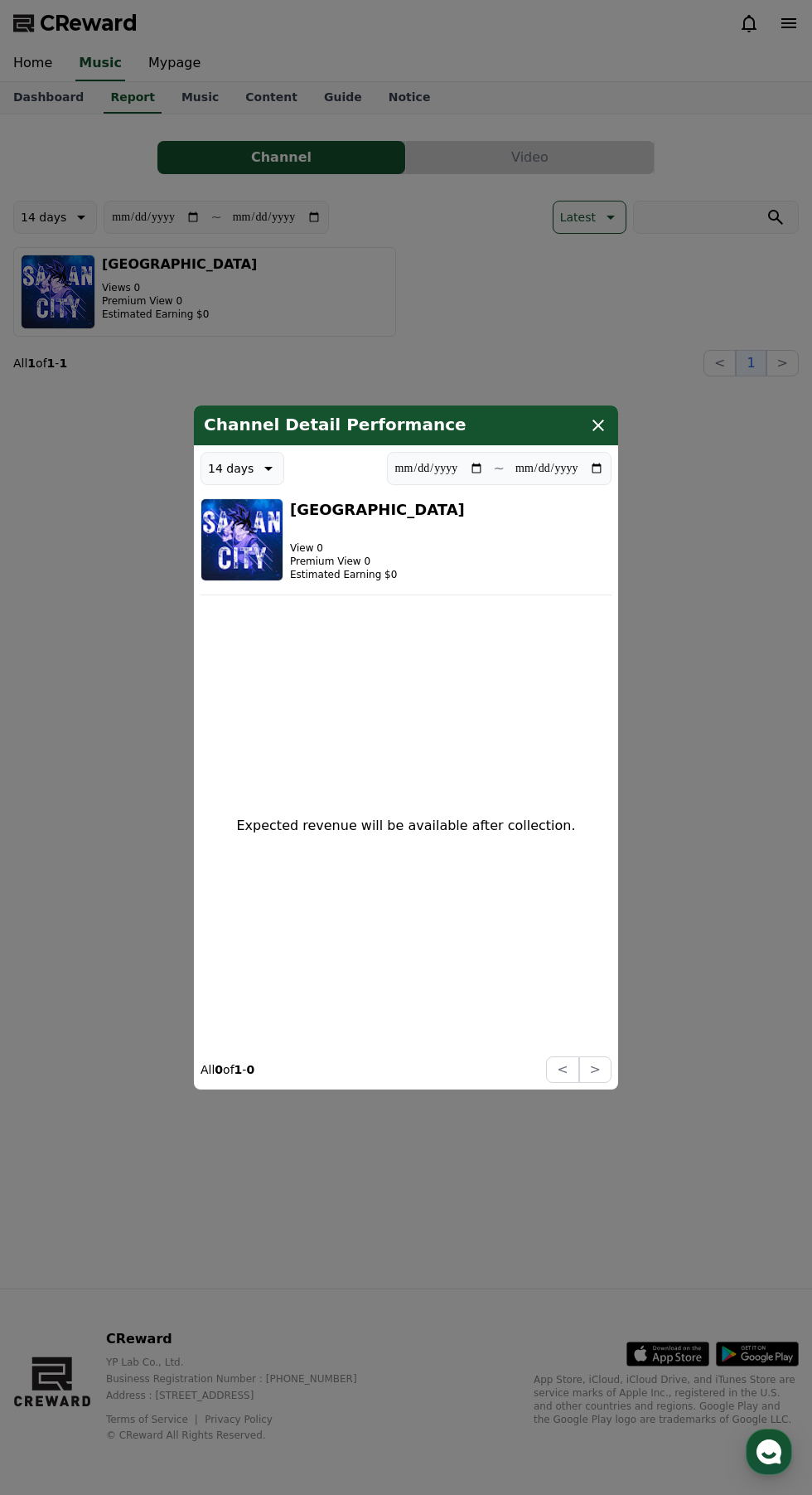
click at [602, 416] on icon "modal" at bounding box center [598, 425] width 20 height 20
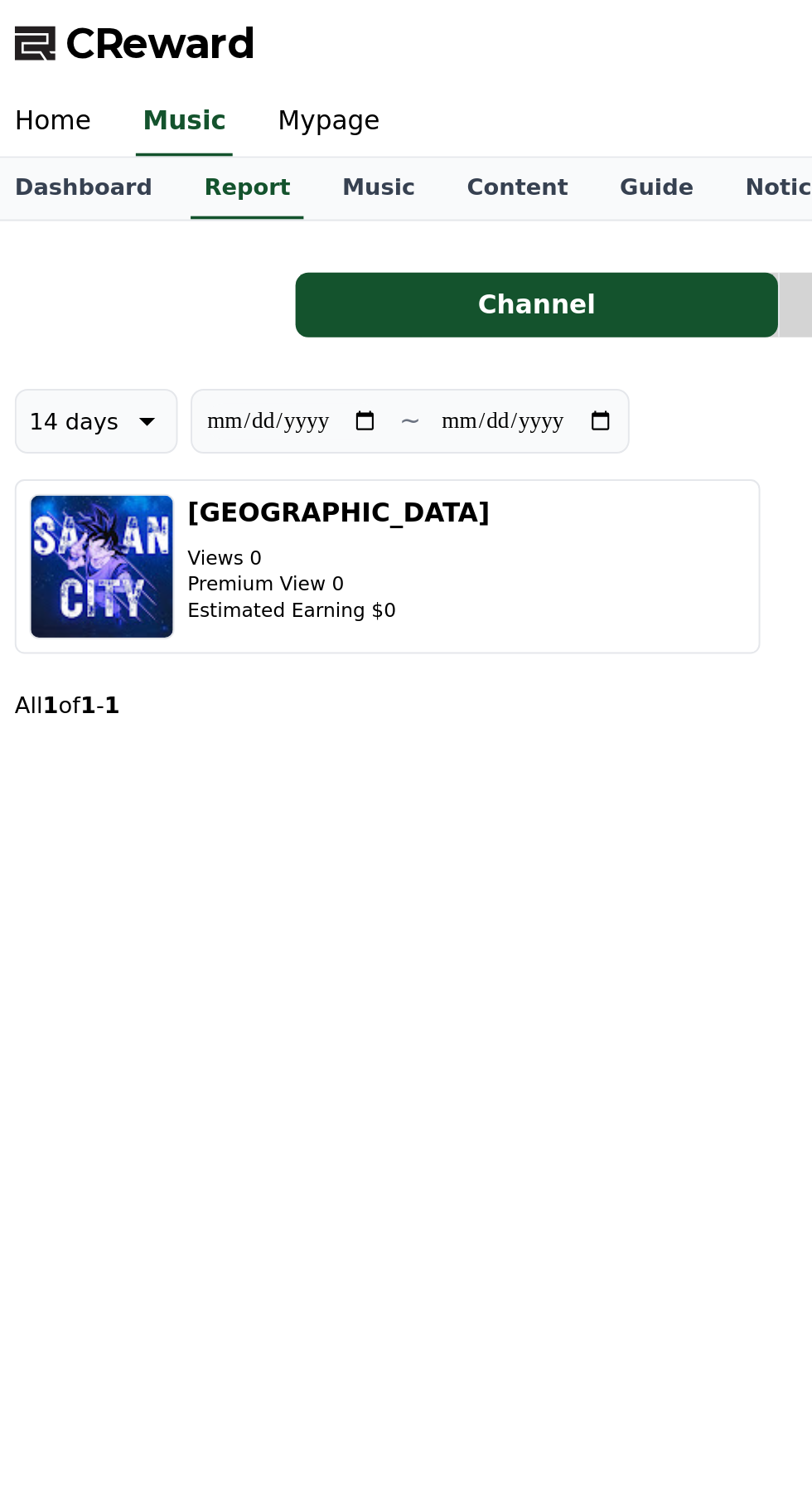
click at [176, 97] on link "Music" at bounding box center [200, 97] width 64 height 31
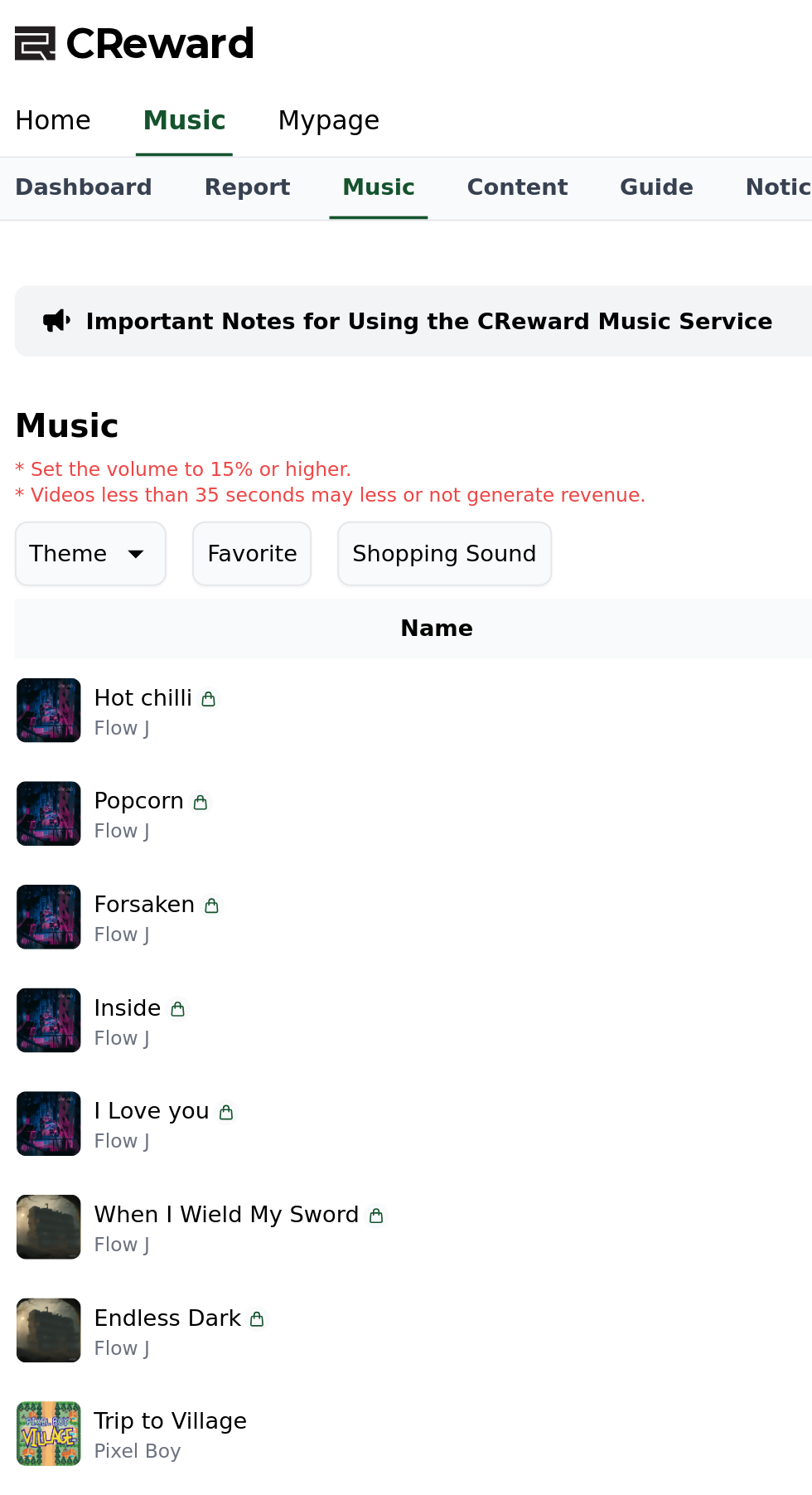
click at [63, 100] on link "Dashboard" at bounding box center [49, 97] width 97 height 31
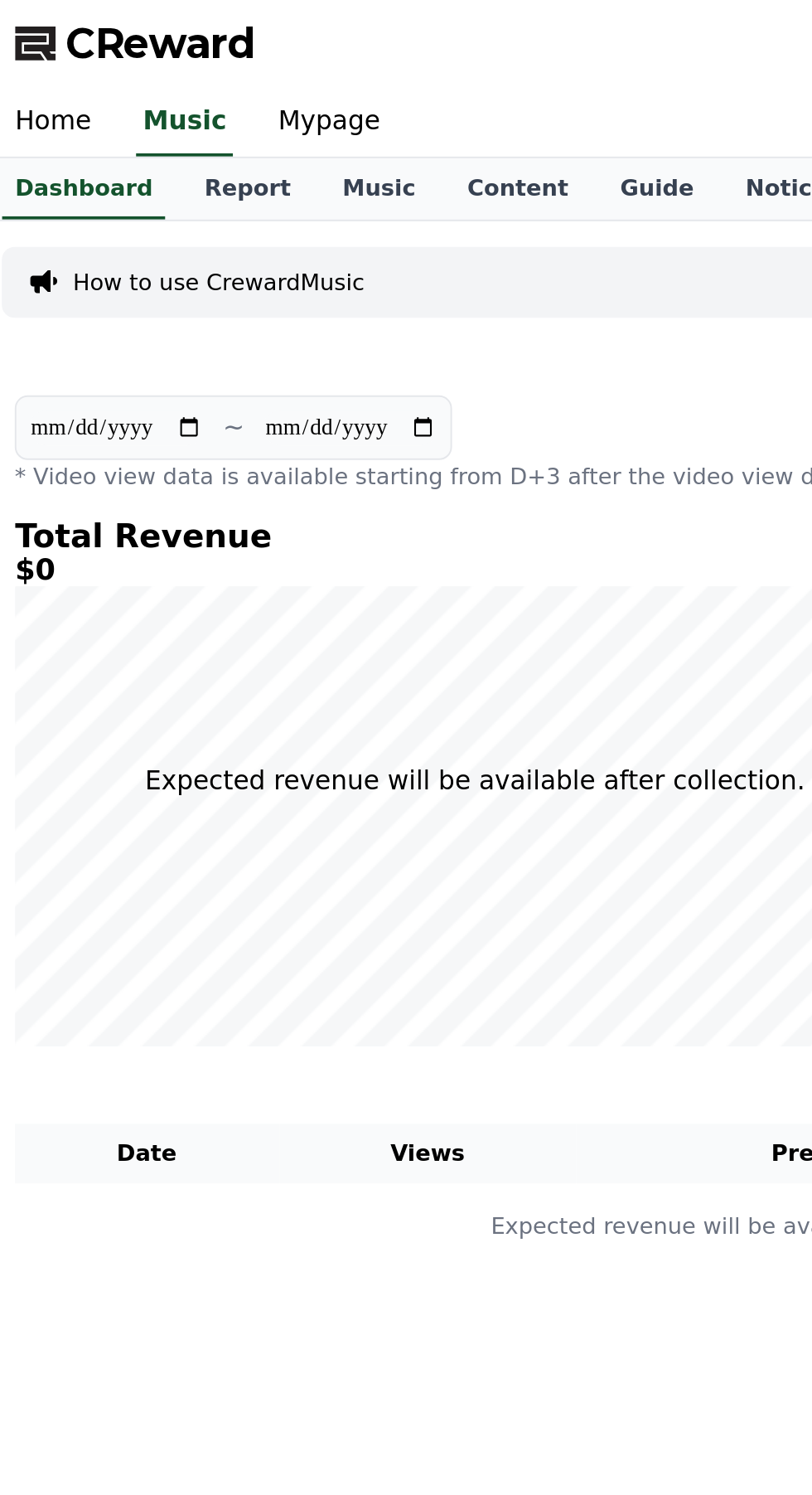
click at [125, 101] on link "Report" at bounding box center [132, 97] width 71 height 31
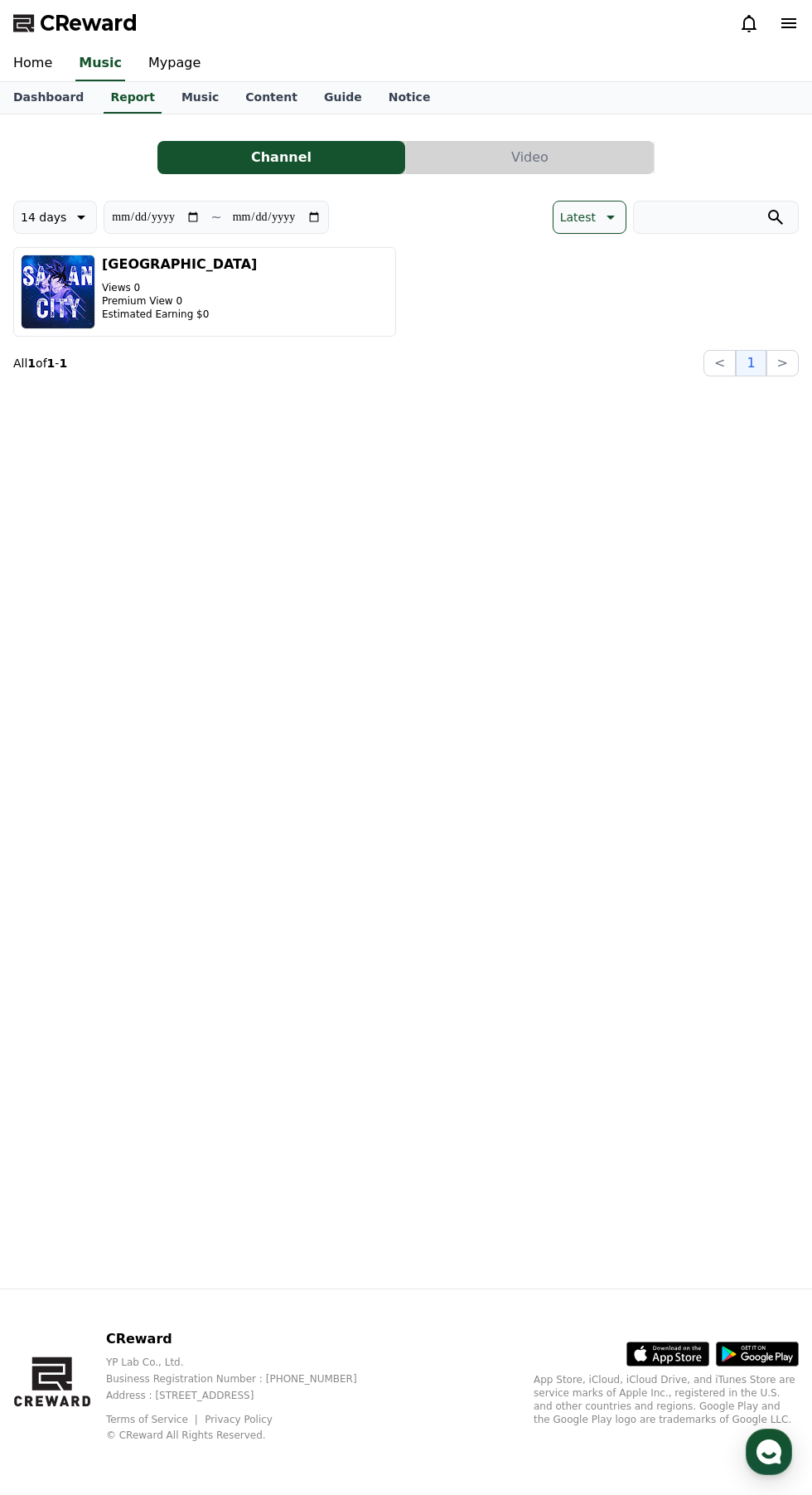
scroll to position [1, 0]
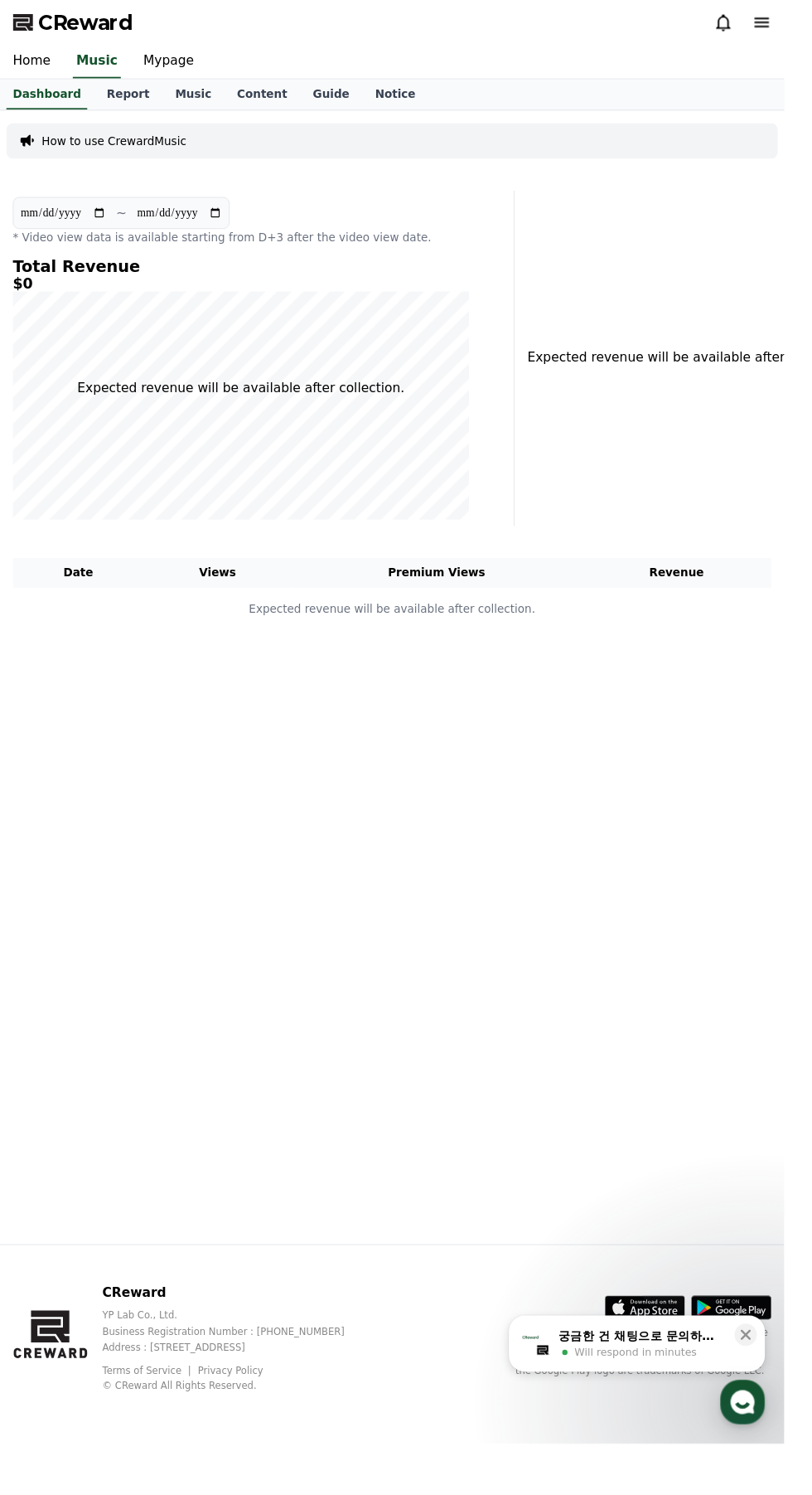
click at [168, 100] on link "Music" at bounding box center [200, 97] width 64 height 31
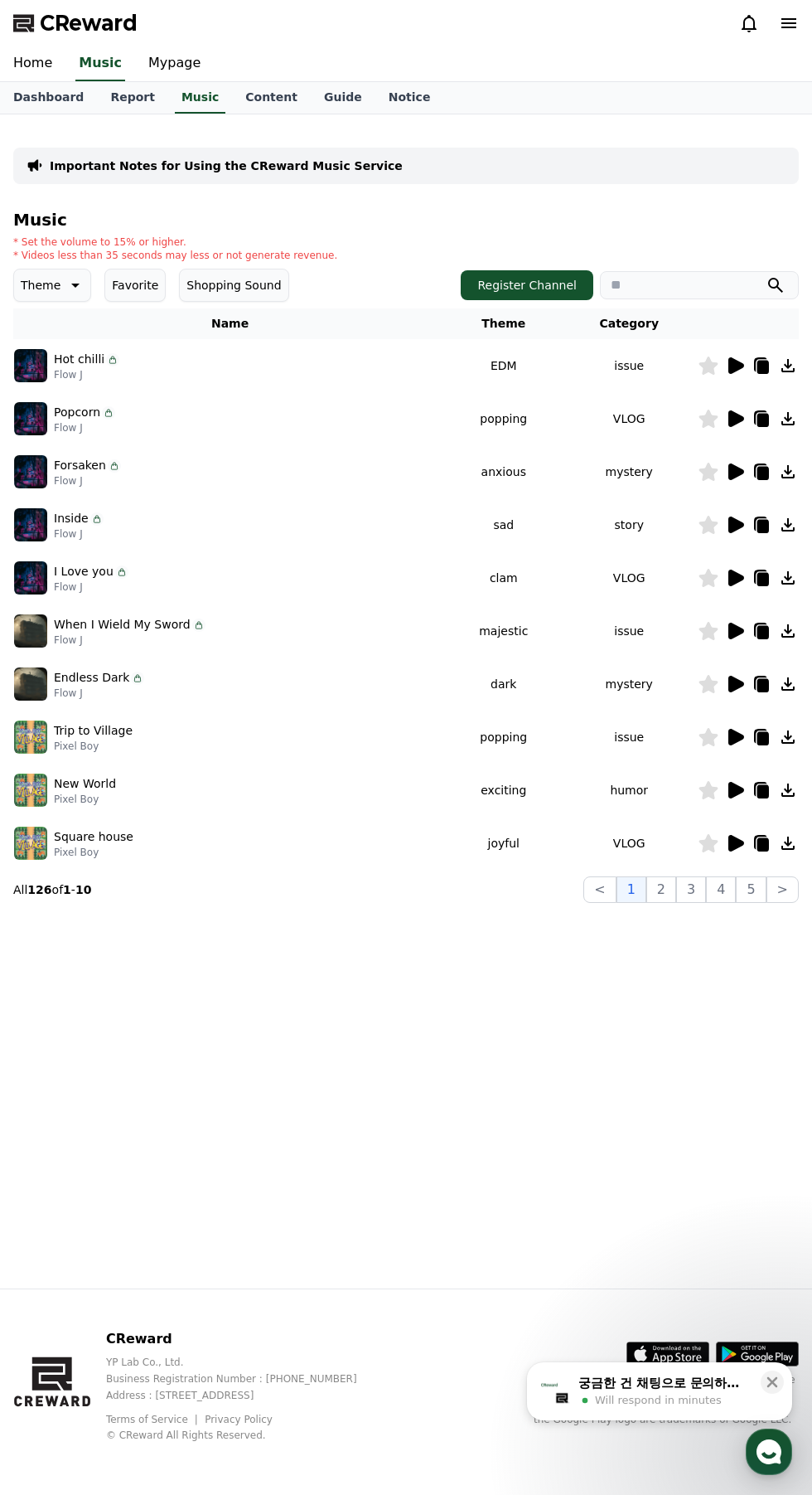
click at [124, 85] on link "Report" at bounding box center [132, 97] width 71 height 31
